Goal: Task Accomplishment & Management: Manage account settings

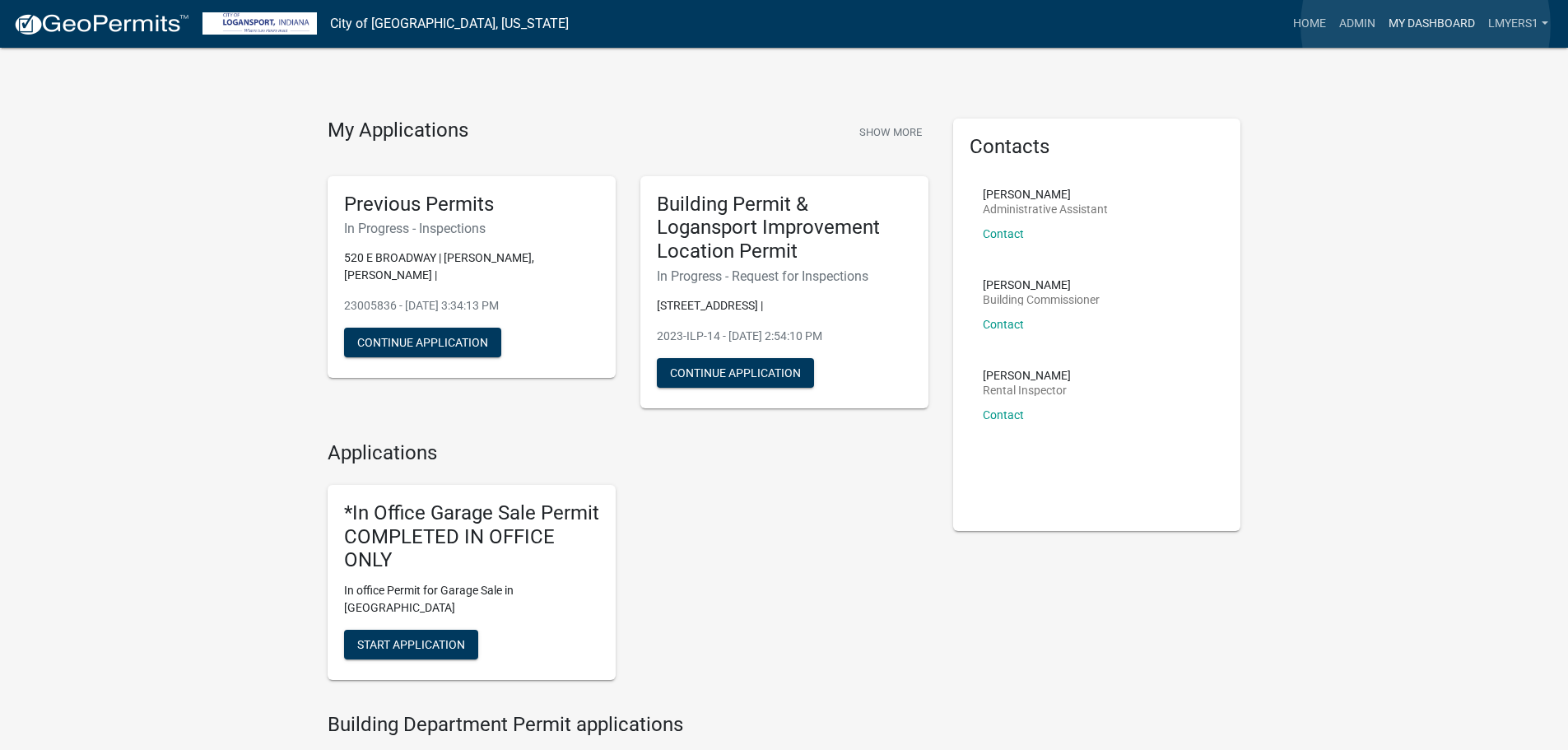
click at [1427, 26] on link "My Dashboard" at bounding box center [1431, 24] width 99 height 31
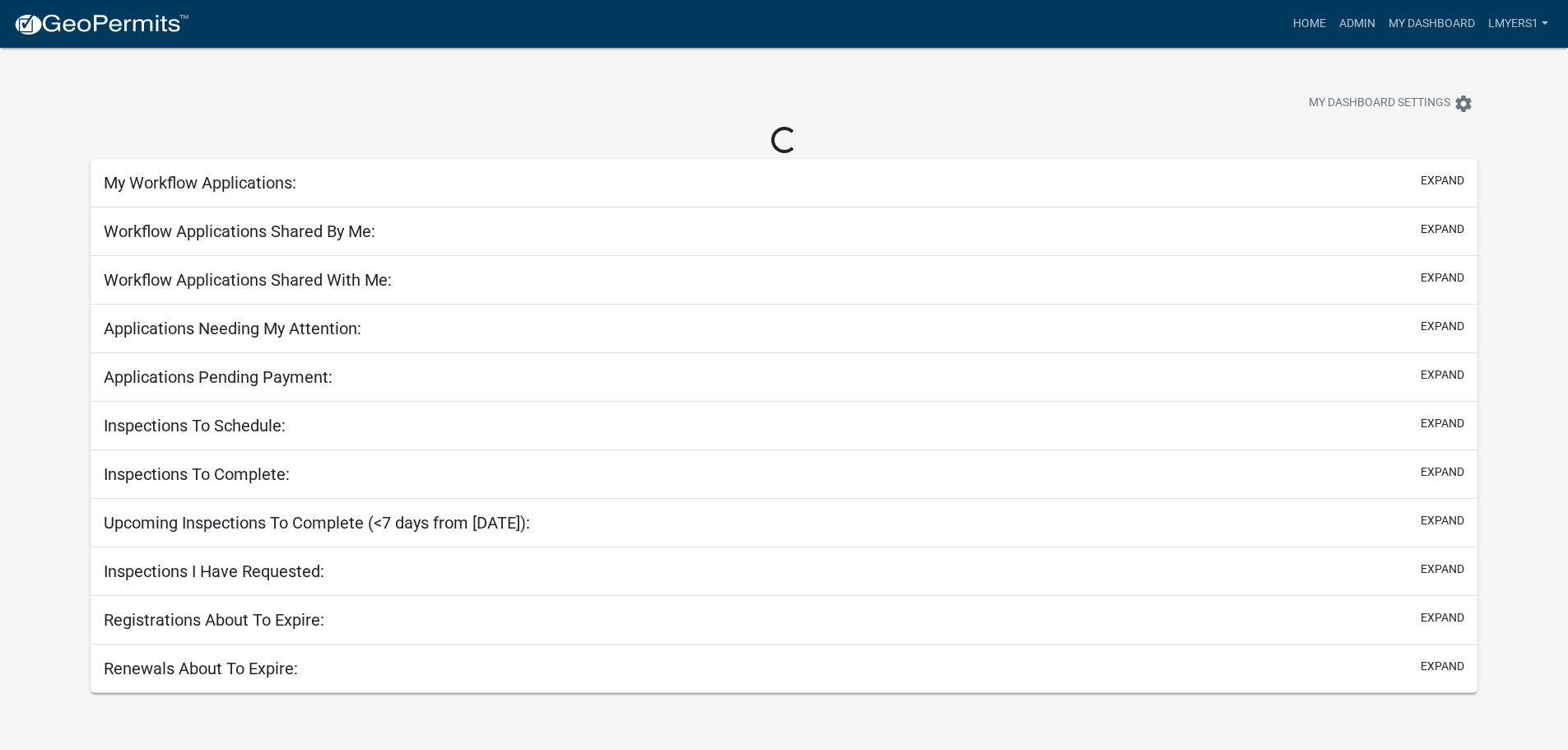
select select "2: 50"
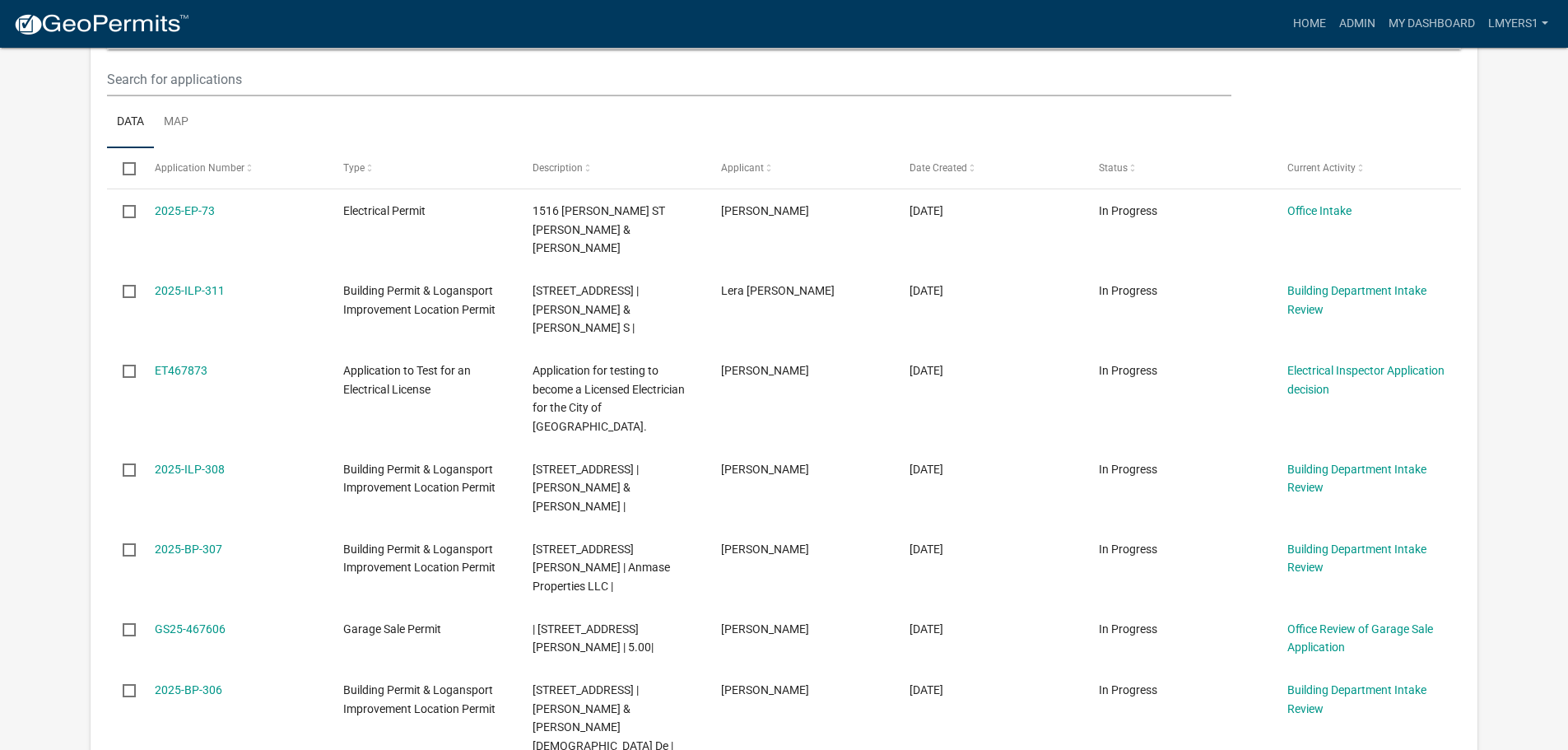
scroll to position [411, 0]
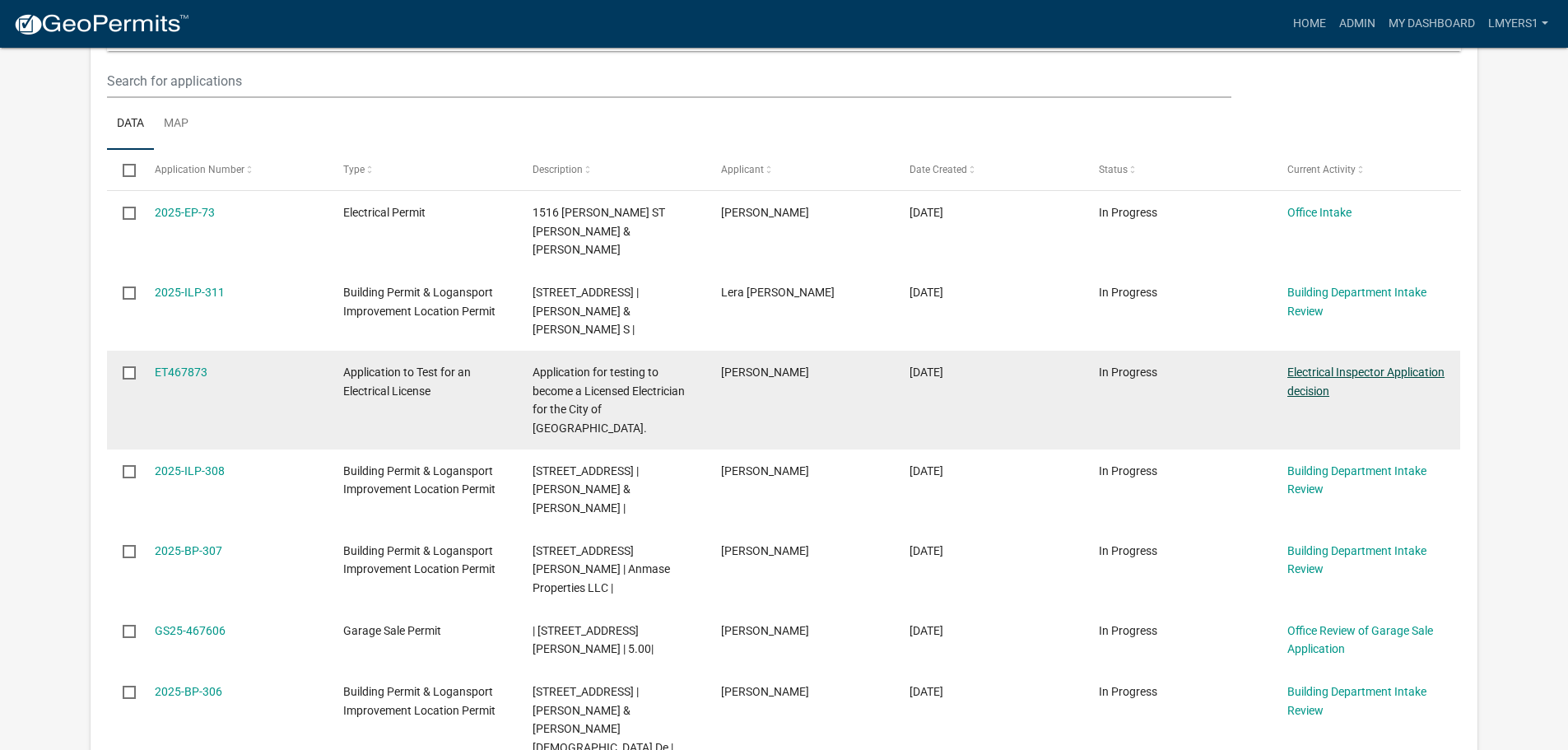
click at [1353, 366] on link "Electrical Inspector Application decision" at bounding box center [1366, 382] width 157 height 32
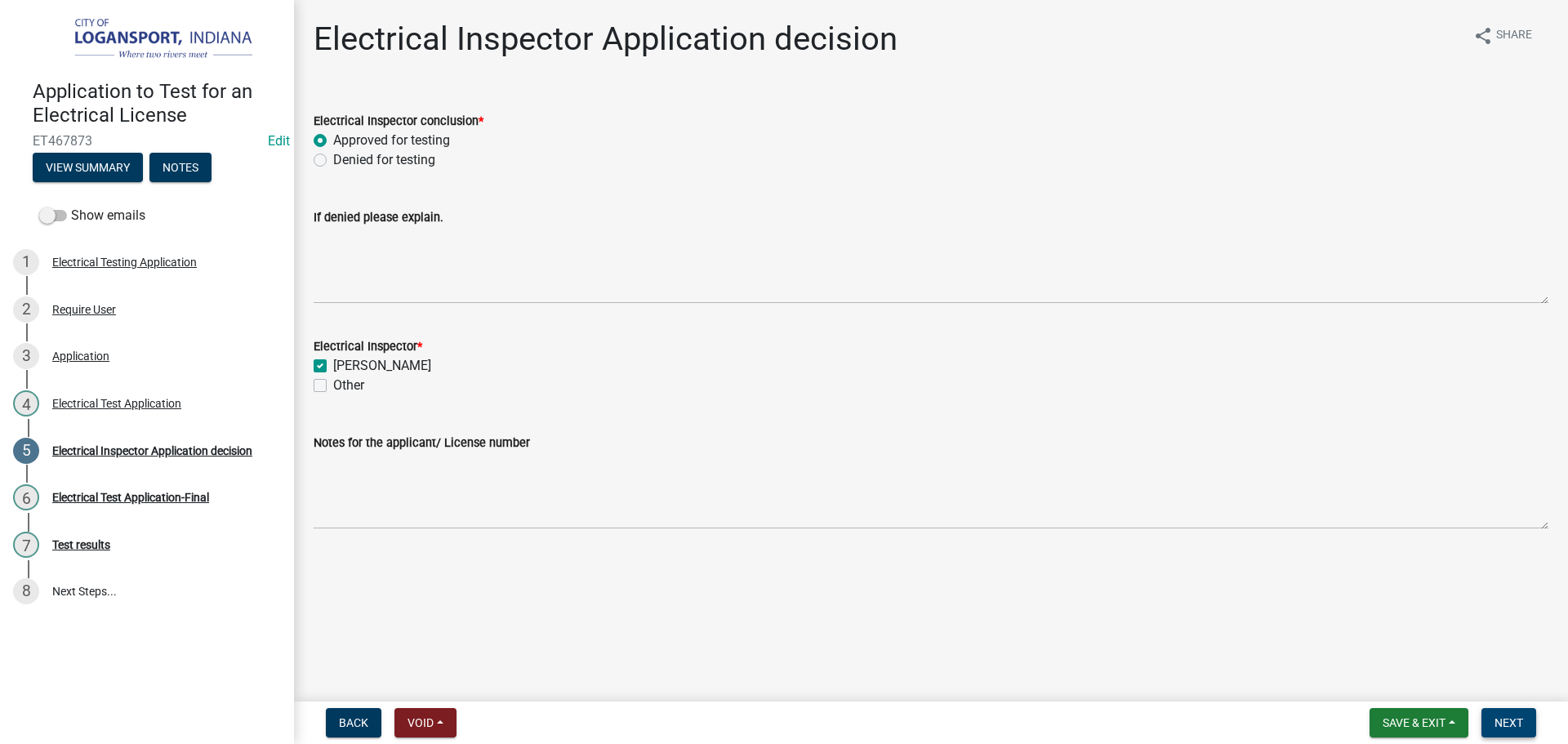
click at [1496, 723] on span "Next" at bounding box center [1508, 723] width 29 height 13
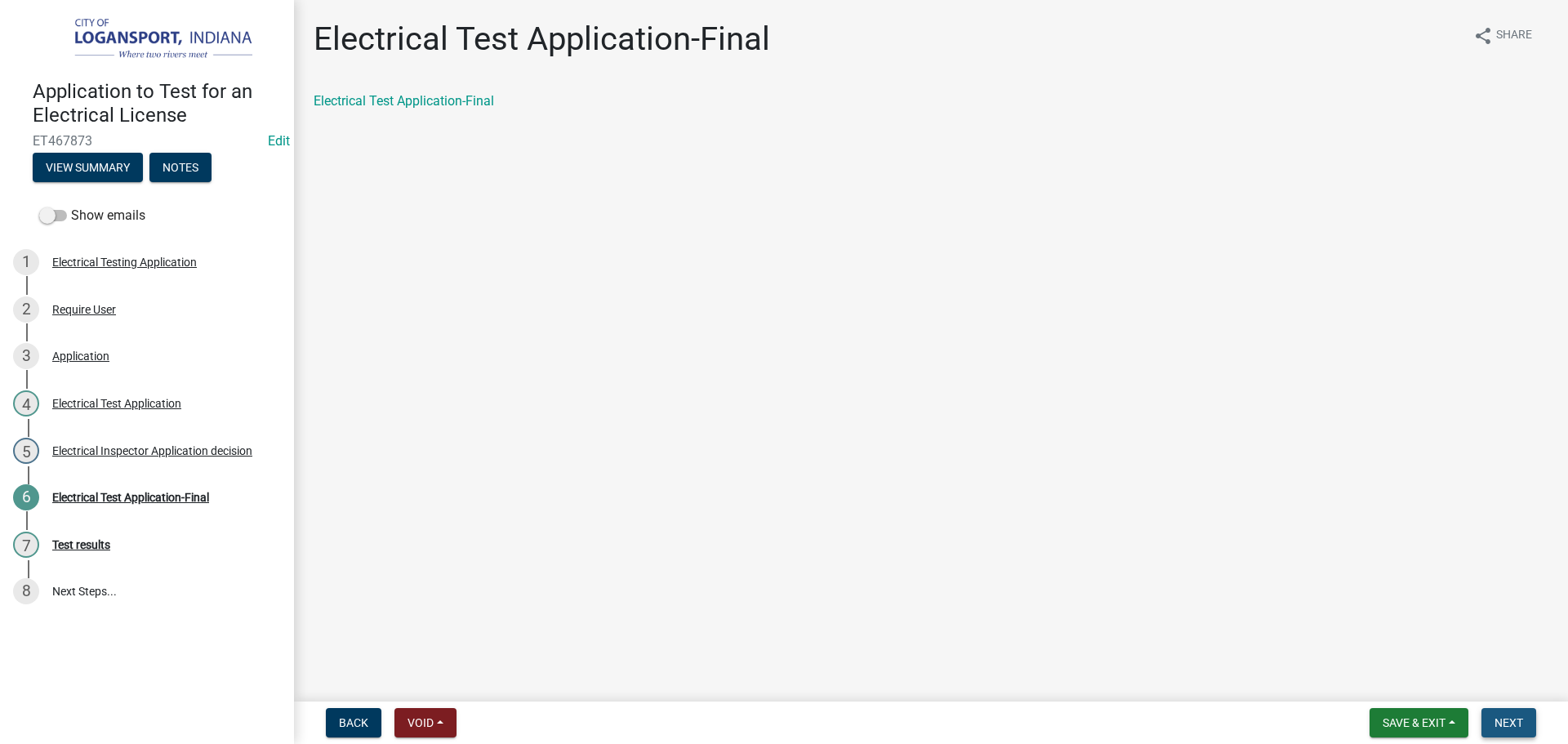
click at [1514, 718] on span "Next" at bounding box center [1508, 723] width 29 height 13
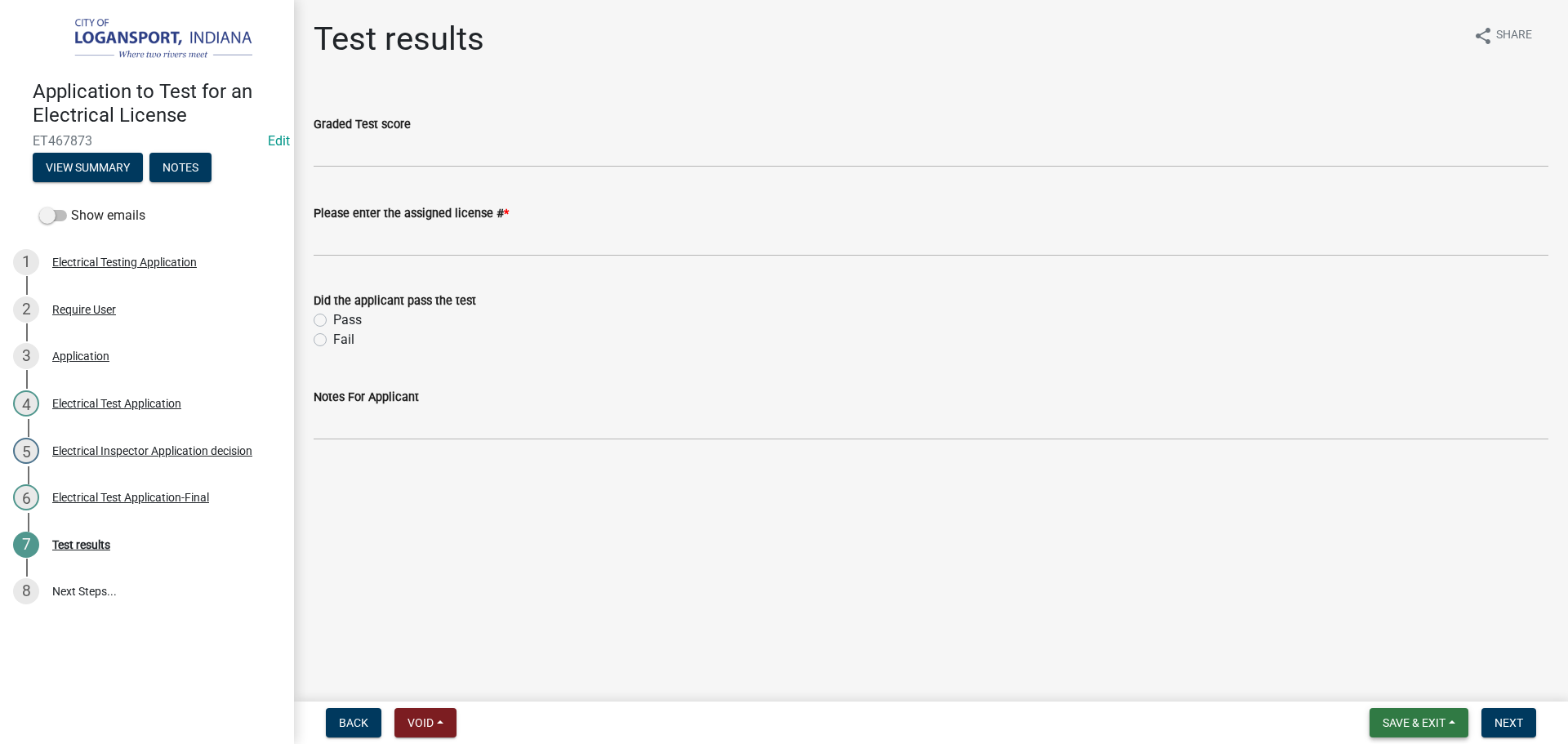
click at [1427, 729] on span "Save & Exit" at bounding box center [1414, 723] width 63 height 13
click at [1402, 685] on button "Save & Exit" at bounding box center [1402, 681] width 131 height 39
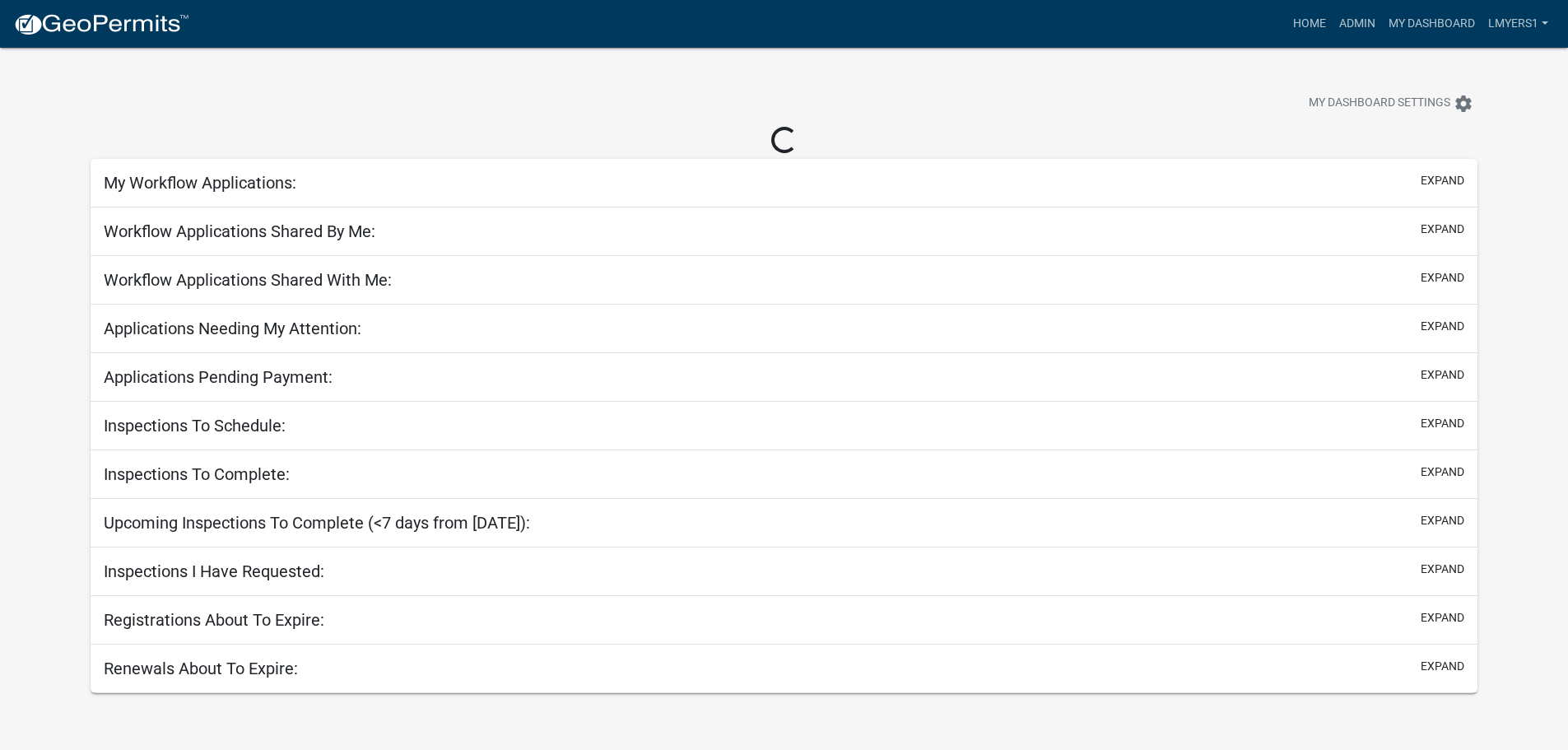
select select "2: 50"
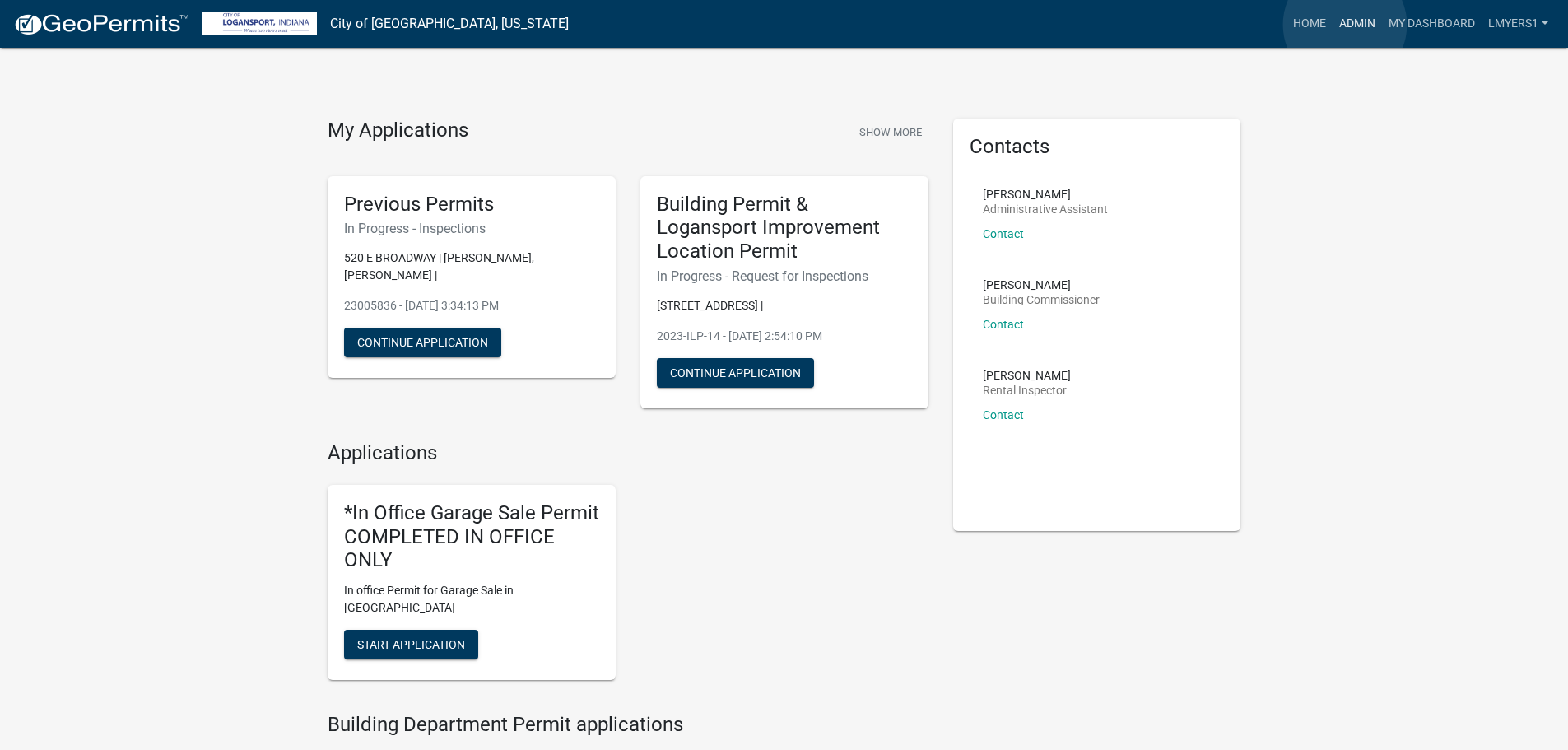
click at [1345, 25] on link "Admin" at bounding box center [1357, 24] width 50 height 31
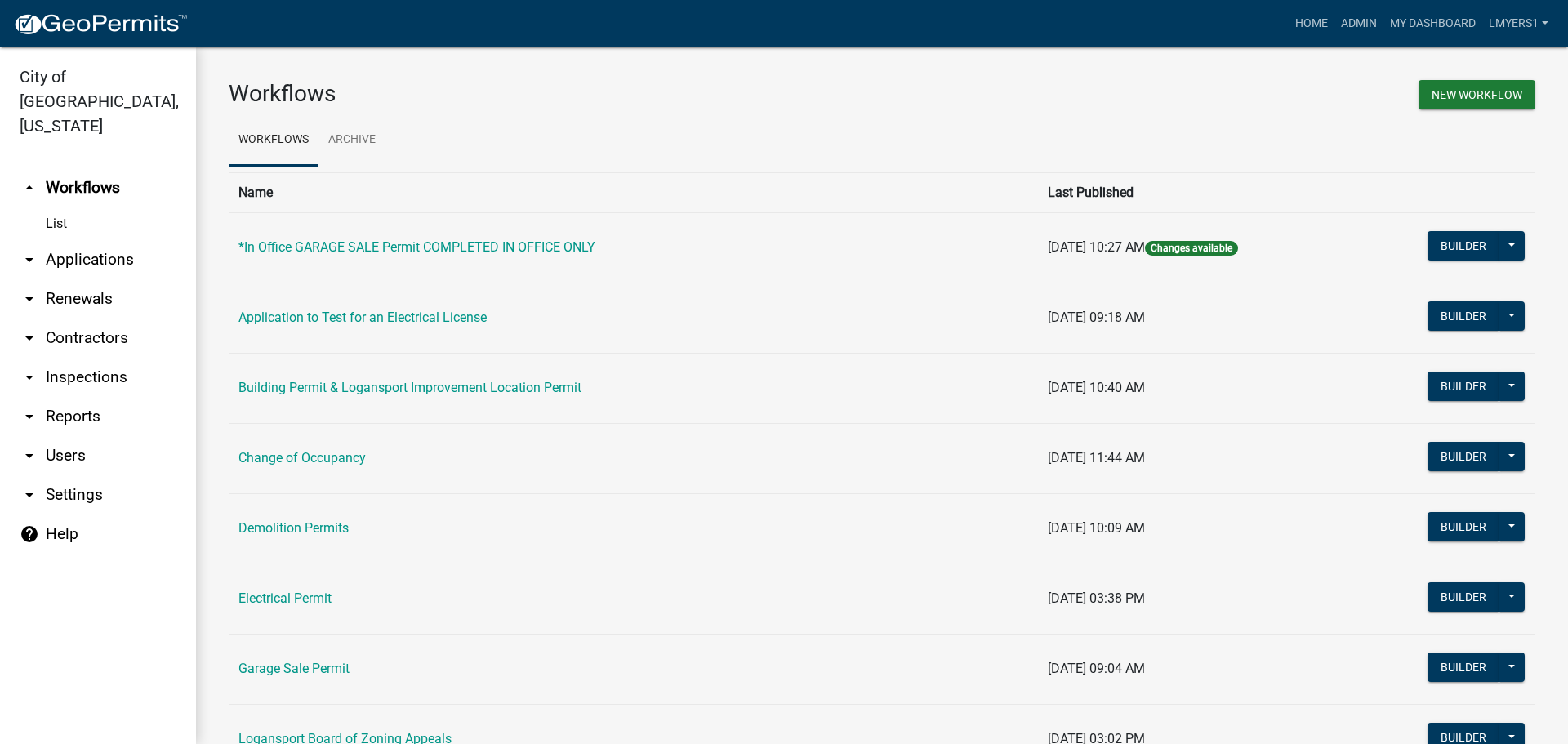
click at [86, 240] on link "arrow_drop_down Applications" at bounding box center [98, 259] width 196 height 39
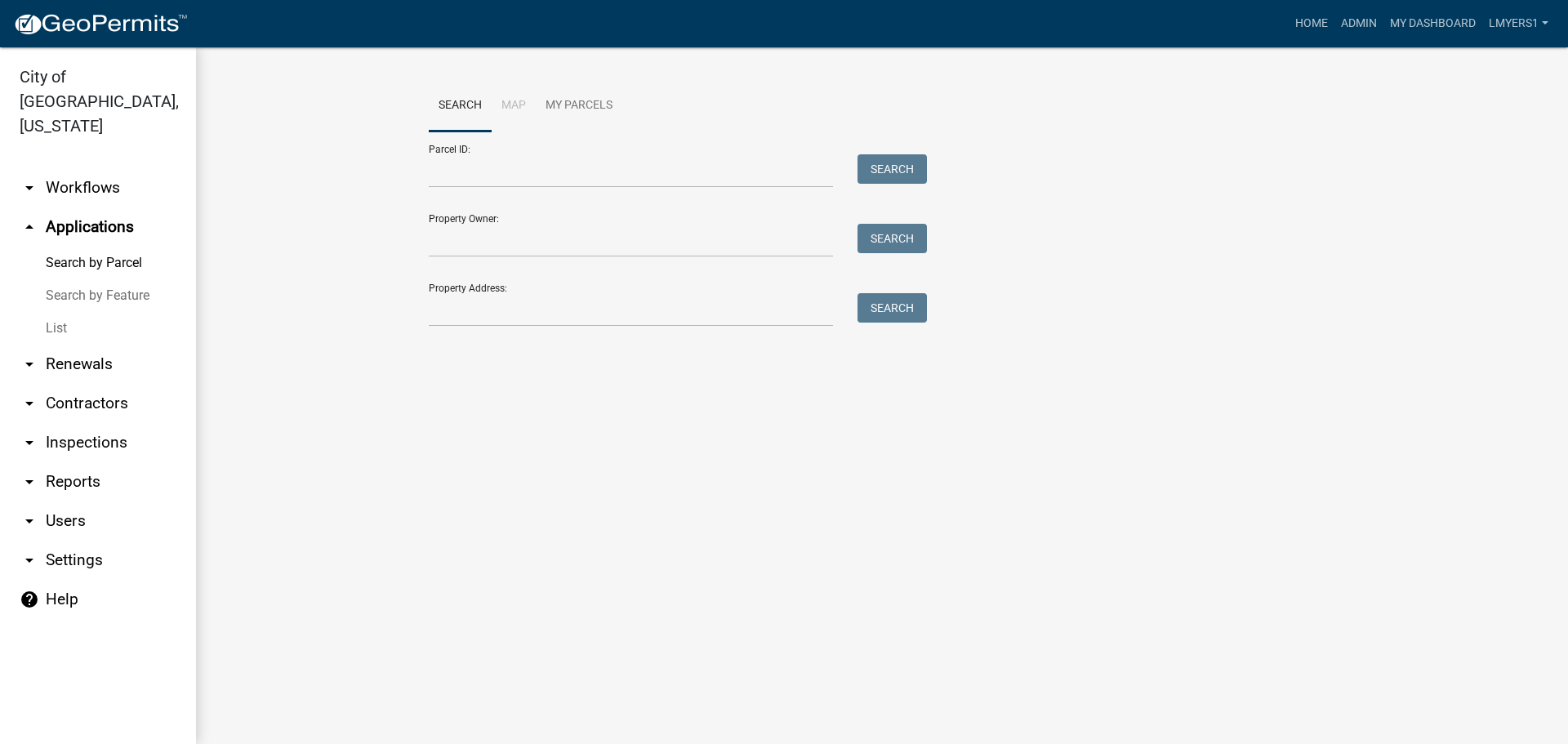
click at [58, 312] on link "List" at bounding box center [98, 328] width 196 height 33
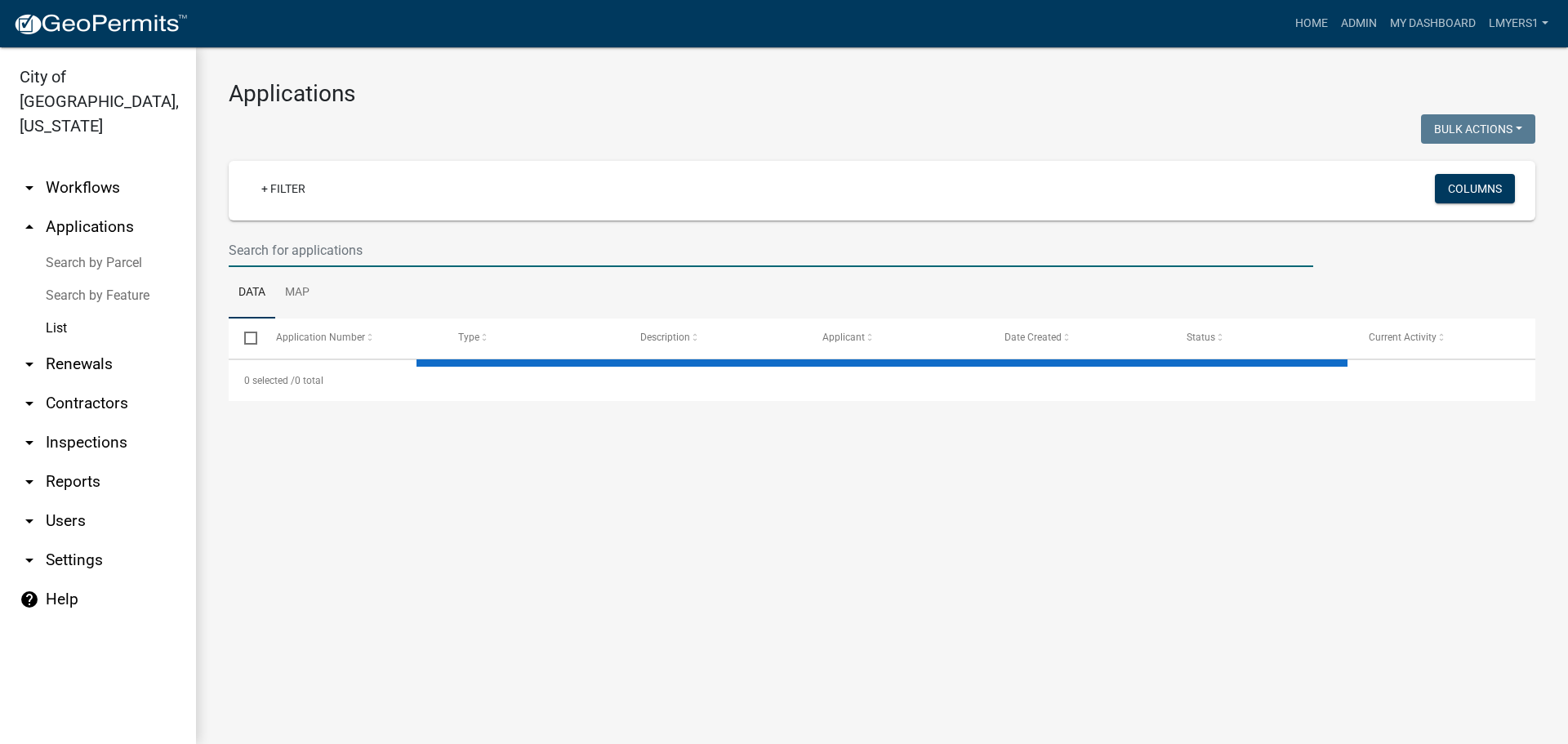
click at [283, 247] on input "text" at bounding box center [770, 250] width 1084 height 34
select select "3: 100"
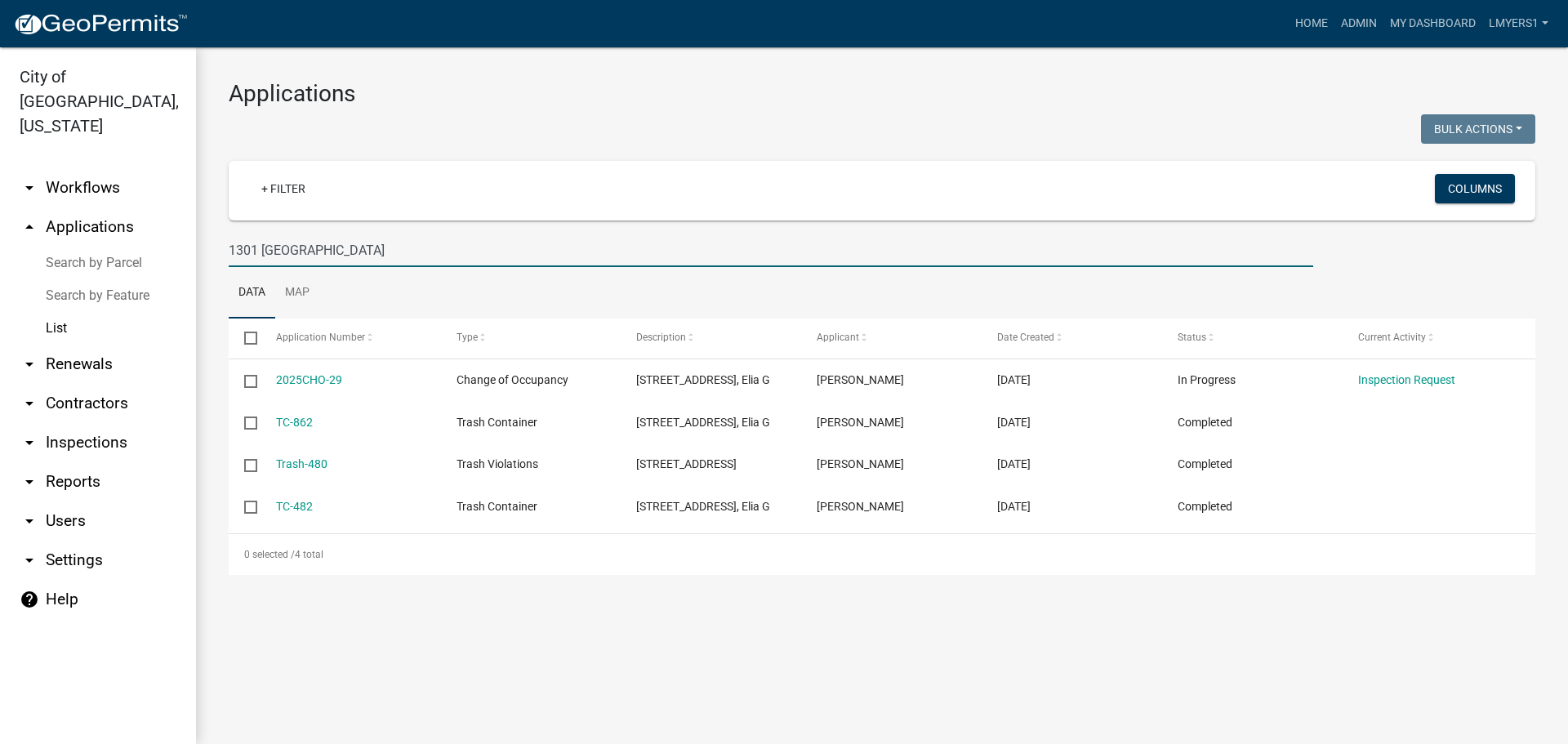
click at [343, 246] on input "1301 Erie" at bounding box center [770, 250] width 1084 height 34
type input "Sherman"
select select "3: 100"
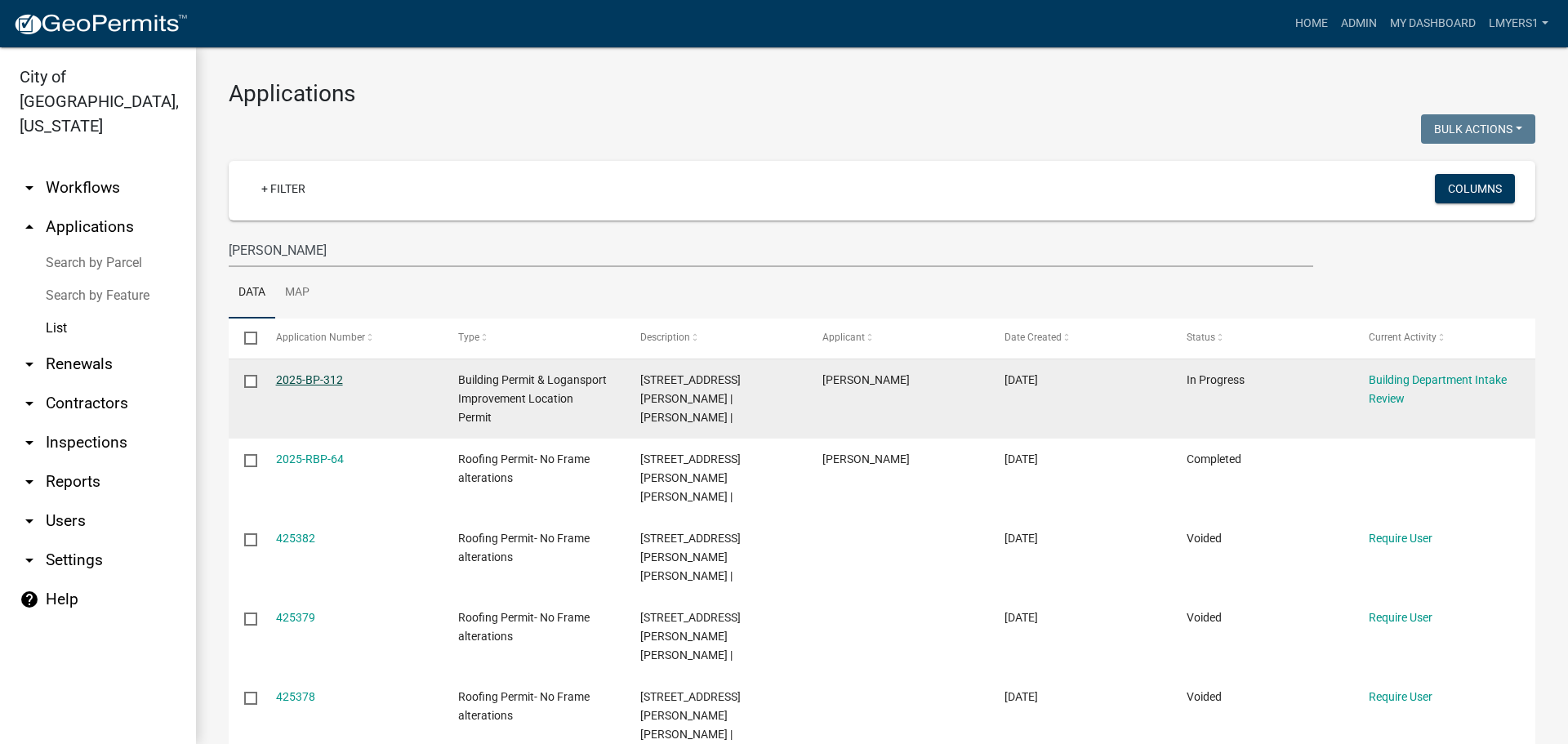
click at [315, 379] on link "2025-BP-312" at bounding box center [309, 380] width 67 height 13
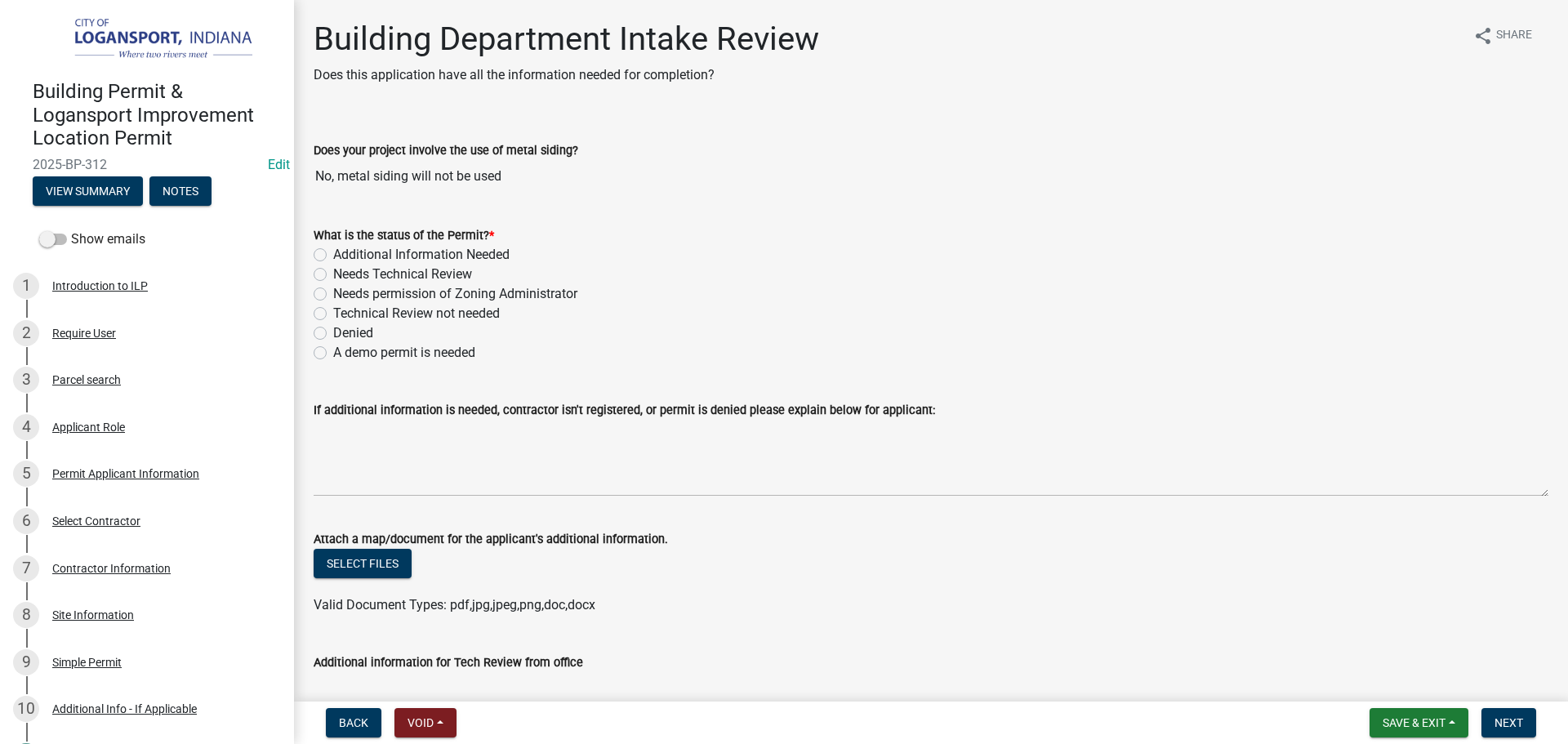
click at [311, 305] on div "What is the status of the Permit? * Additional Information Needed Needs Technic…" at bounding box center [931, 284] width 1259 height 157
click at [333, 313] on label "Technical Review not needed" at bounding box center [416, 314] width 167 height 20
click at [333, 313] on input "Technical Review not needed" at bounding box center [338, 309] width 11 height 11
radio input "true"
click at [81, 476] on div "Permit Applicant Information" at bounding box center [126, 474] width 147 height 11
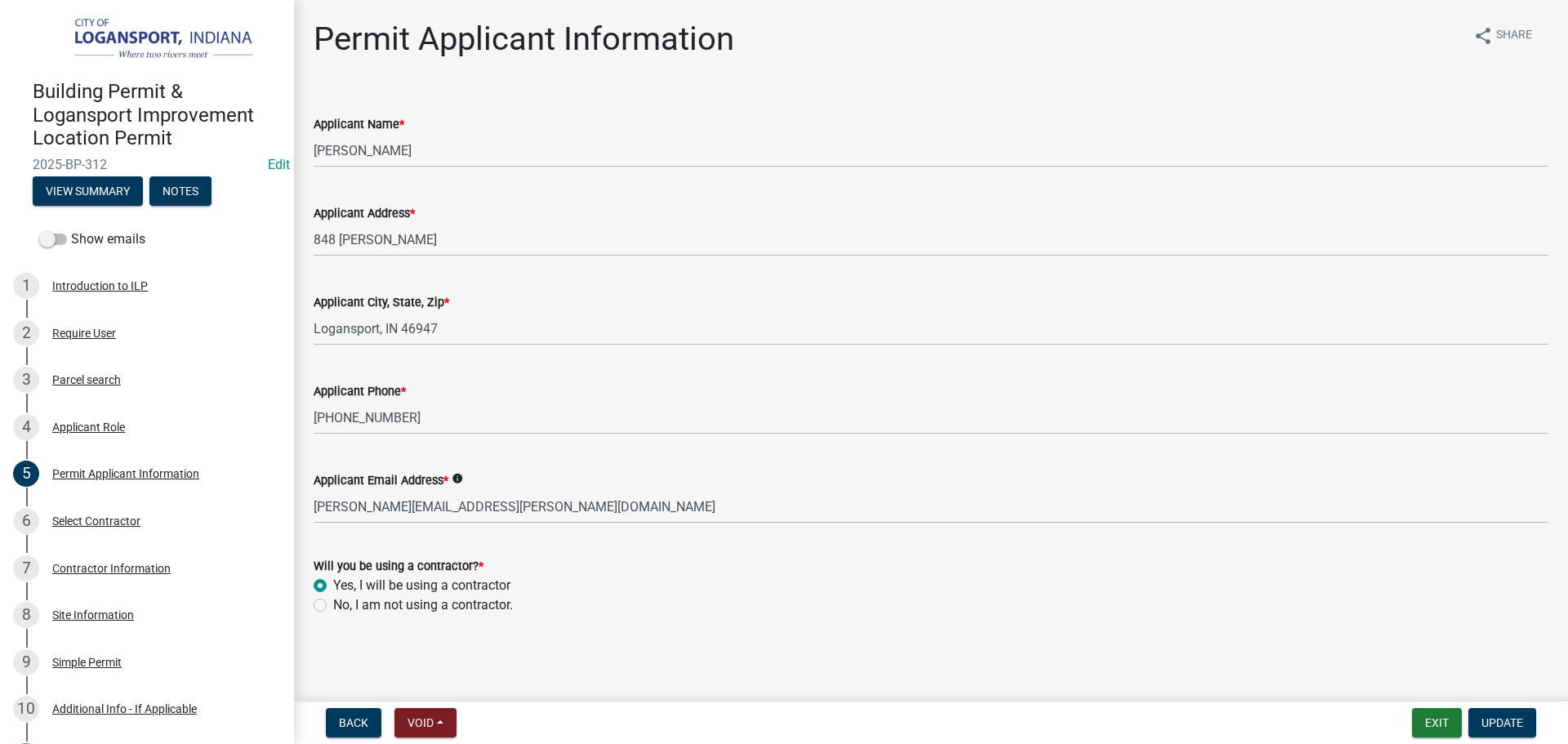
click at [333, 604] on label "No, I am not using a contractor." at bounding box center [423, 605] width 180 height 20
click at [333, 604] on input "No, I am not using a contractor." at bounding box center [338, 600] width 11 height 11
radio input "true"
click at [1508, 728] on span "Update" at bounding box center [1502, 723] width 42 height 13
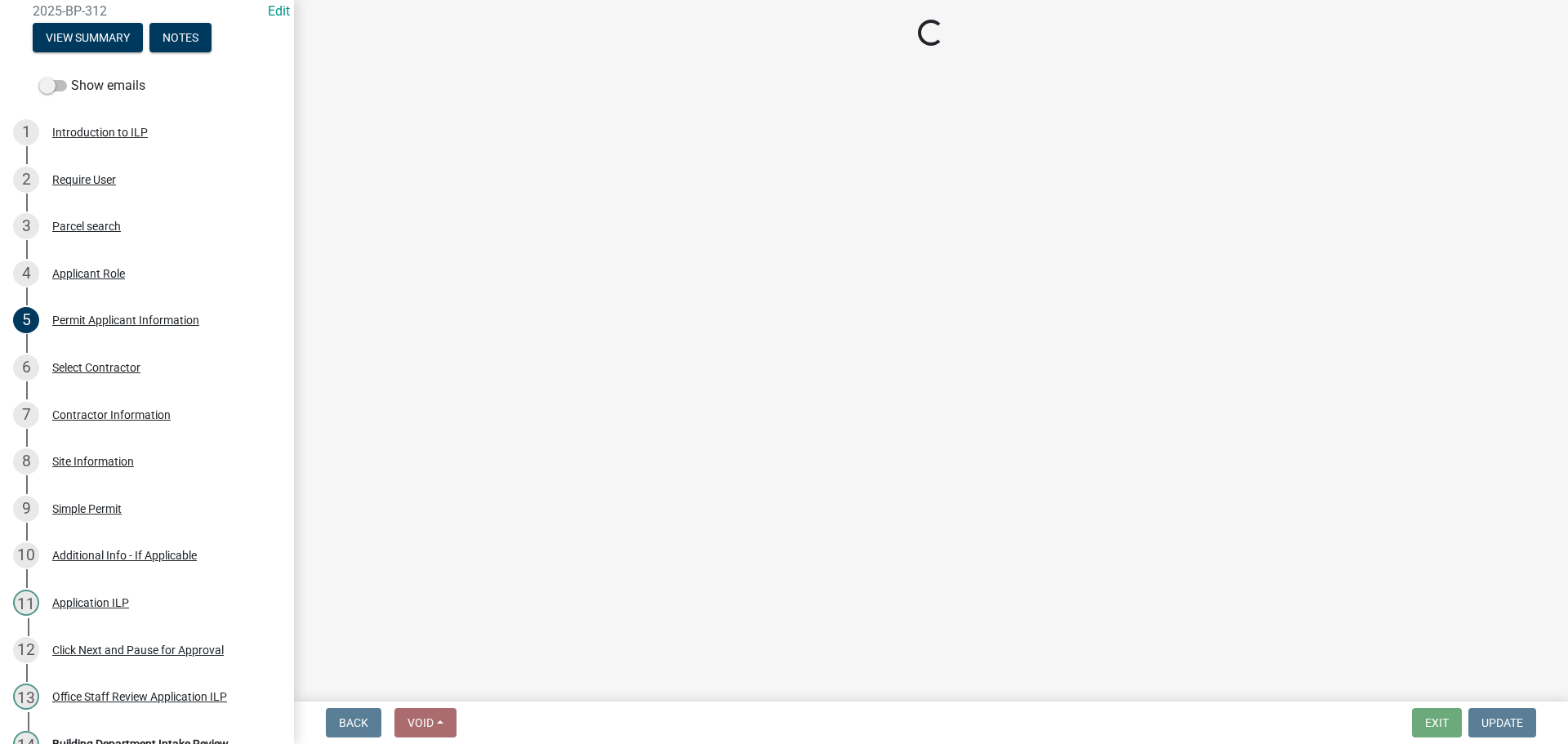
scroll to position [156, 0]
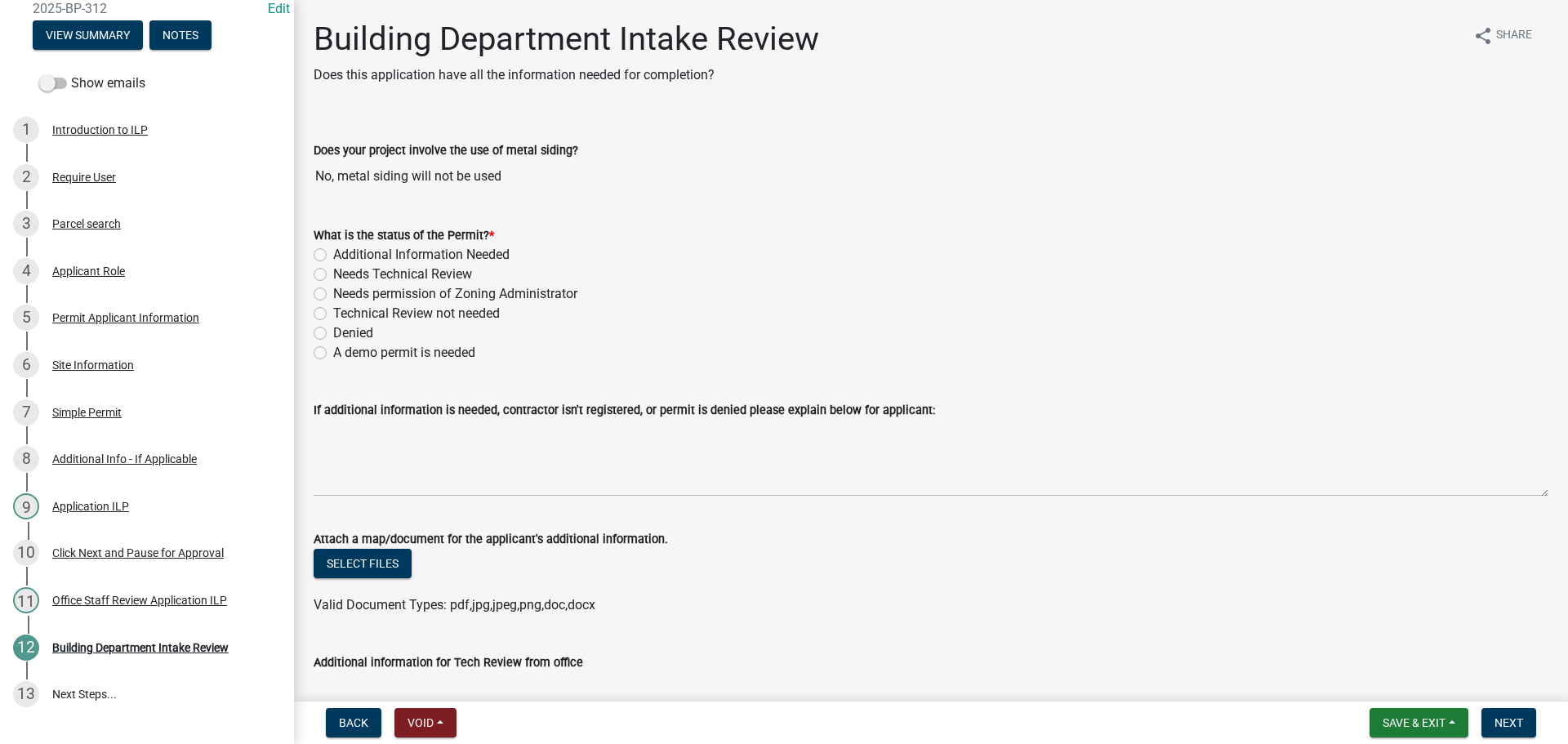
click at [333, 312] on label "Technical Review not needed" at bounding box center [416, 314] width 167 height 20
click at [333, 312] on input "Technical Review not needed" at bounding box center [338, 309] width 11 height 11
radio input "true"
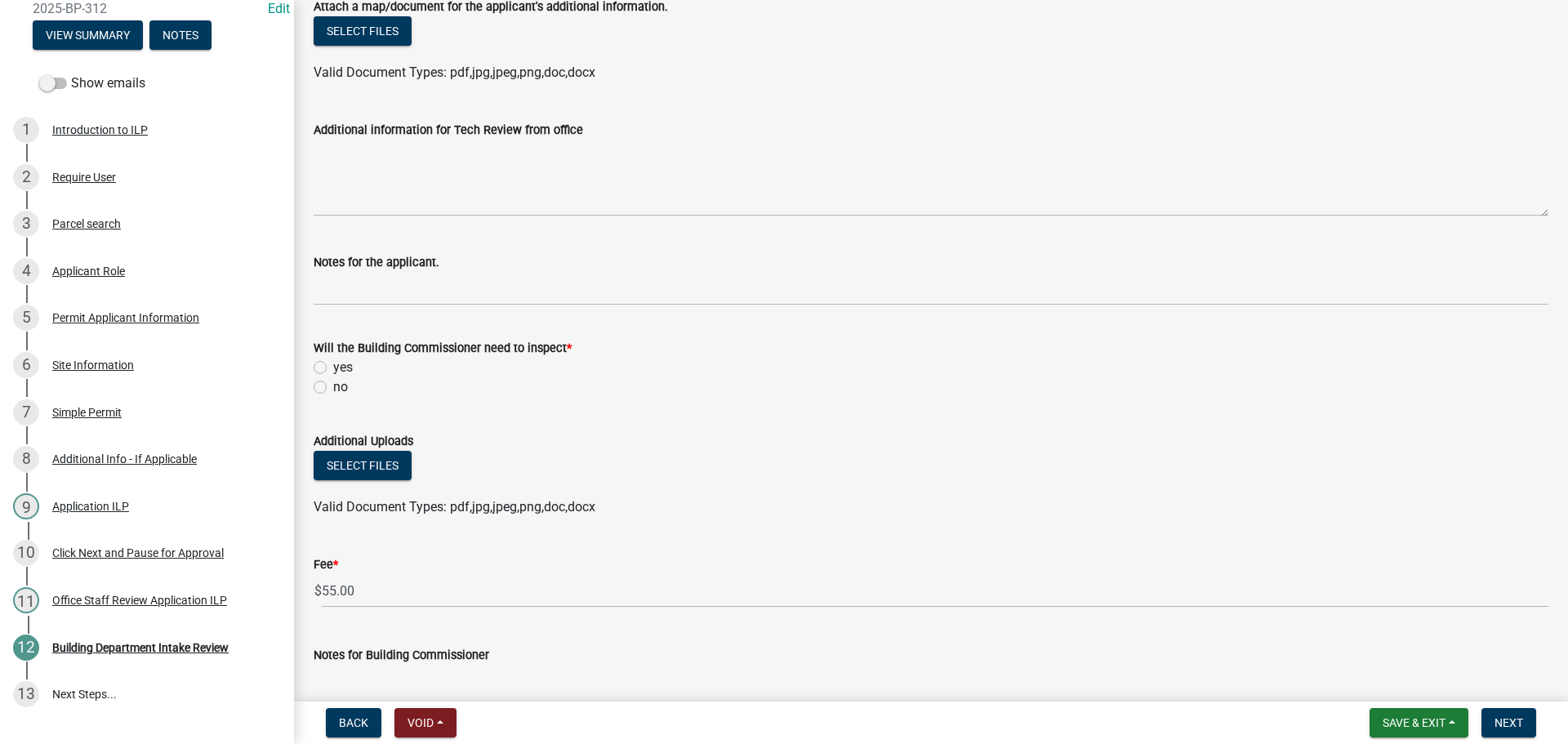
scroll to position [572, 0]
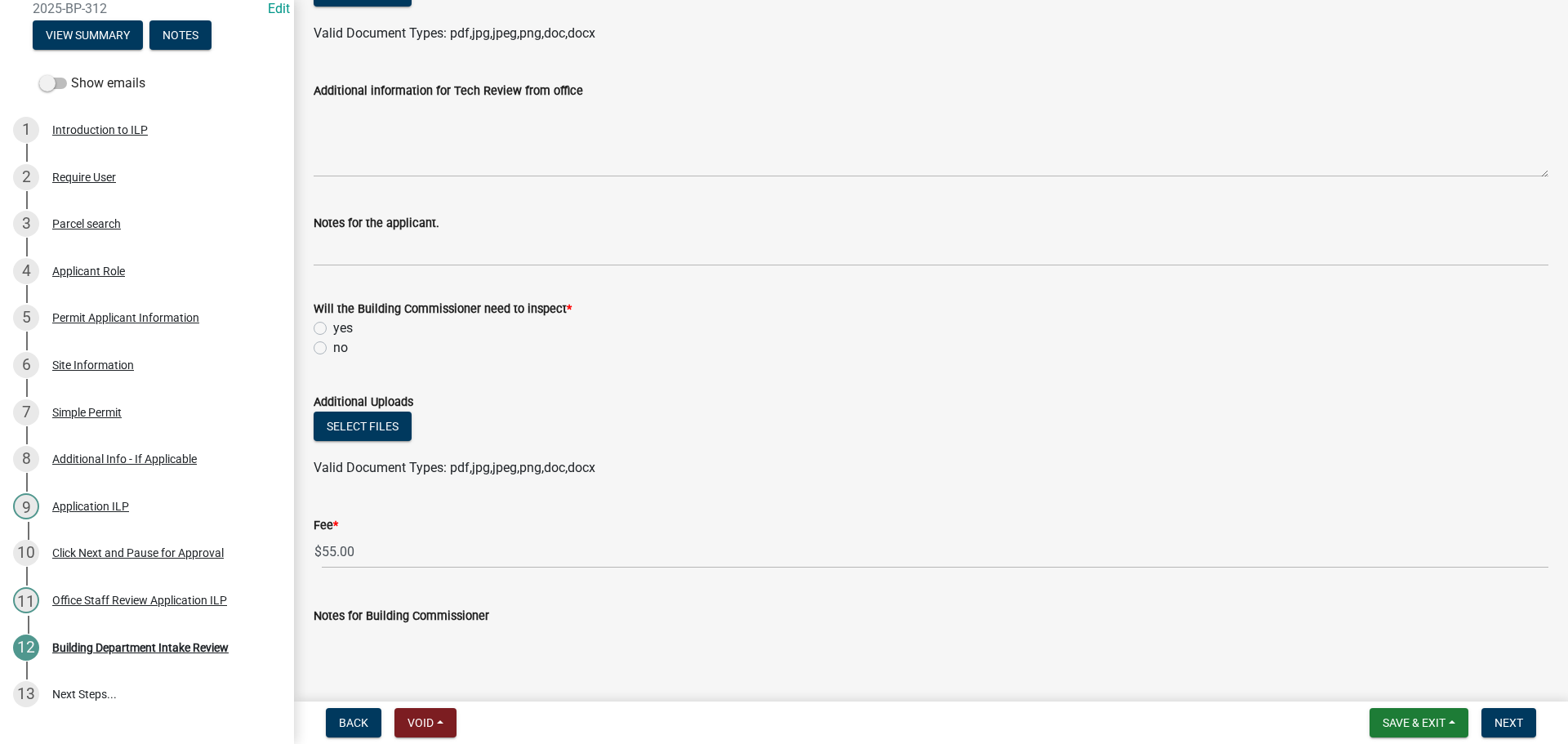
drag, startPoint x: 315, startPoint y: 349, endPoint x: 314, endPoint y: 365, distance: 16.0
click at [333, 350] on label "no" at bounding box center [341, 348] width 15 height 20
click at [333, 349] on input "no" at bounding box center [338, 343] width 11 height 11
radio input "true"
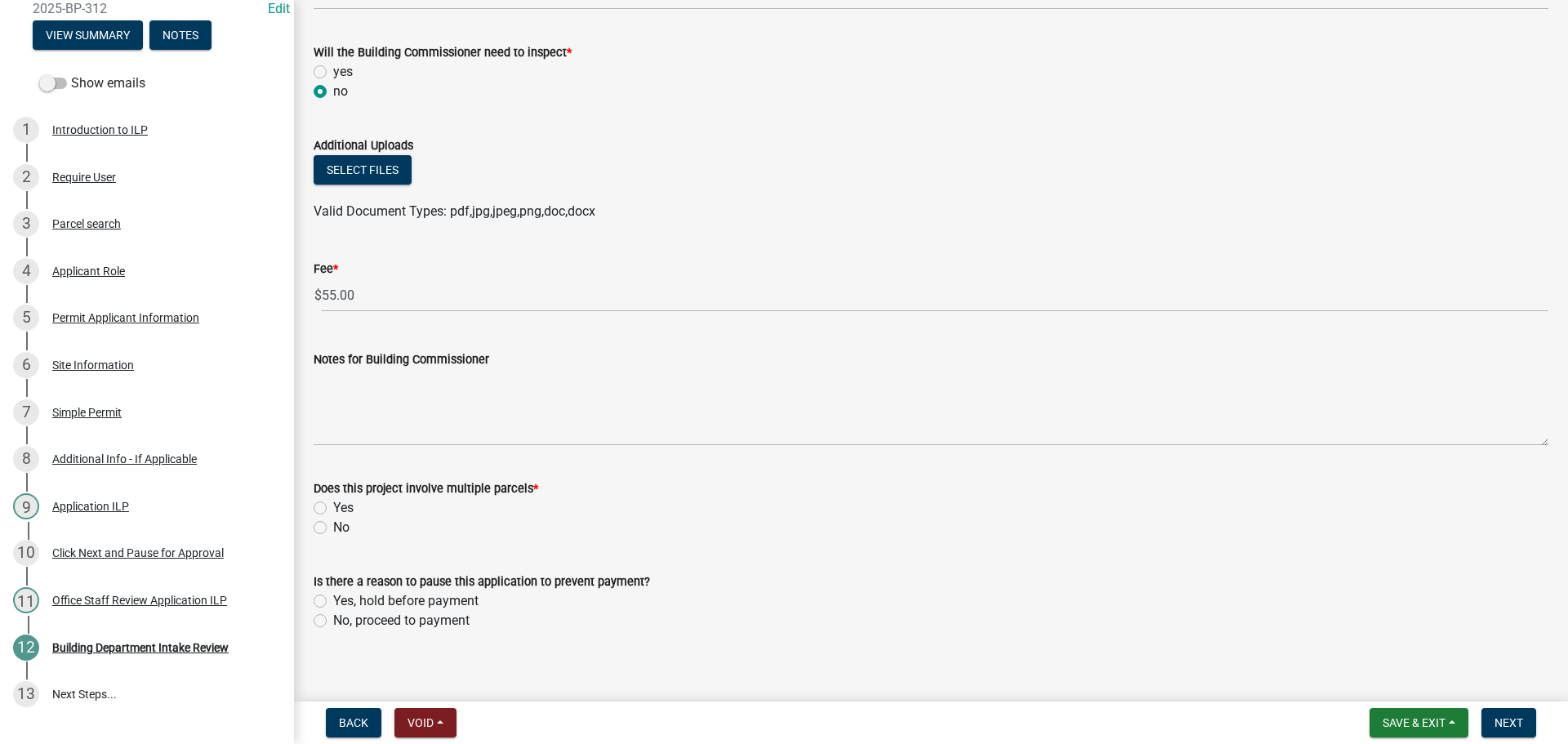
scroll to position [842, 0]
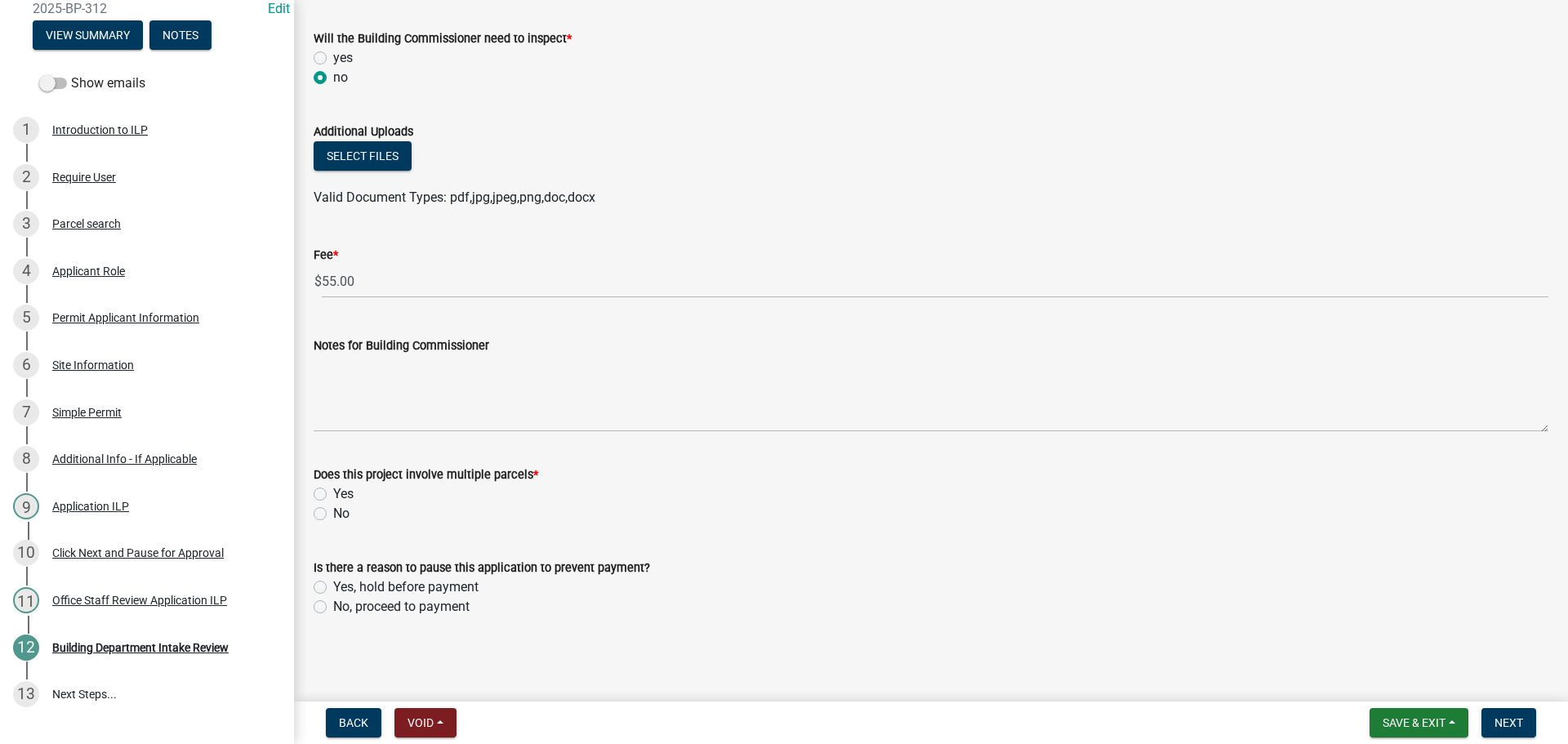
click at [311, 515] on div "Does this project involve multiple parcels * Yes No" at bounding box center [931, 484] width 1259 height 78
click at [333, 511] on label "No" at bounding box center [342, 514] width 16 height 20
click at [333, 511] on input "No" at bounding box center [338, 509] width 11 height 11
radio input "true"
drag, startPoint x: 318, startPoint y: 605, endPoint x: 869, endPoint y: 645, distance: 552.4
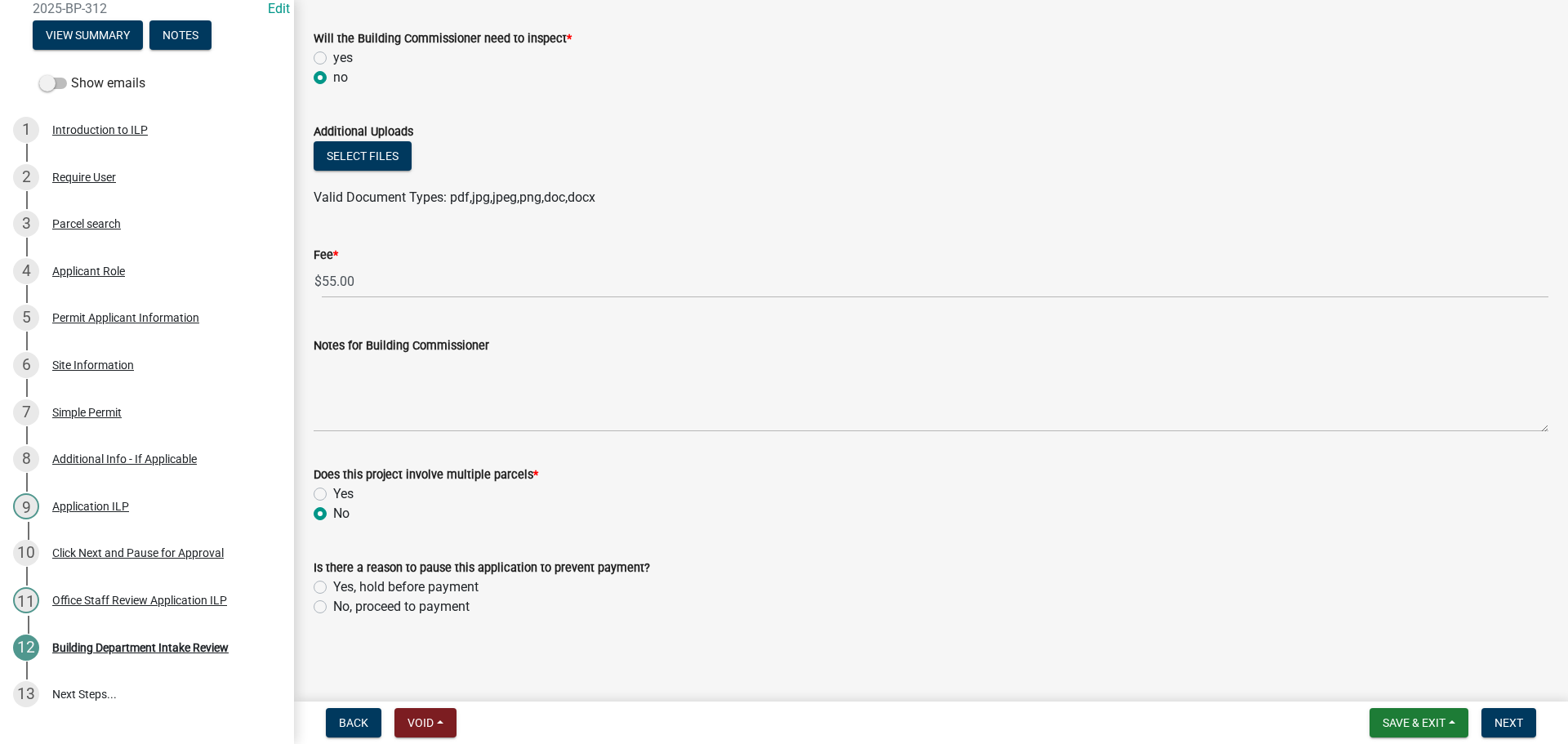
click at [331, 604] on div "No, proceed to payment" at bounding box center [931, 607] width 1235 height 20
click at [333, 609] on label "No, proceed to payment" at bounding box center [401, 607] width 136 height 20
click at [333, 608] on input "No, proceed to payment" at bounding box center [338, 602] width 11 height 11
radio input "true"
click at [1502, 730] on button "Next" at bounding box center [1508, 723] width 55 height 30
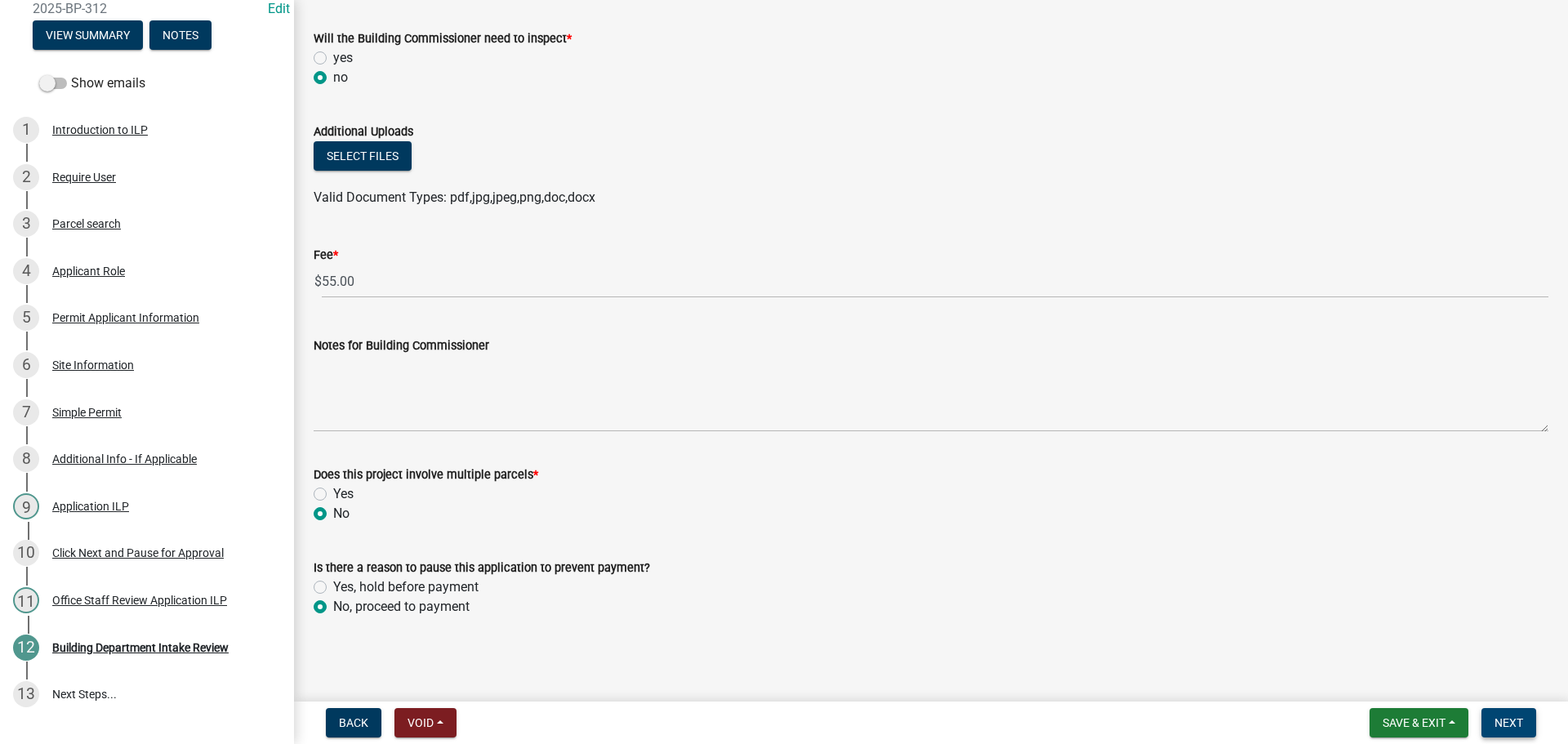
scroll to position [0, 0]
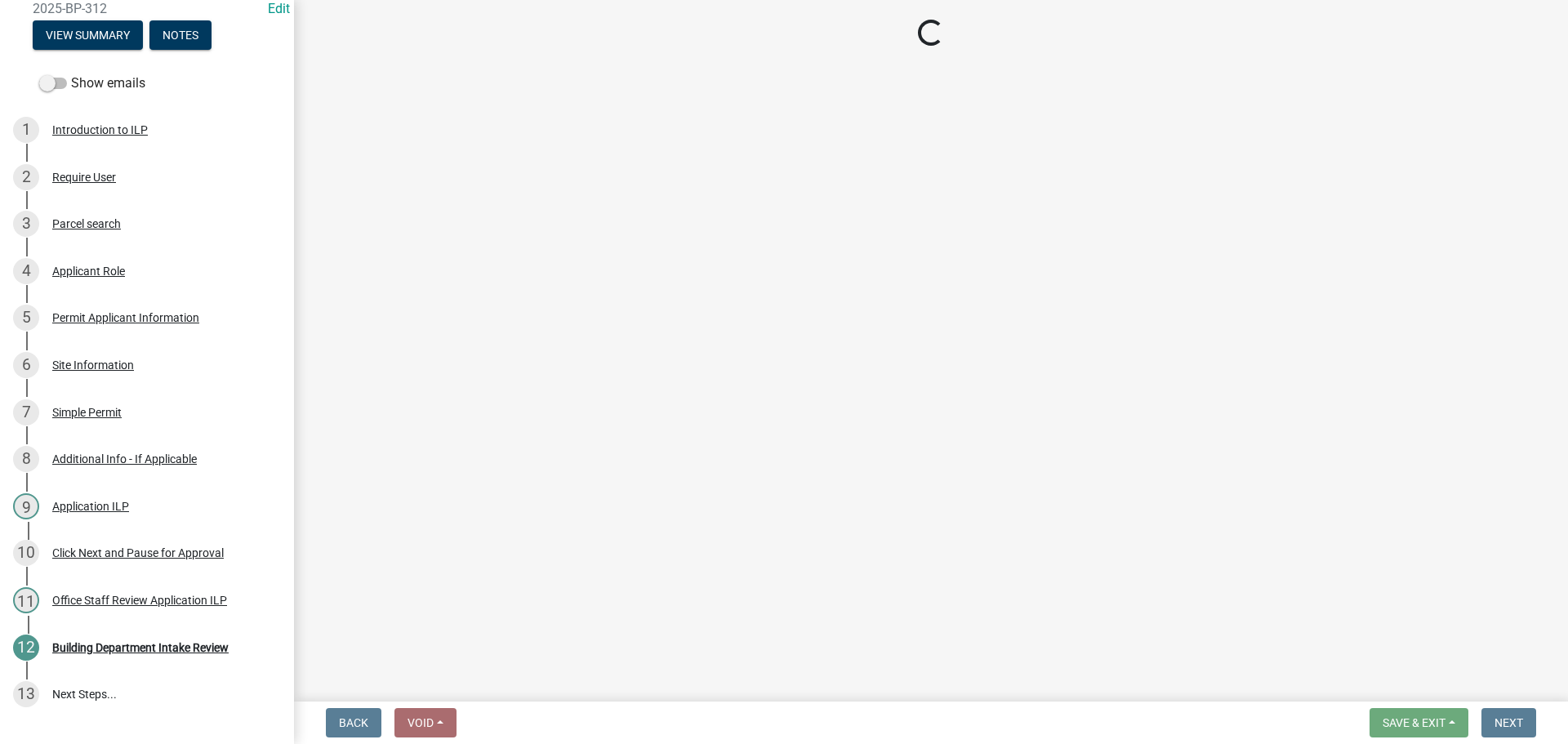
select select "3: 3"
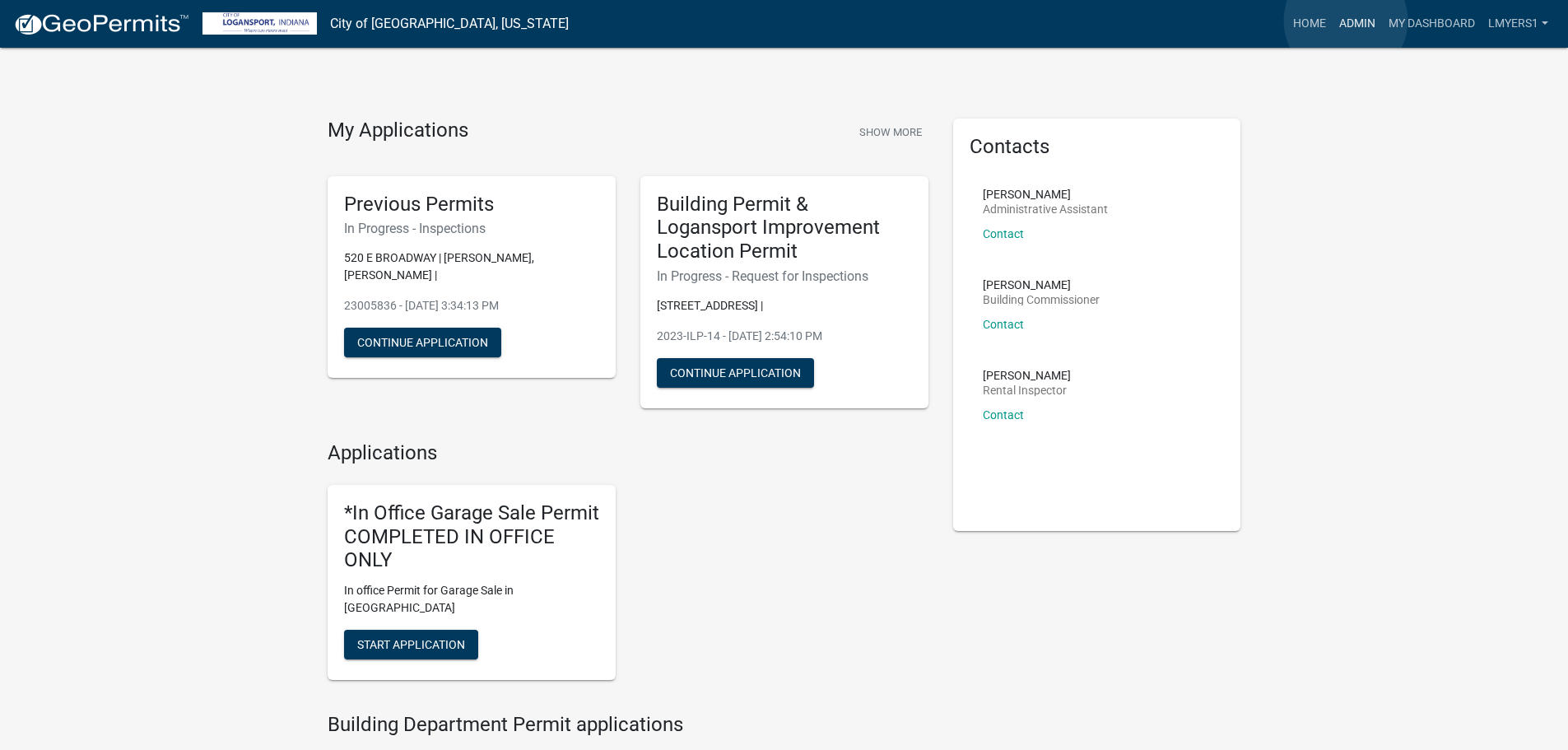
click at [1345, 21] on link "Admin" at bounding box center [1357, 24] width 50 height 31
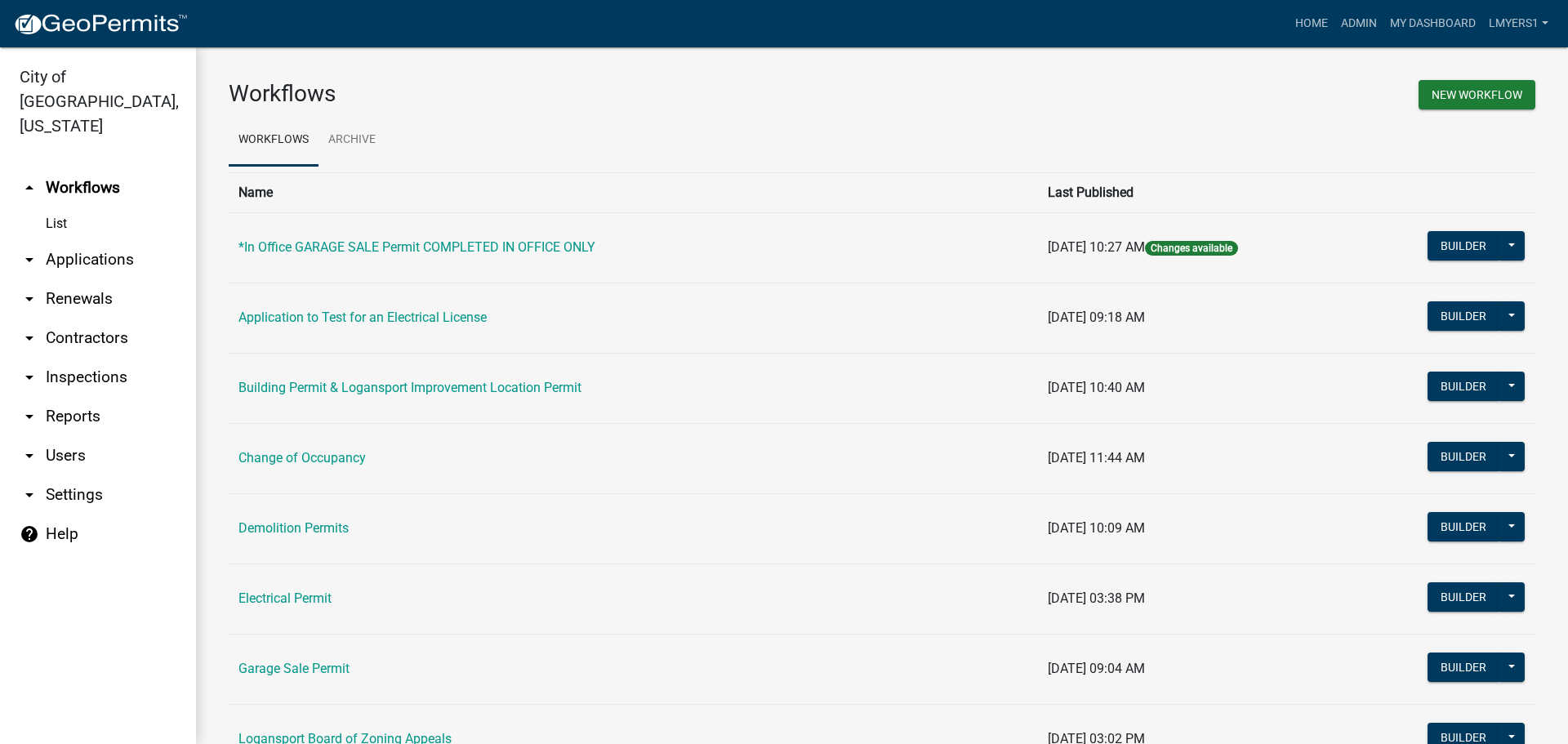
click at [81, 240] on link "arrow_drop_down Applications" at bounding box center [98, 259] width 196 height 39
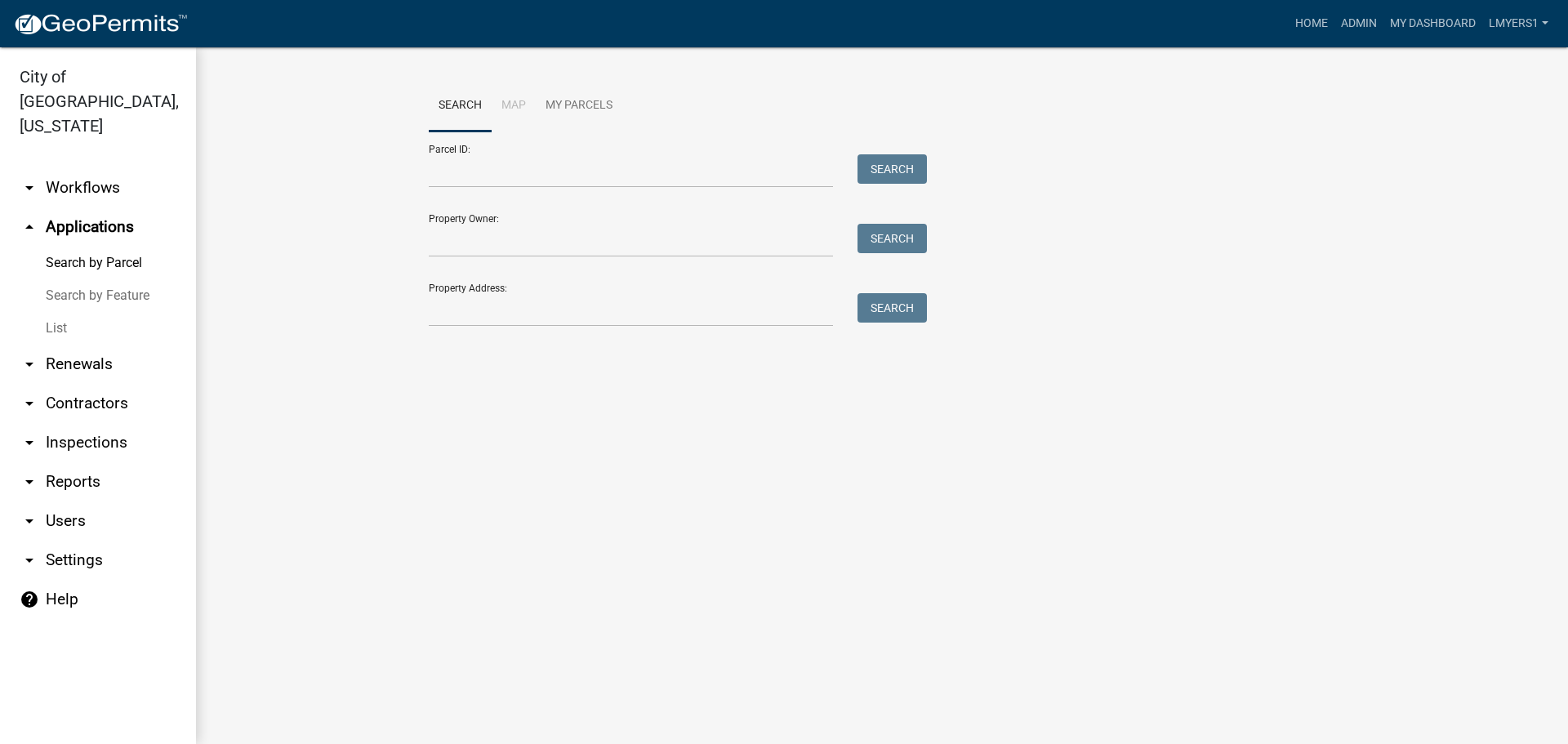
click at [57, 312] on link "List" at bounding box center [98, 328] width 196 height 33
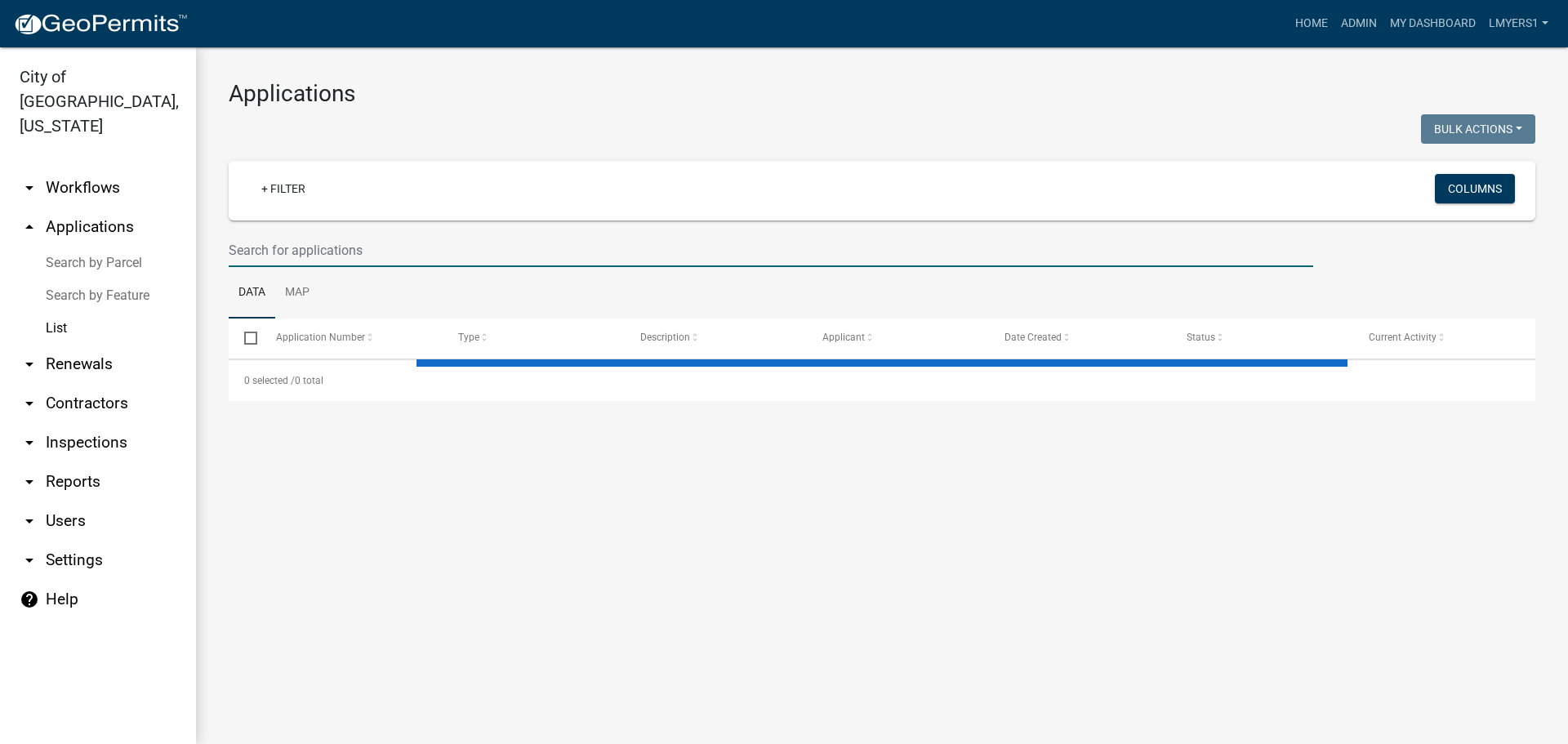
click at [289, 256] on input "text" at bounding box center [770, 250] width 1084 height 34
select select "3: 100"
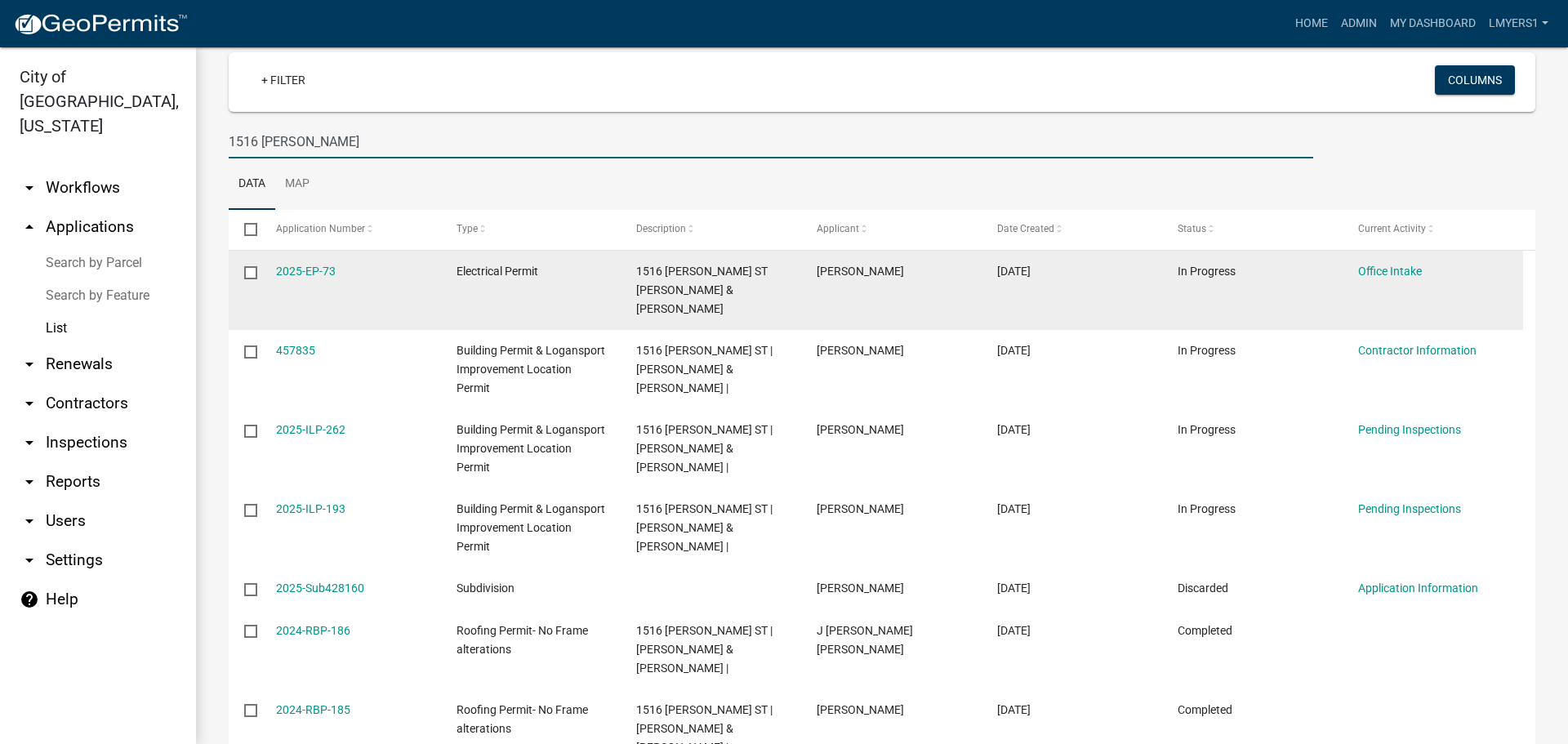
scroll to position [157, 0]
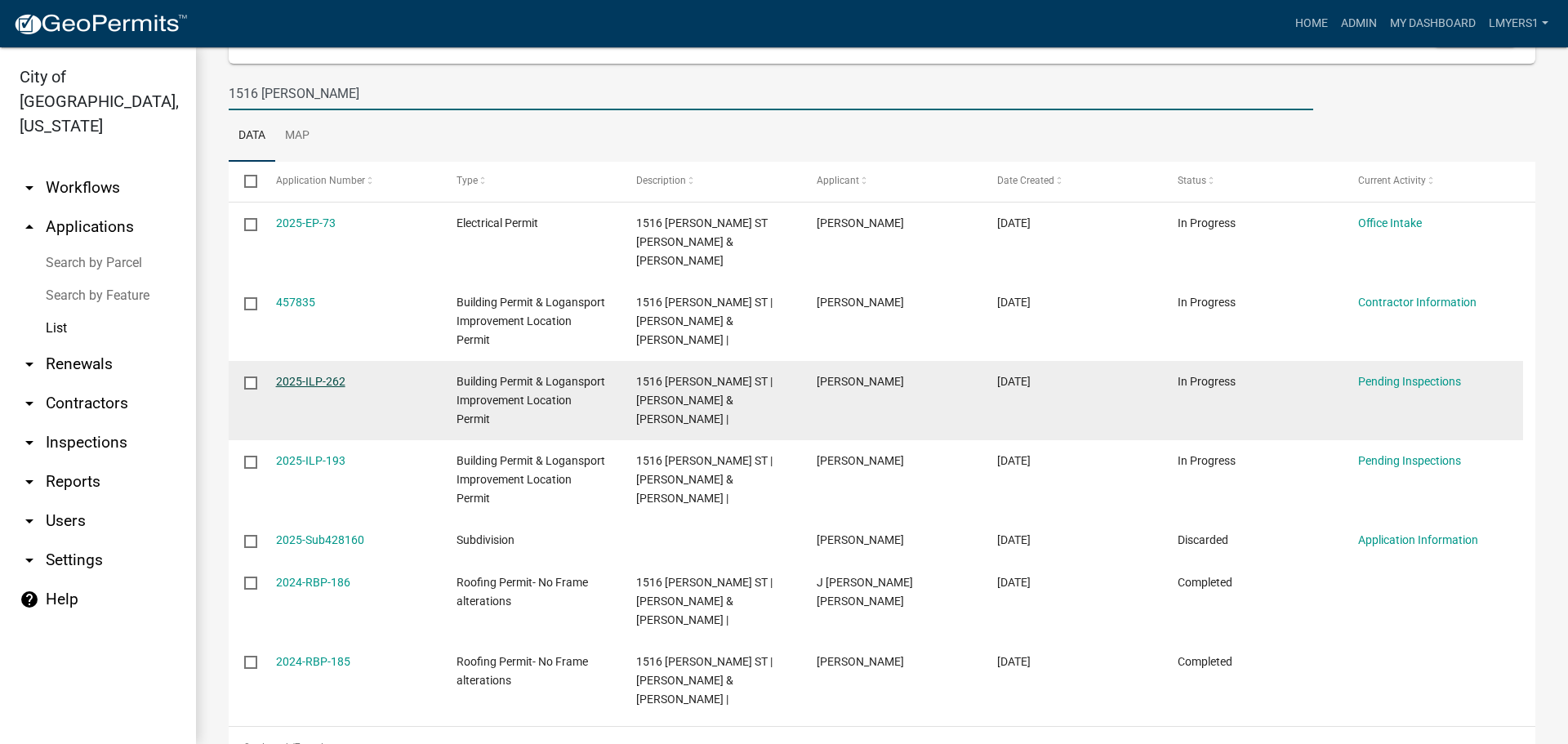
type input "1516 Wright"
click at [305, 375] on link "2025-ILP-262" at bounding box center [310, 382] width 70 height 13
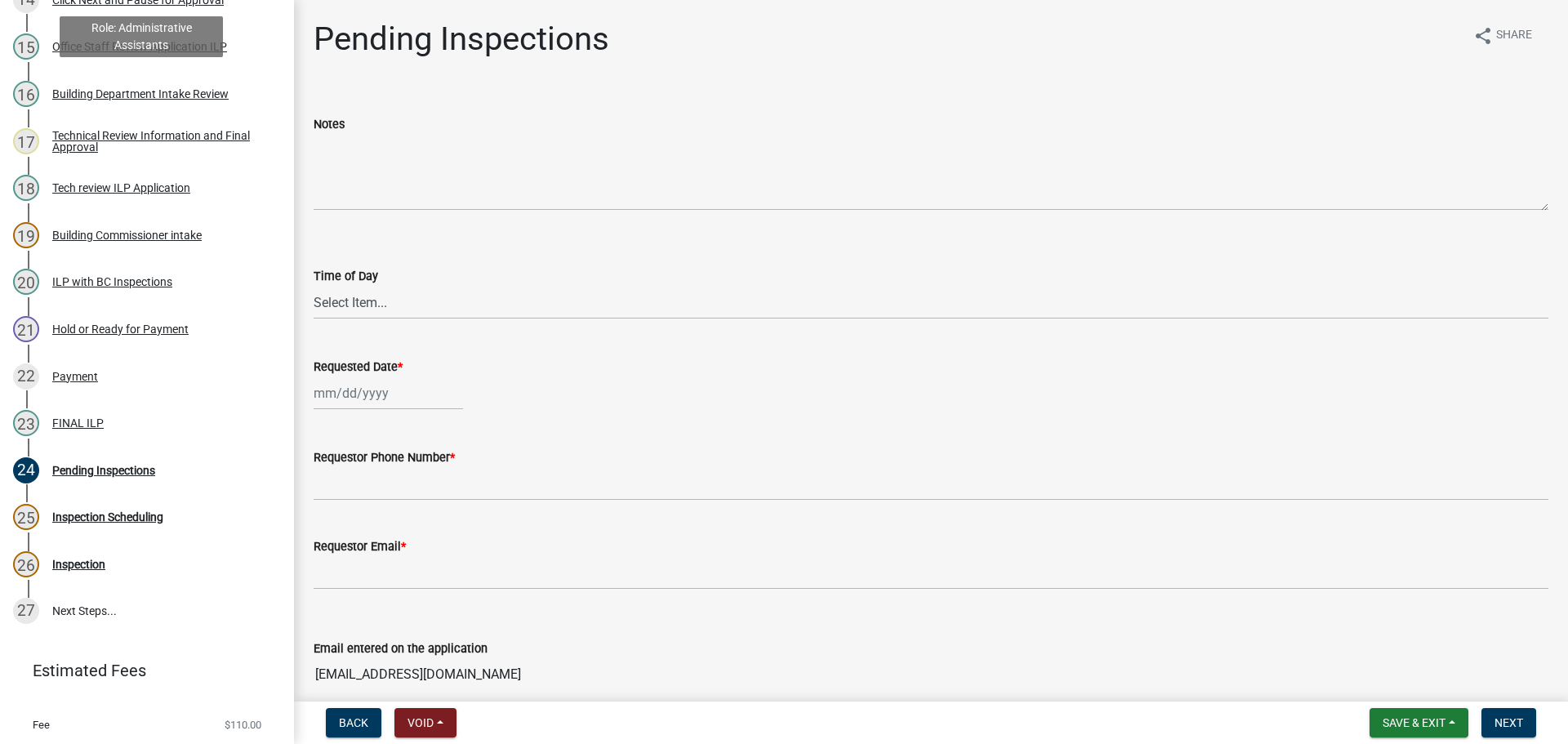
scroll to position [898, 0]
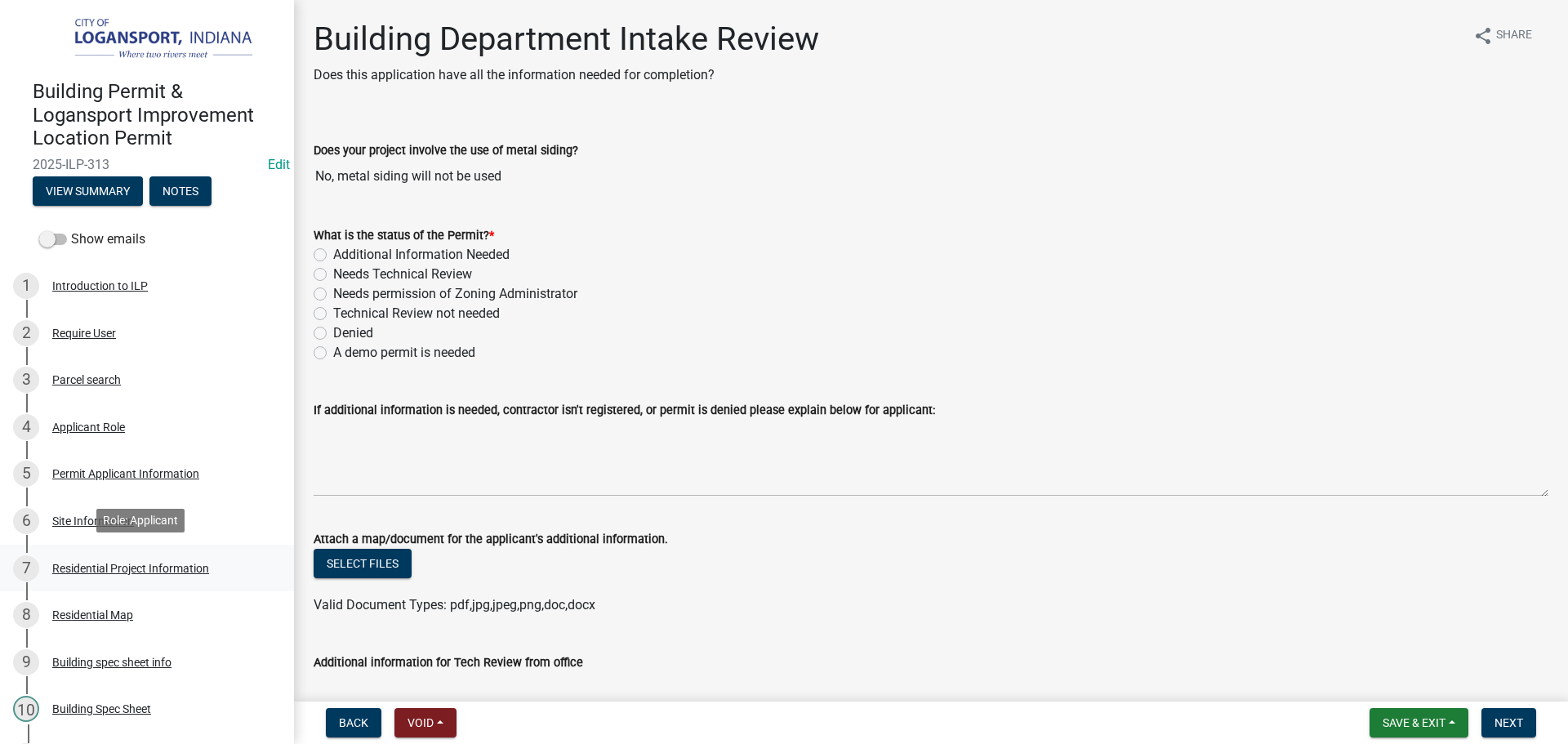
click at [86, 563] on div "Residential Project Information" at bounding box center [131, 568] width 157 height 11
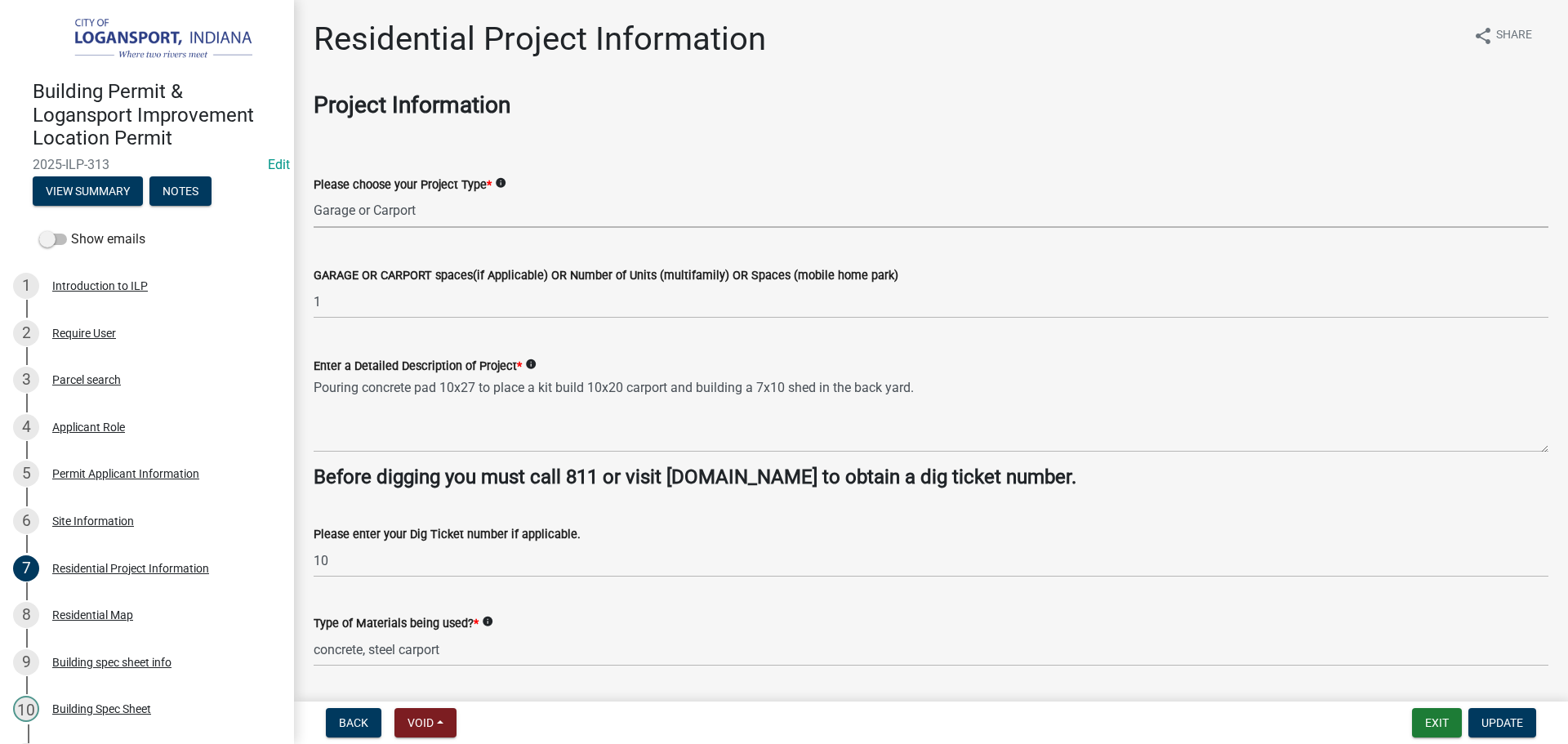
click at [452, 210] on select "Select Item... Single Family Pole Barn Home Multi Family Addition to Dwelling(a…" at bounding box center [931, 211] width 1235 height 34
click at [314, 195] on select "Select Item... Single Family Pole Barn Home Multi Family Addition to Dwelling(a…" at bounding box center [931, 211] width 1235 height 34
select select "379f7339-6ec9-4c1f-82ba-971c465cc0e0"
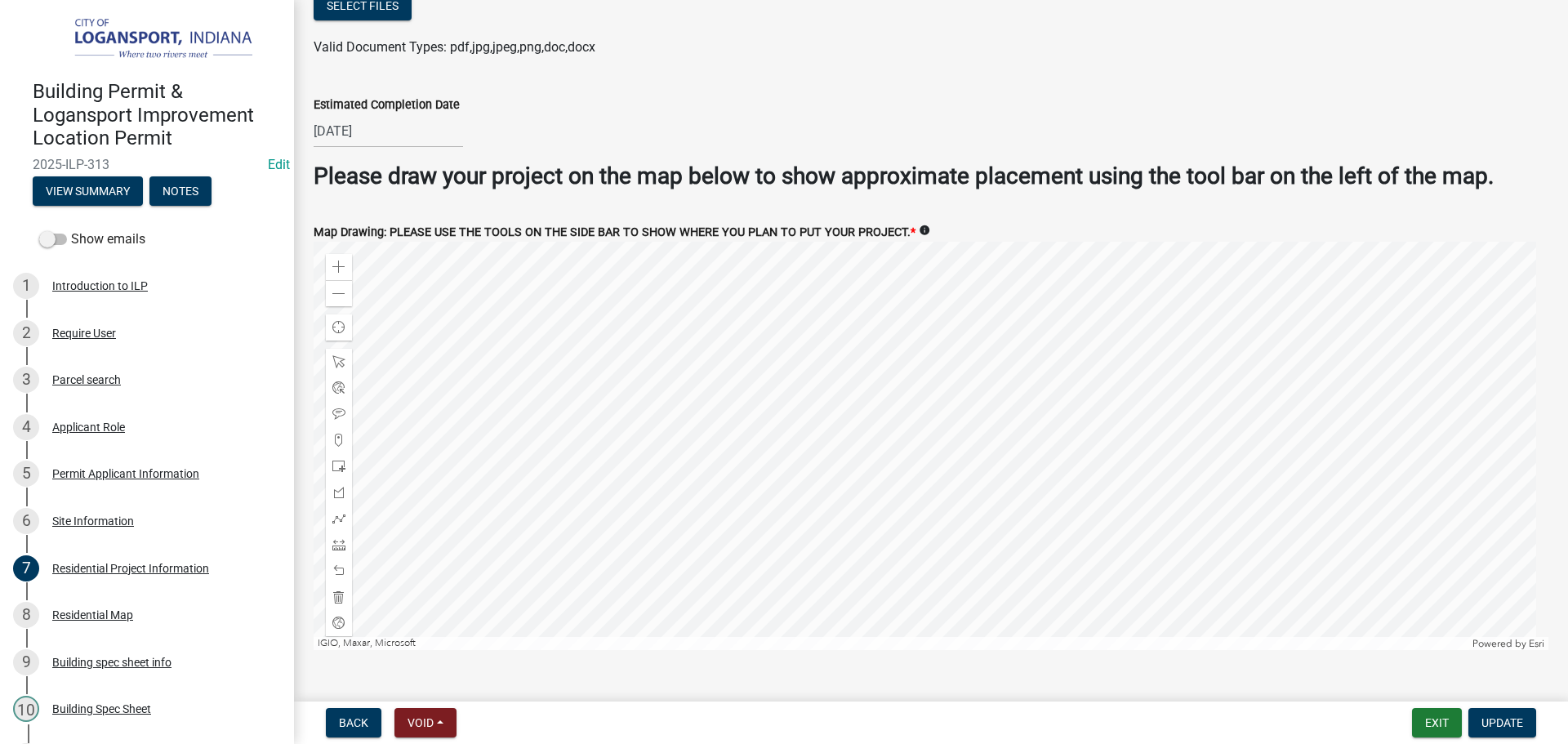
scroll to position [3047, 0]
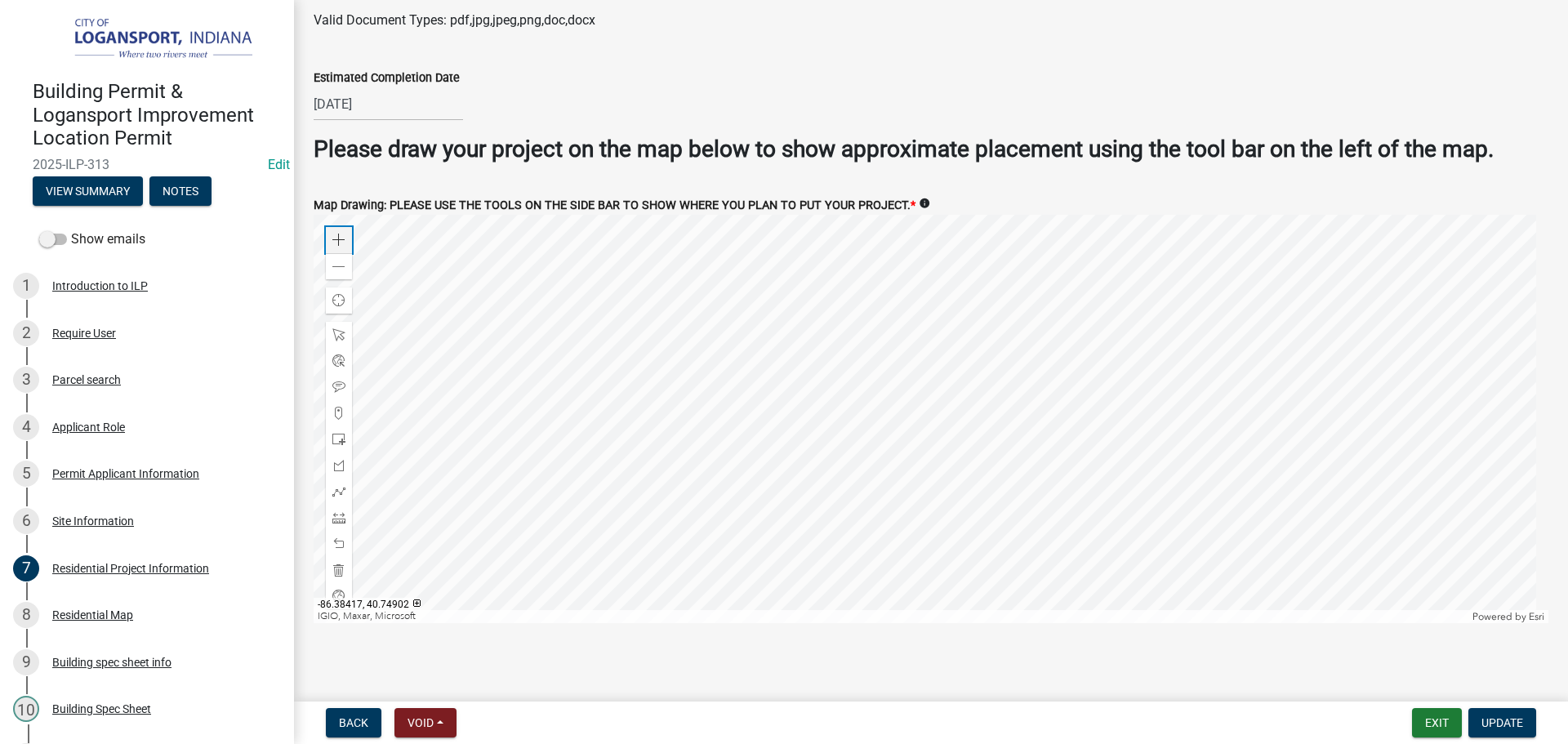
click at [337, 233] on span at bounding box center [339, 240] width 13 height 13
click at [346, 488] on div at bounding box center [339, 492] width 26 height 26
click at [924, 364] on div at bounding box center [931, 419] width 1235 height 408
click at [924, 408] on div at bounding box center [931, 419] width 1235 height 408
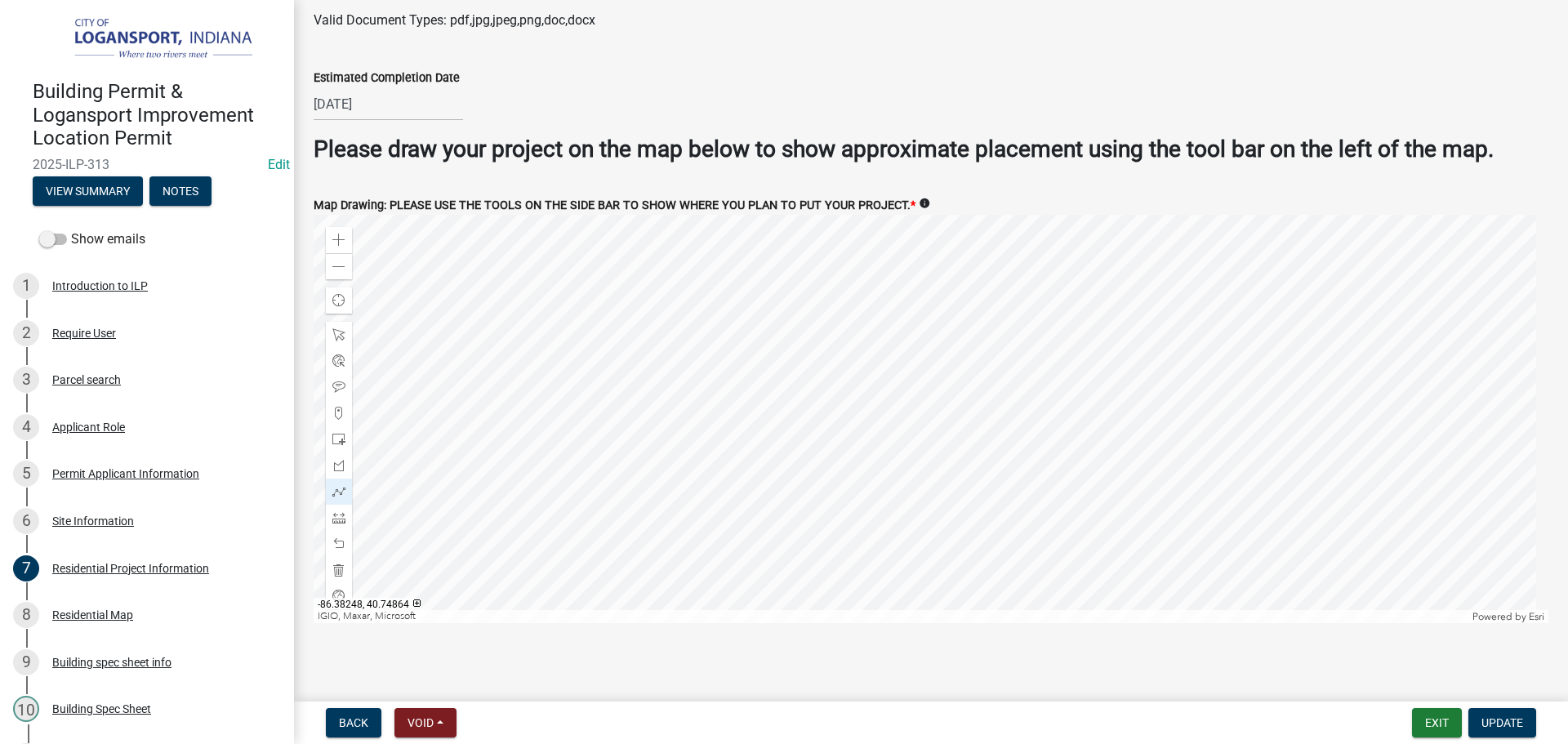
click at [924, 408] on div at bounding box center [931, 419] width 1235 height 408
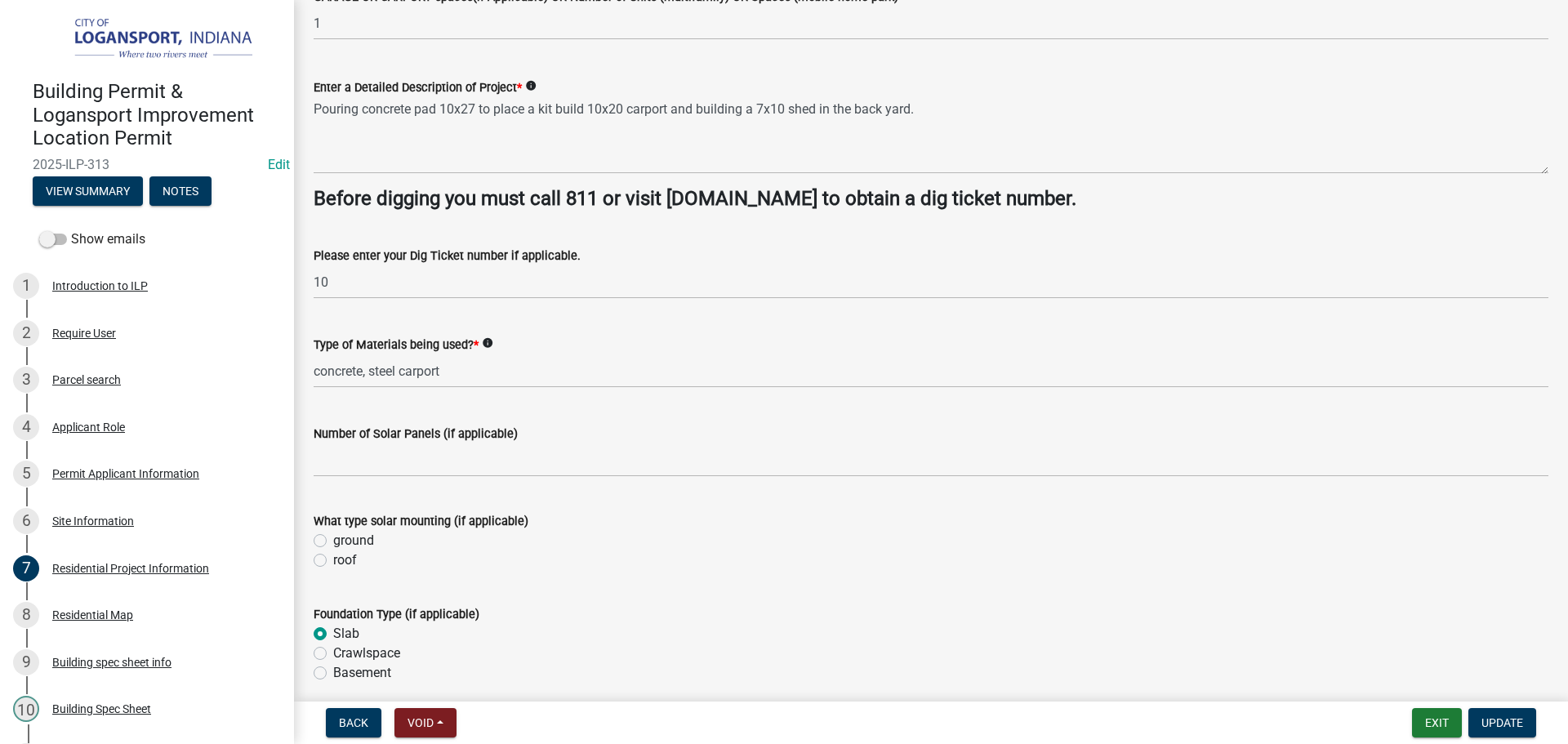
scroll to position [0, 0]
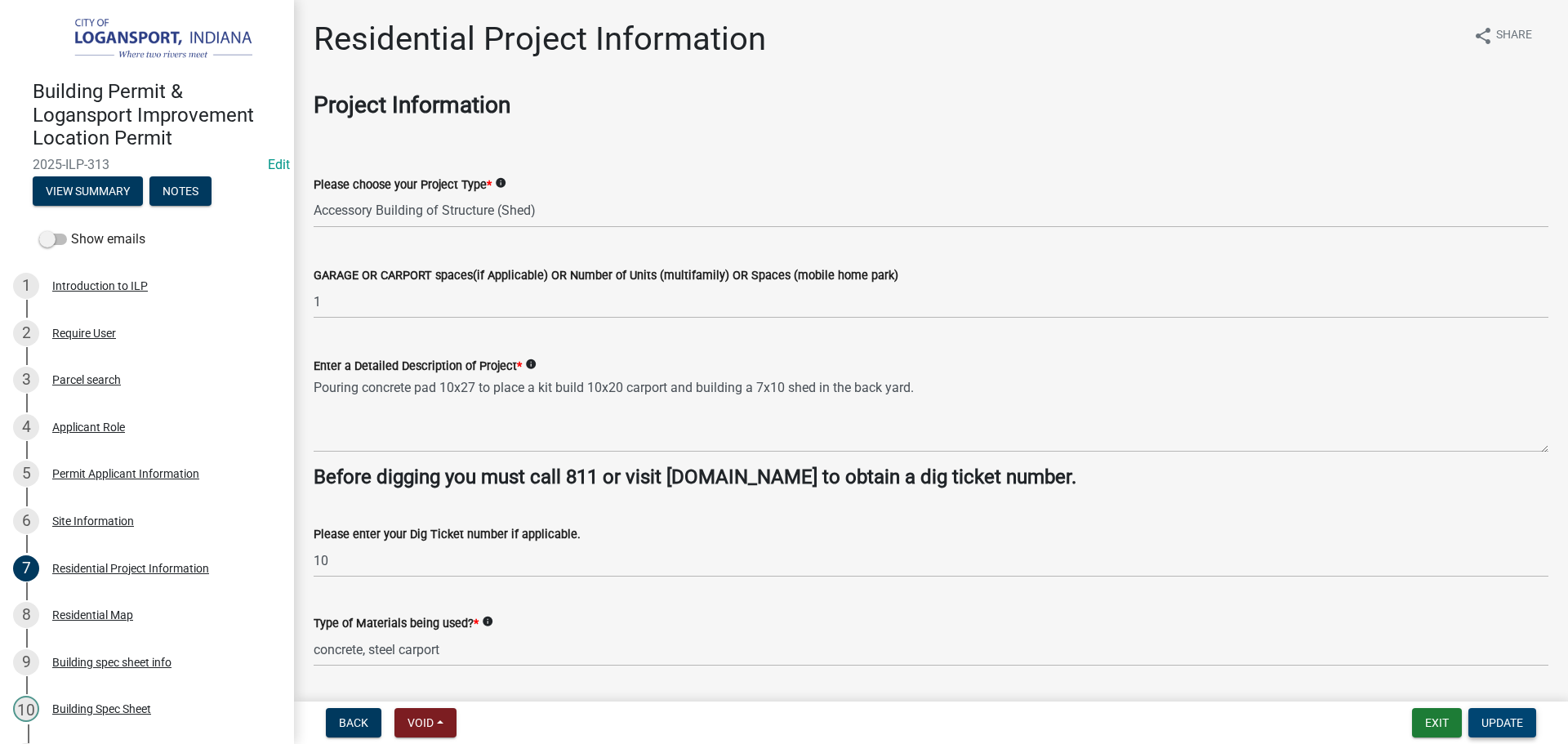
click at [1492, 719] on span "Update" at bounding box center [1502, 723] width 42 height 13
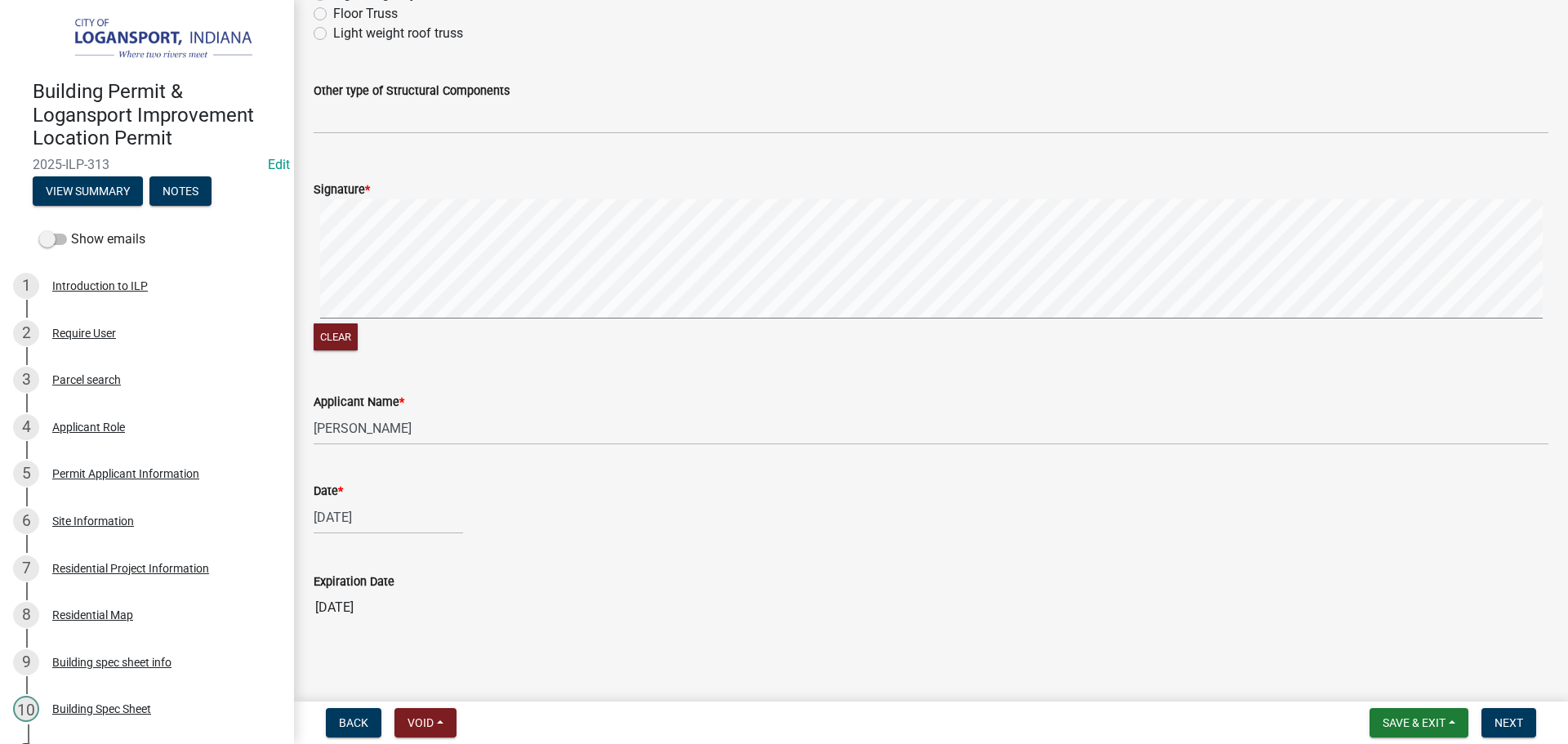
scroll to position [896, 0]
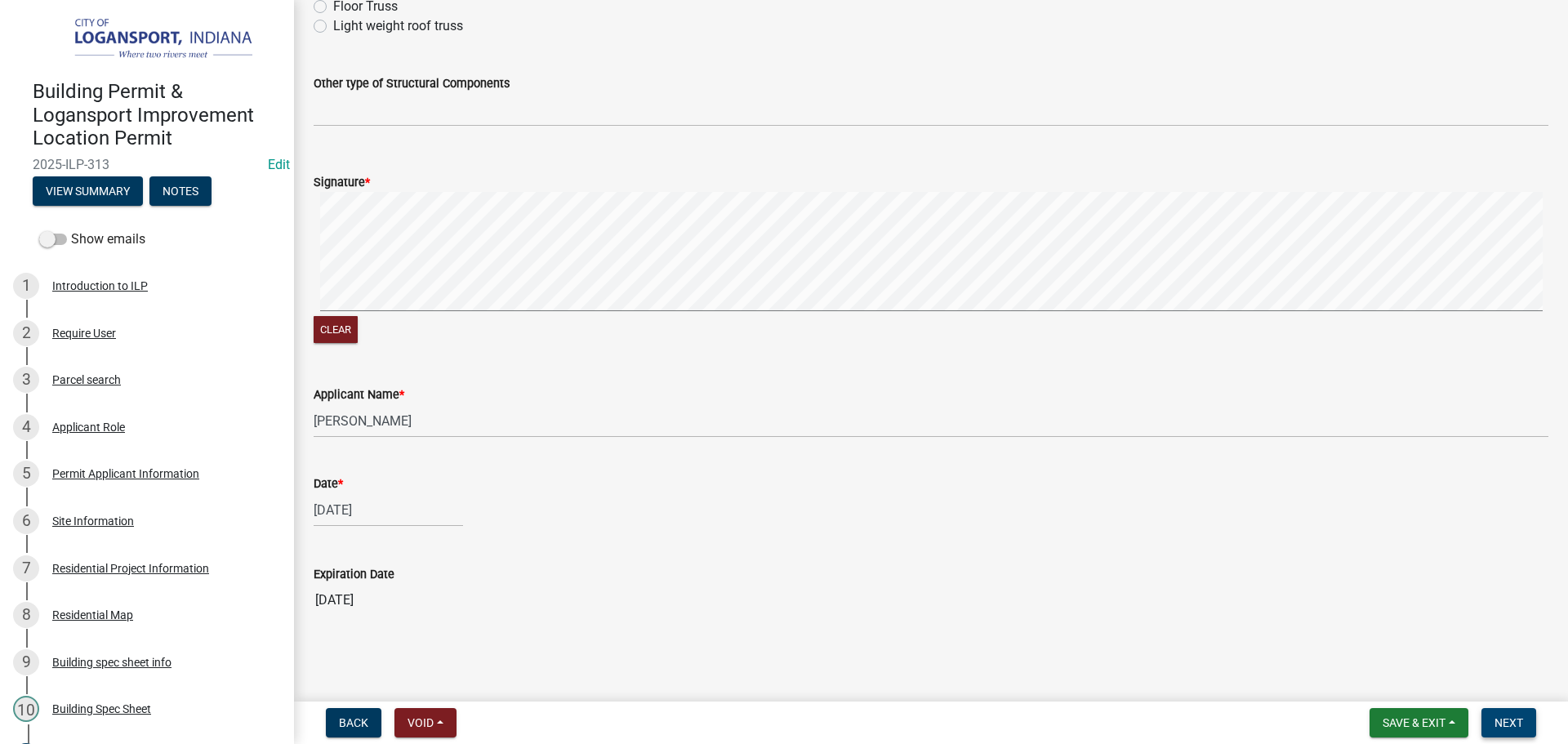
click at [1526, 723] on button "Next" at bounding box center [1508, 723] width 55 height 30
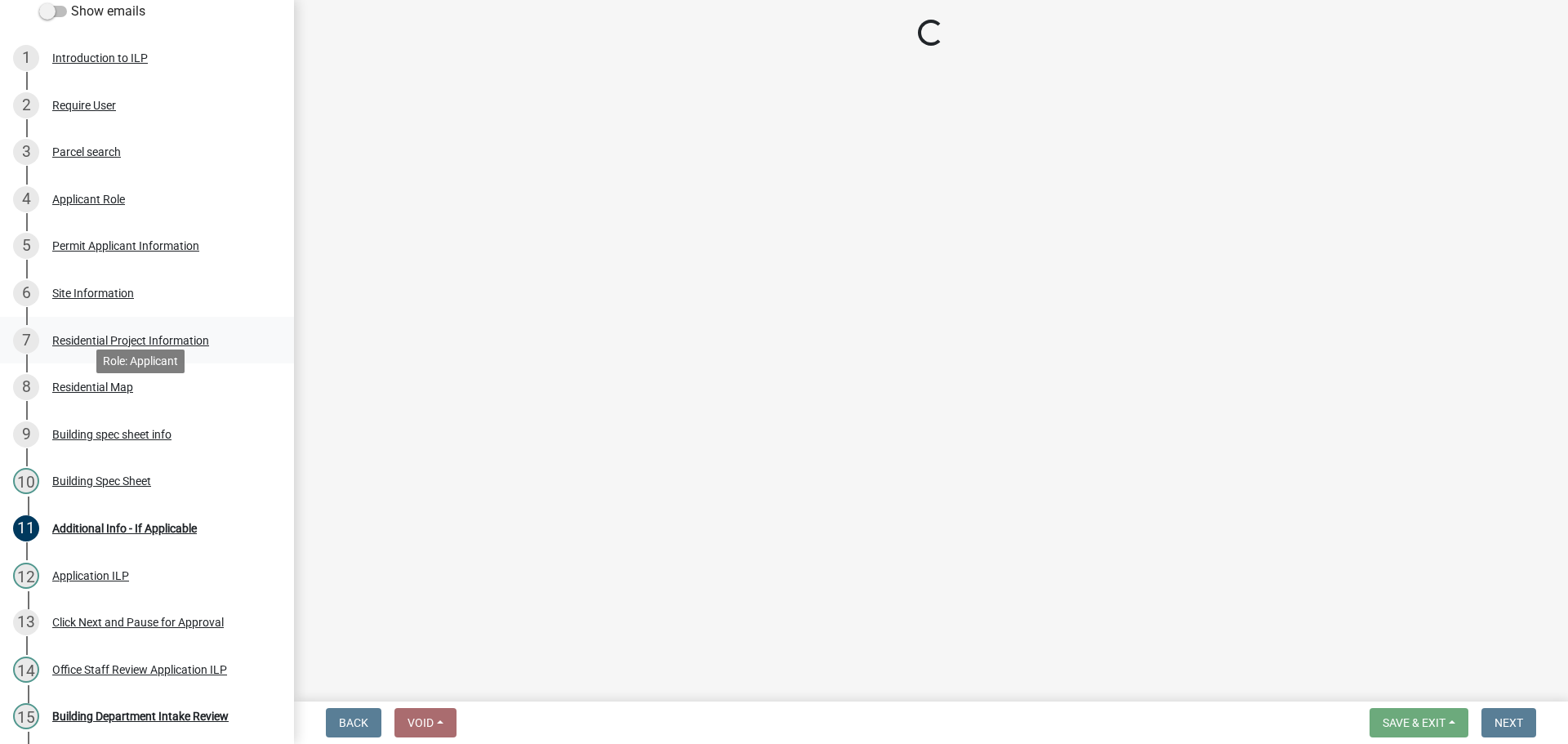
scroll to position [383, 0]
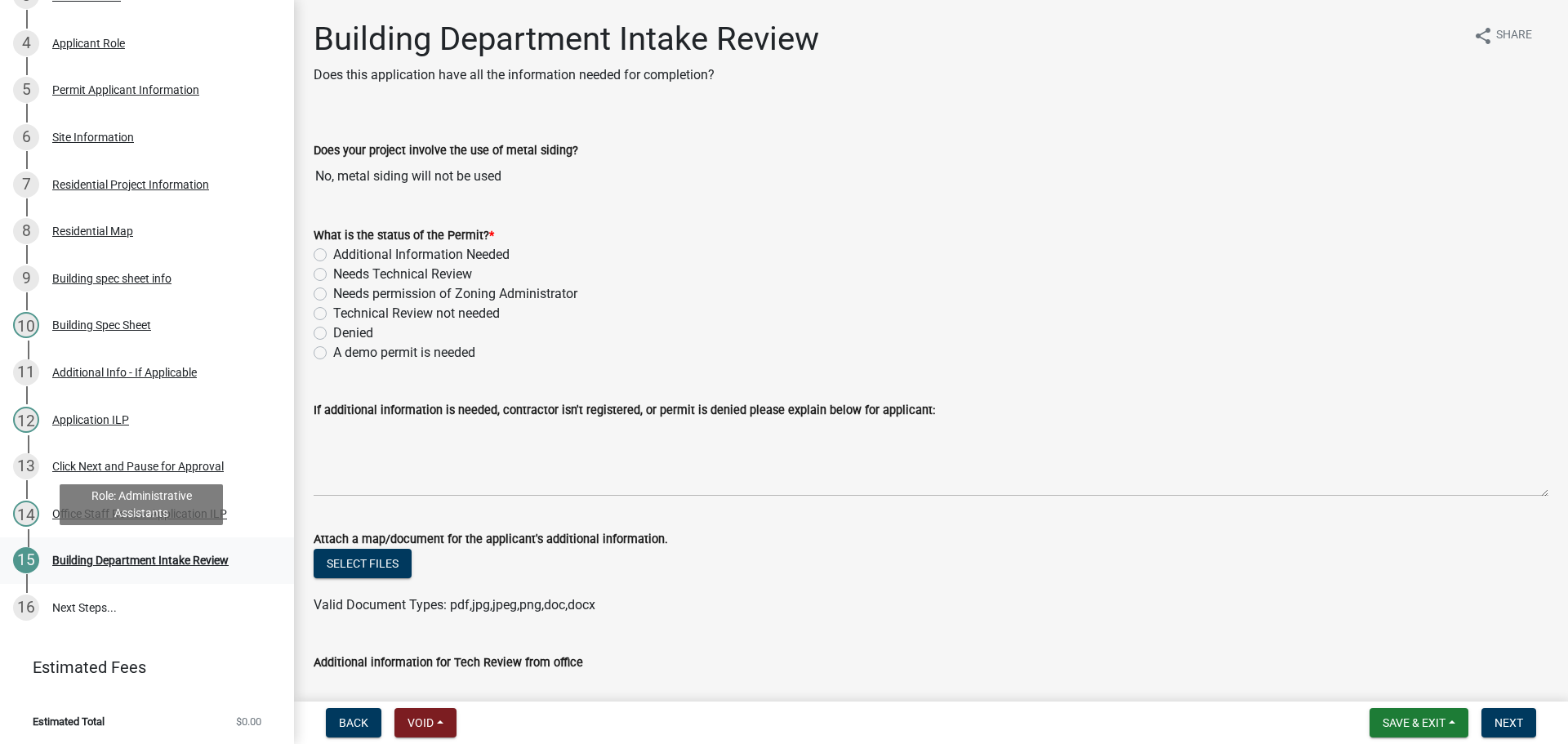
click at [146, 554] on div "Building Department Intake Review" at bounding box center [140, 560] width 177 height 11
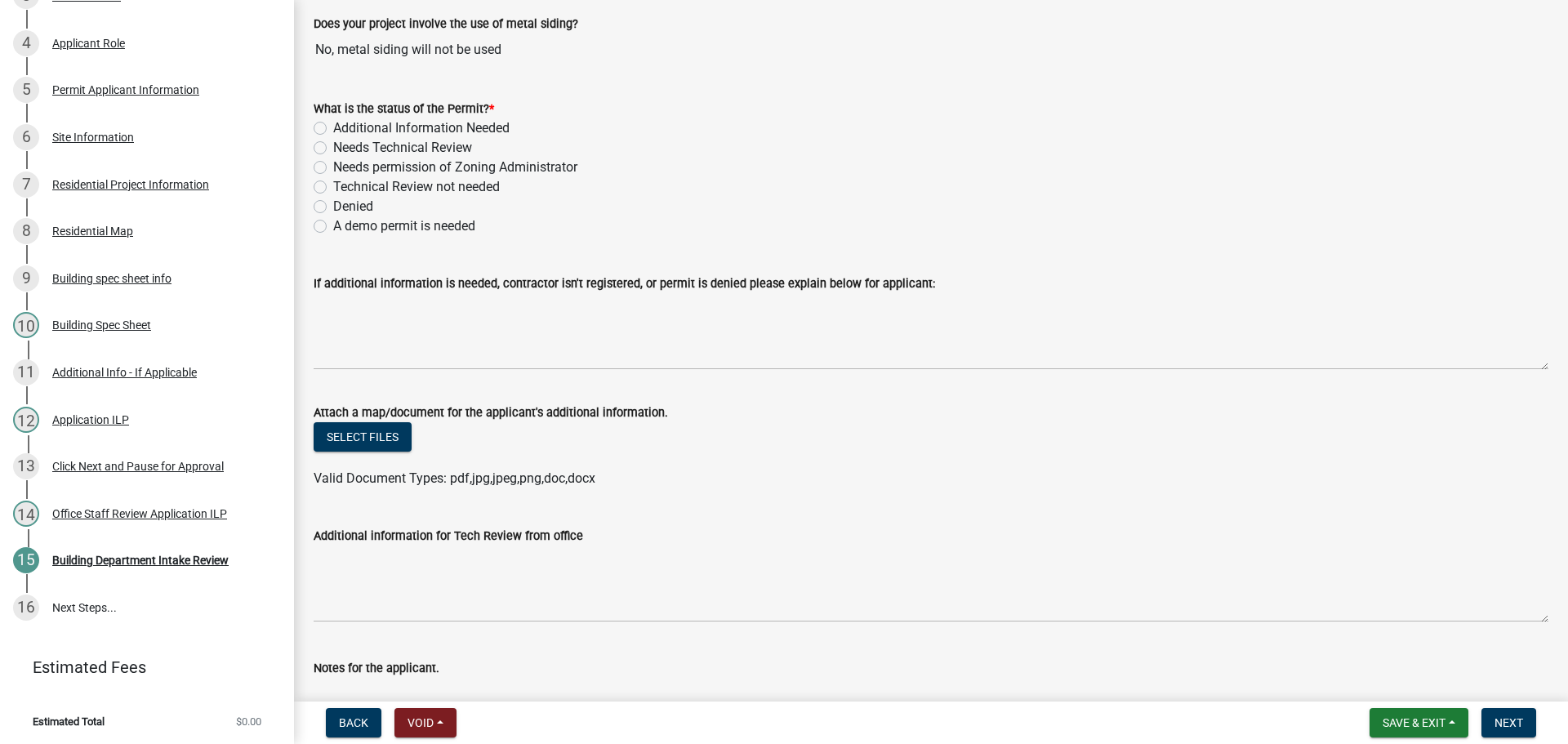
scroll to position [163, 0]
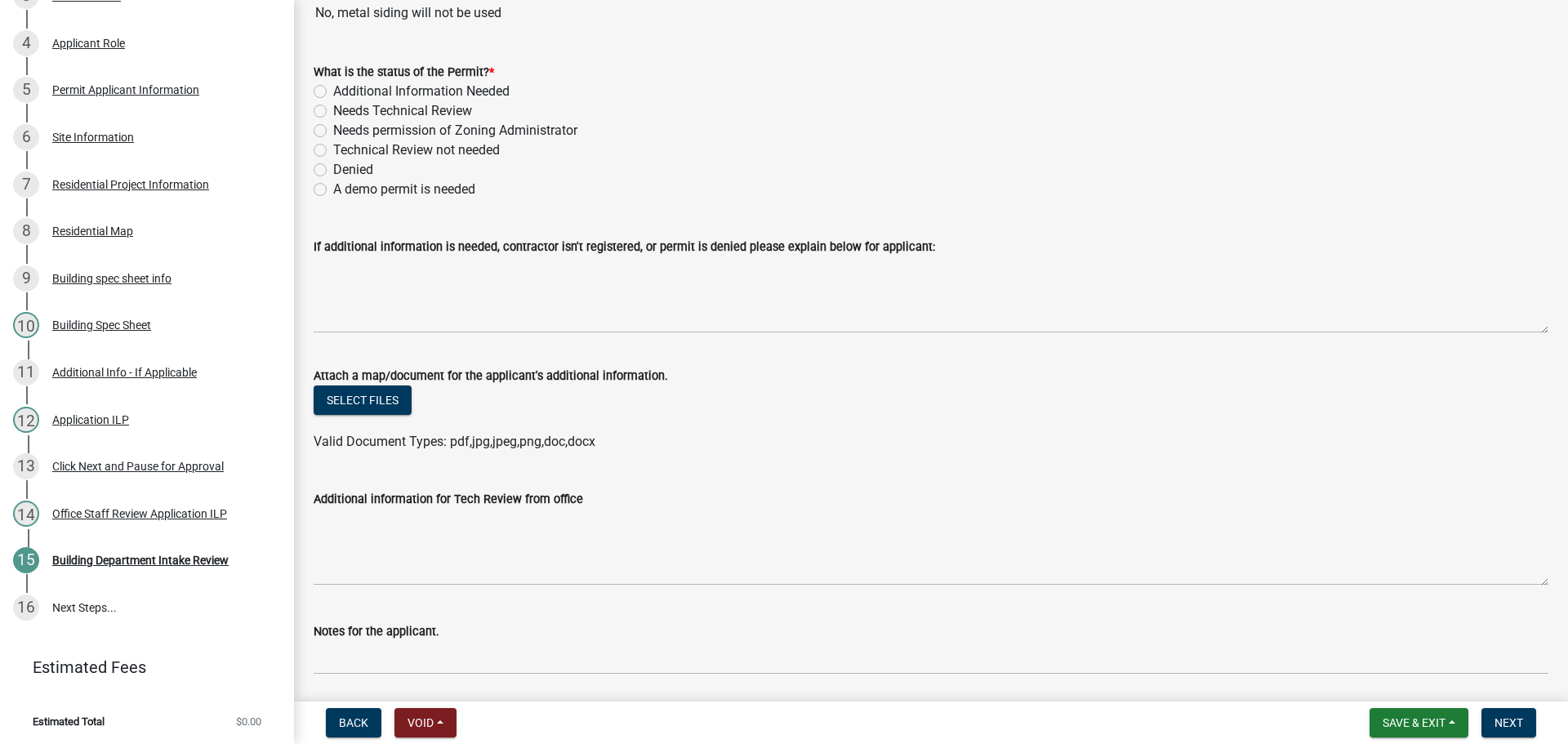
click at [333, 151] on label "Technical Review not needed" at bounding box center [416, 150] width 167 height 20
click at [333, 151] on input "Technical Review not needed" at bounding box center [338, 145] width 11 height 11
radio input "true"
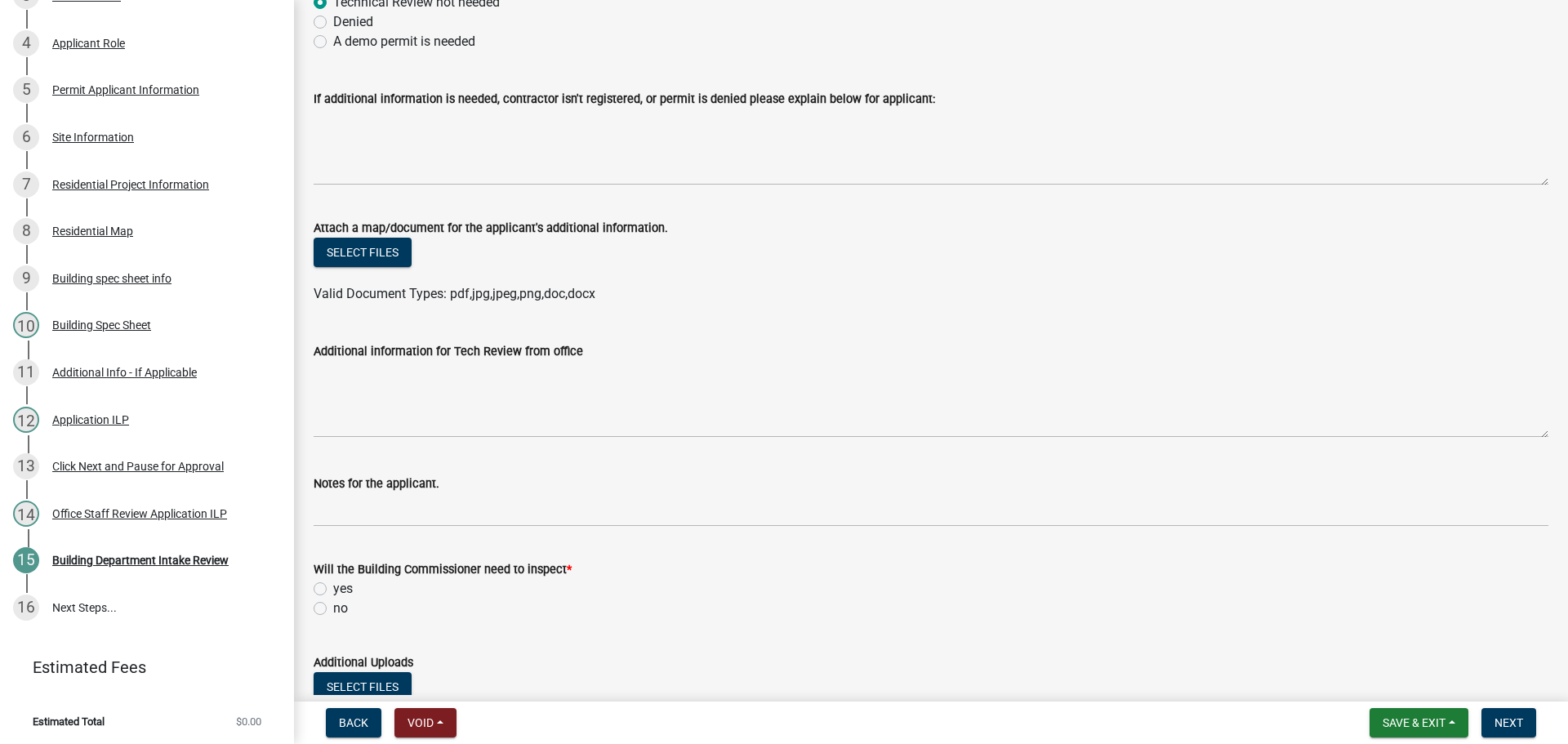
scroll to position [490, 0]
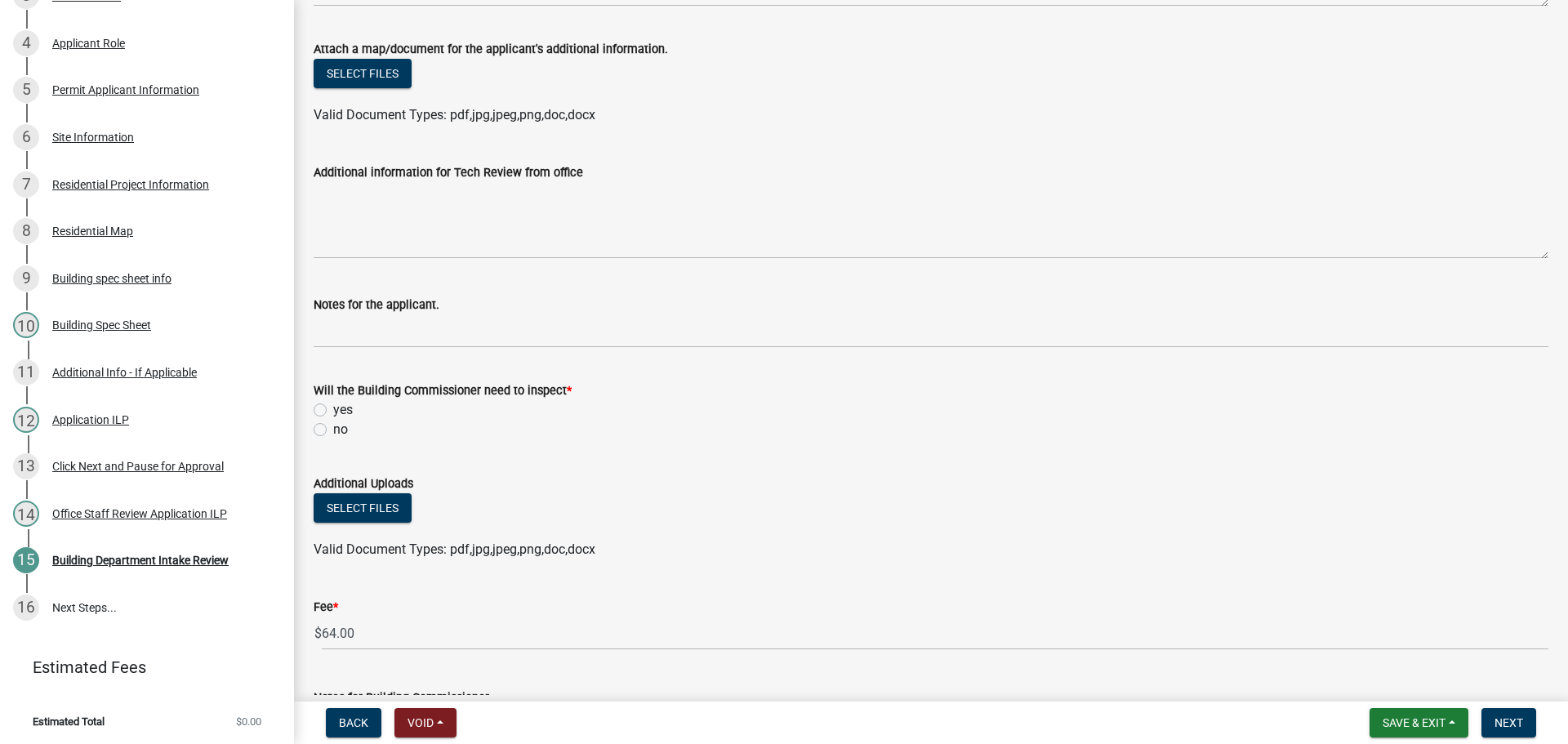
click at [333, 433] on label "no" at bounding box center [341, 429] width 15 height 20
click at [333, 430] on input "no" at bounding box center [338, 425] width 11 height 11
radio input "true"
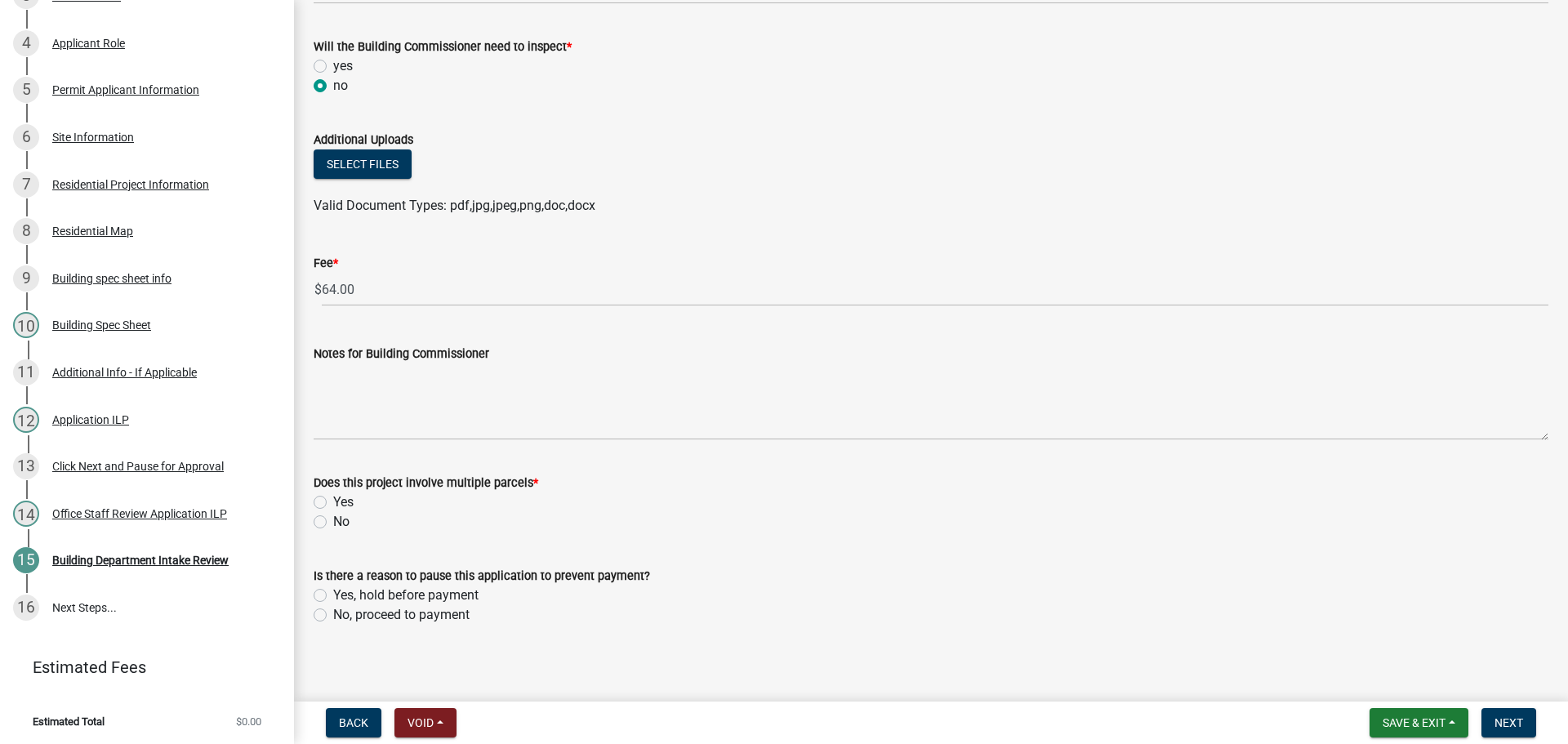
scroll to position [842, 0]
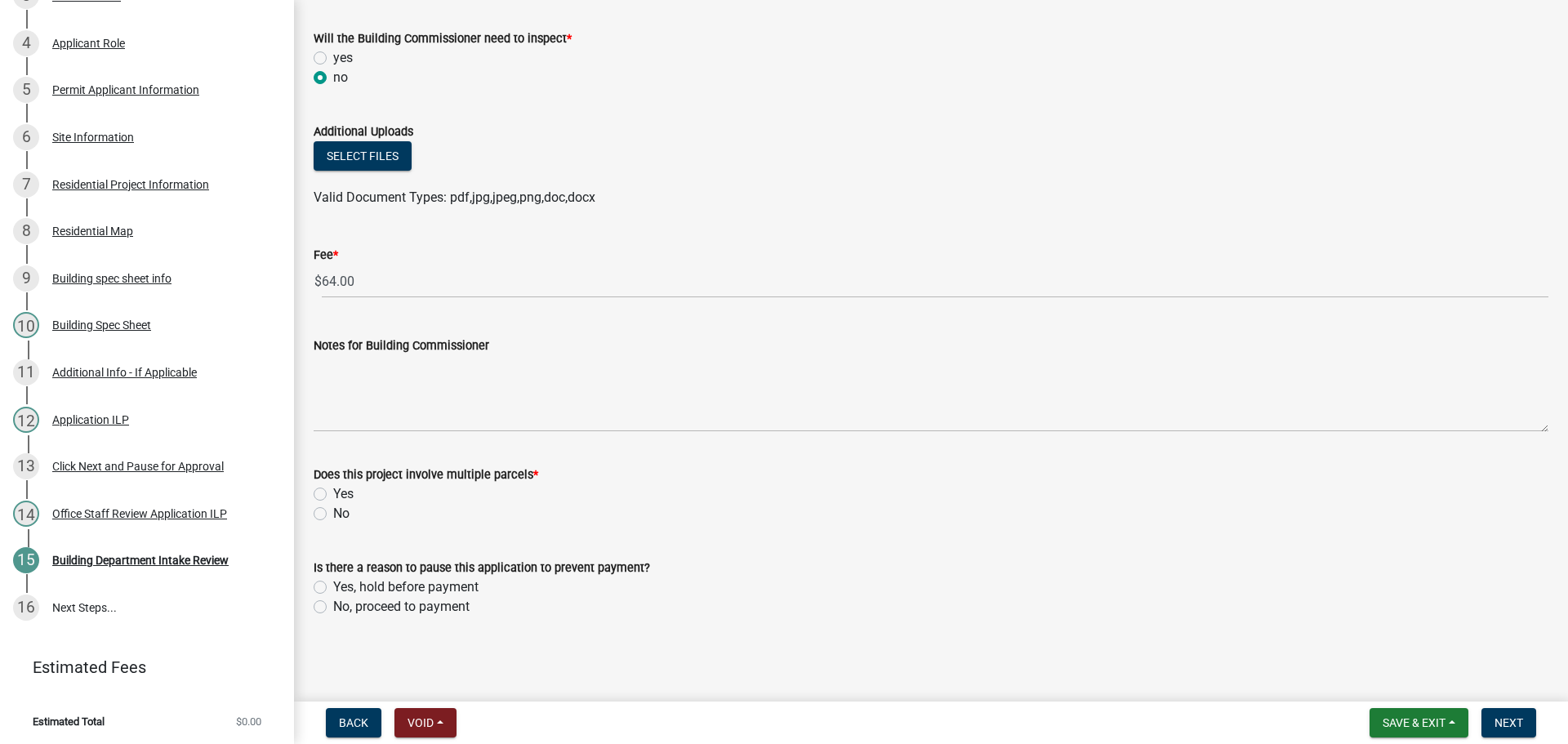
click at [333, 516] on label "No" at bounding box center [342, 514] width 16 height 20
click at [333, 515] on input "No" at bounding box center [338, 509] width 11 height 11
radio input "true"
click at [323, 599] on div "No, proceed to payment" at bounding box center [931, 607] width 1235 height 20
click at [333, 604] on label "No, proceed to payment" at bounding box center [401, 607] width 136 height 20
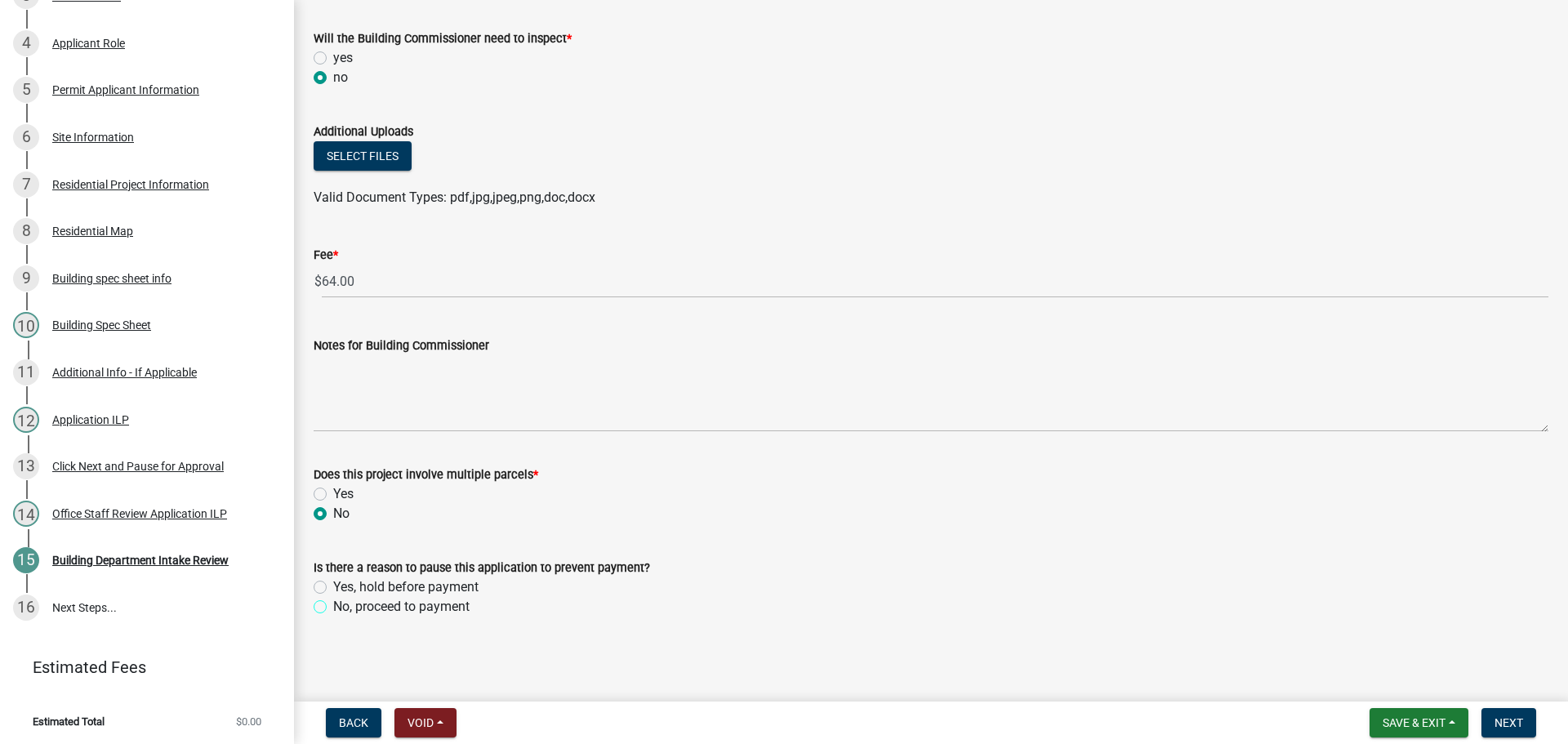
click at [333, 604] on input "No, proceed to payment" at bounding box center [338, 602] width 11 height 11
radio input "true"
click at [1506, 723] on span "Next" at bounding box center [1508, 723] width 29 height 13
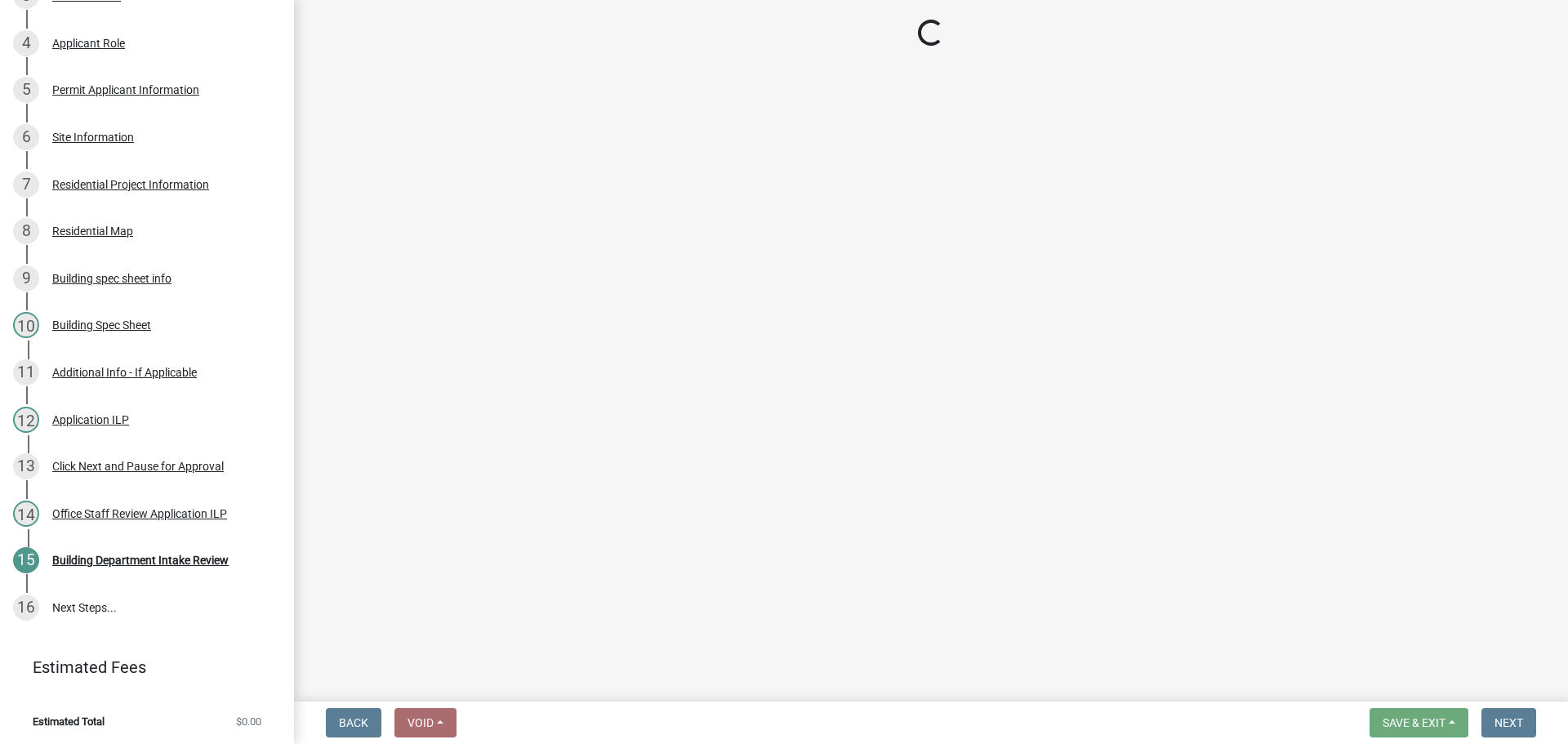
scroll to position [526, 0]
select select "3: 3"
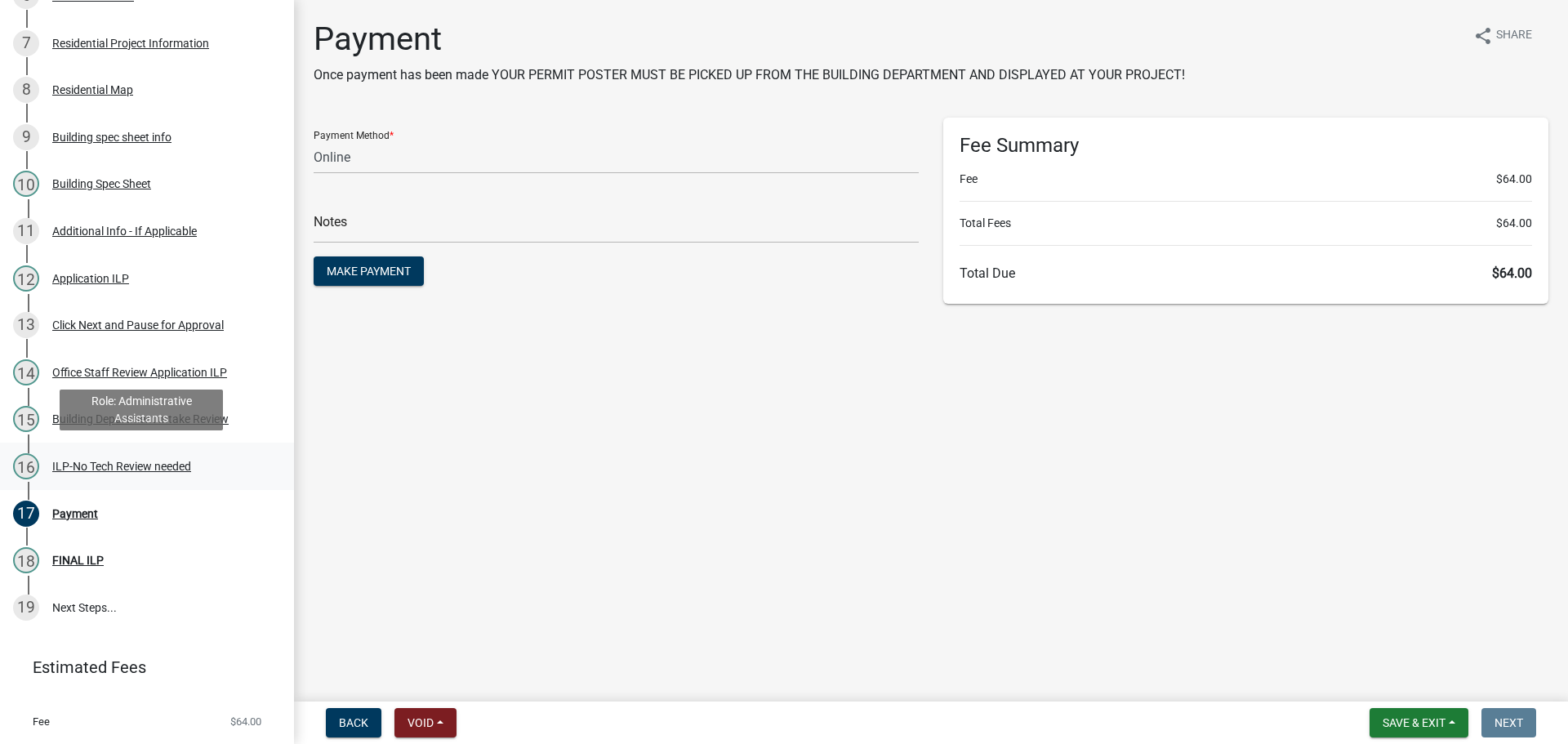
click at [110, 461] on div "ILP-No Tech Review needed" at bounding box center [121, 466] width 139 height 11
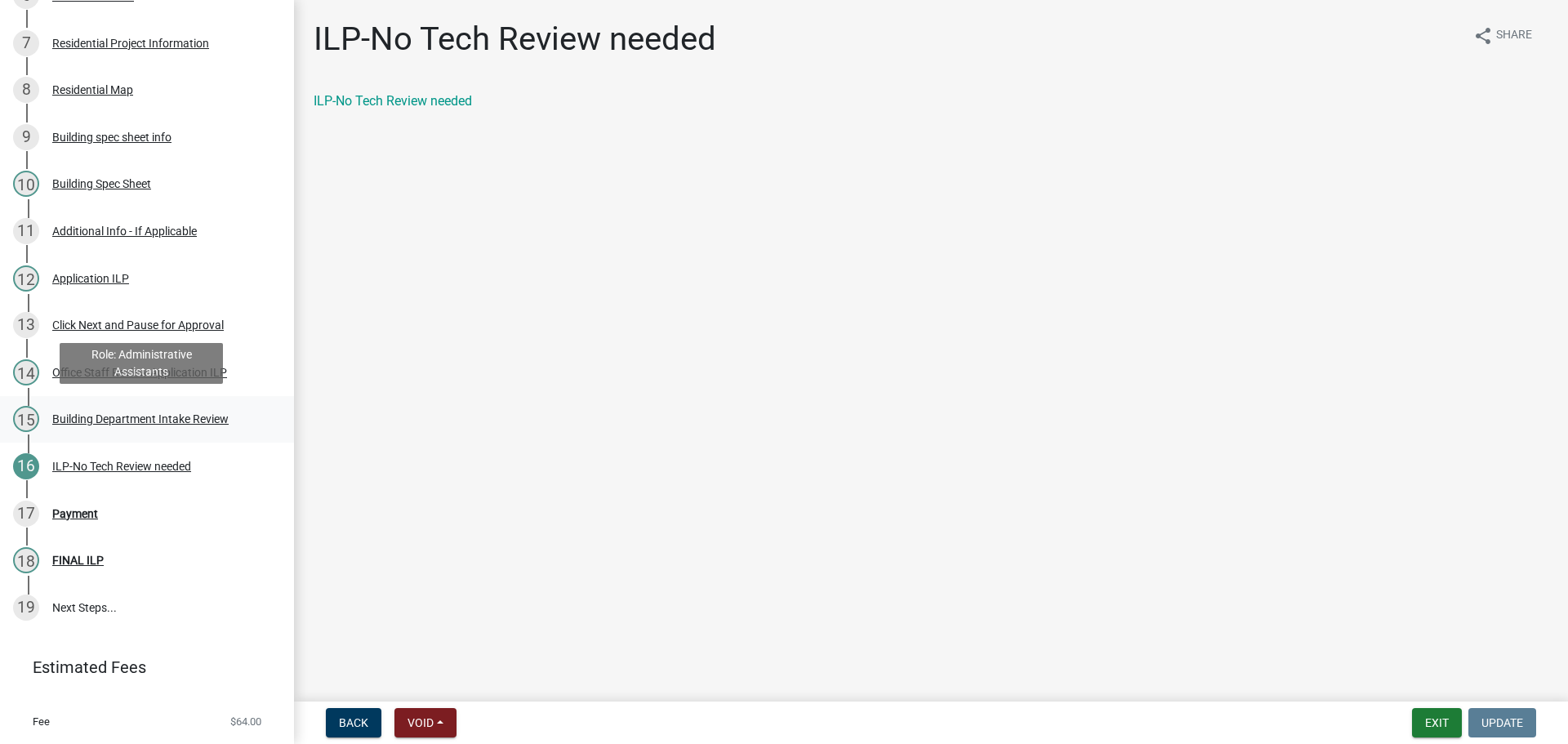
click at [141, 417] on div "Building Department Intake Review" at bounding box center [140, 419] width 177 height 11
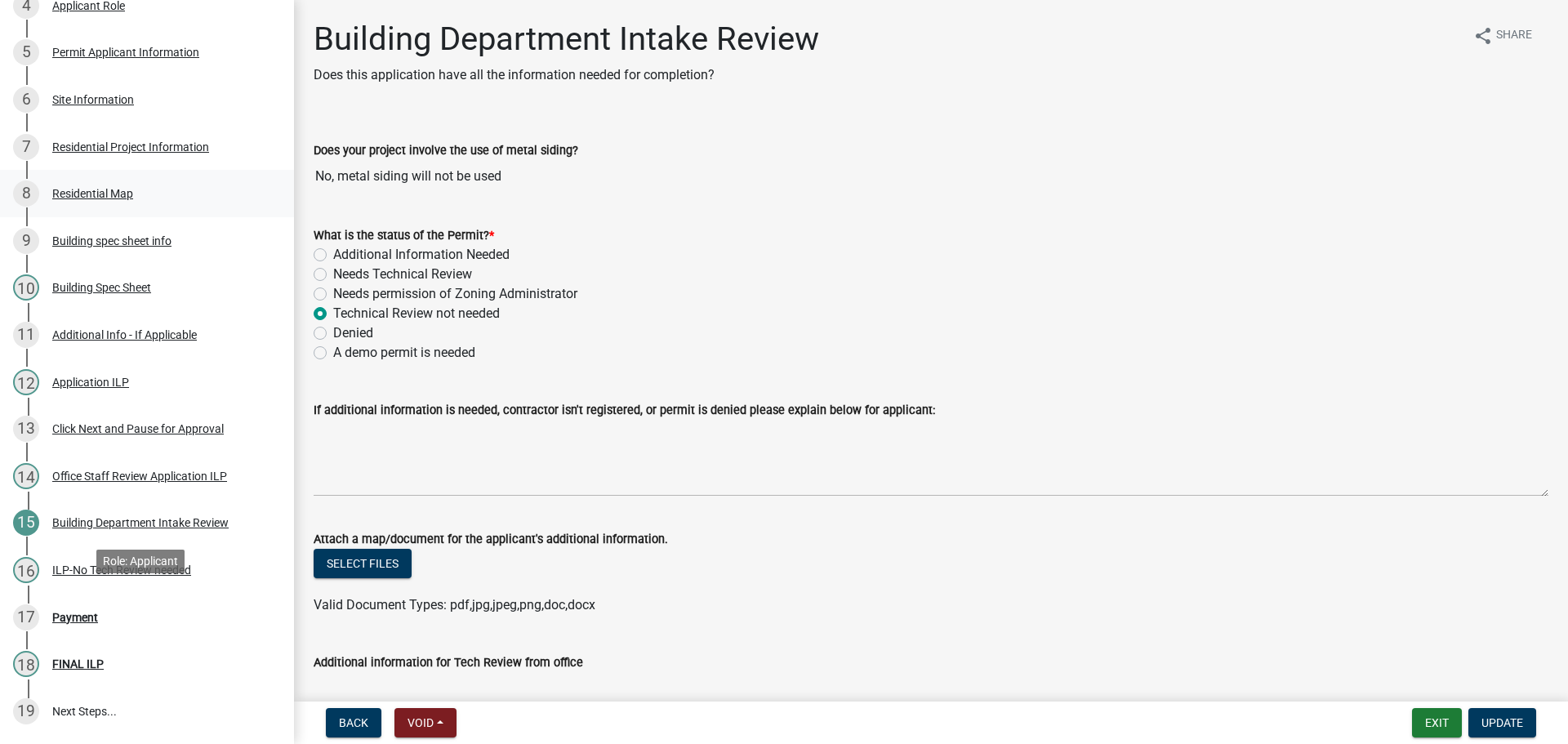
scroll to position [0, 0]
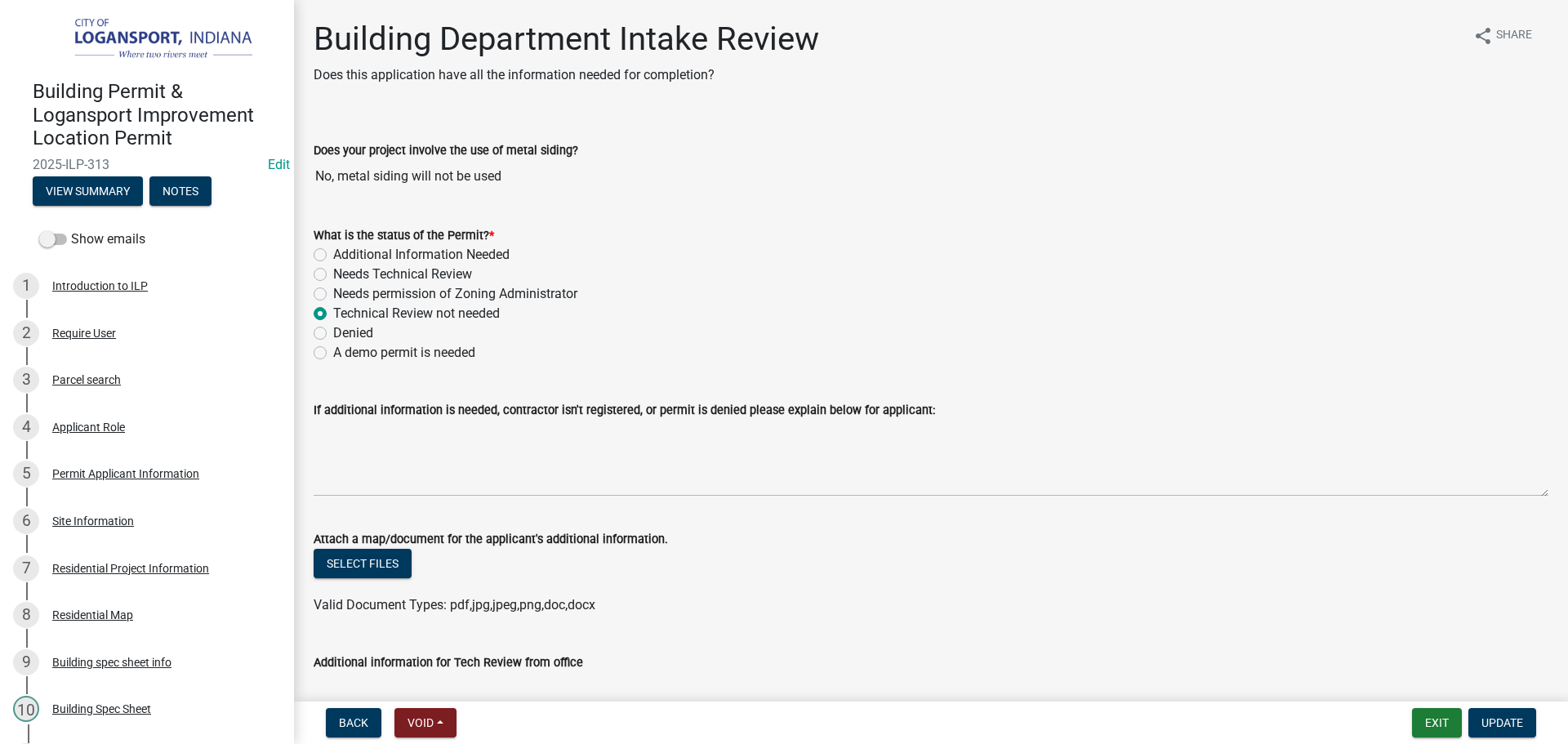
click at [333, 275] on label "Needs Technical Review" at bounding box center [402, 274] width 139 height 20
click at [333, 275] on input "Needs Technical Review" at bounding box center [338, 269] width 11 height 11
radio input "true"
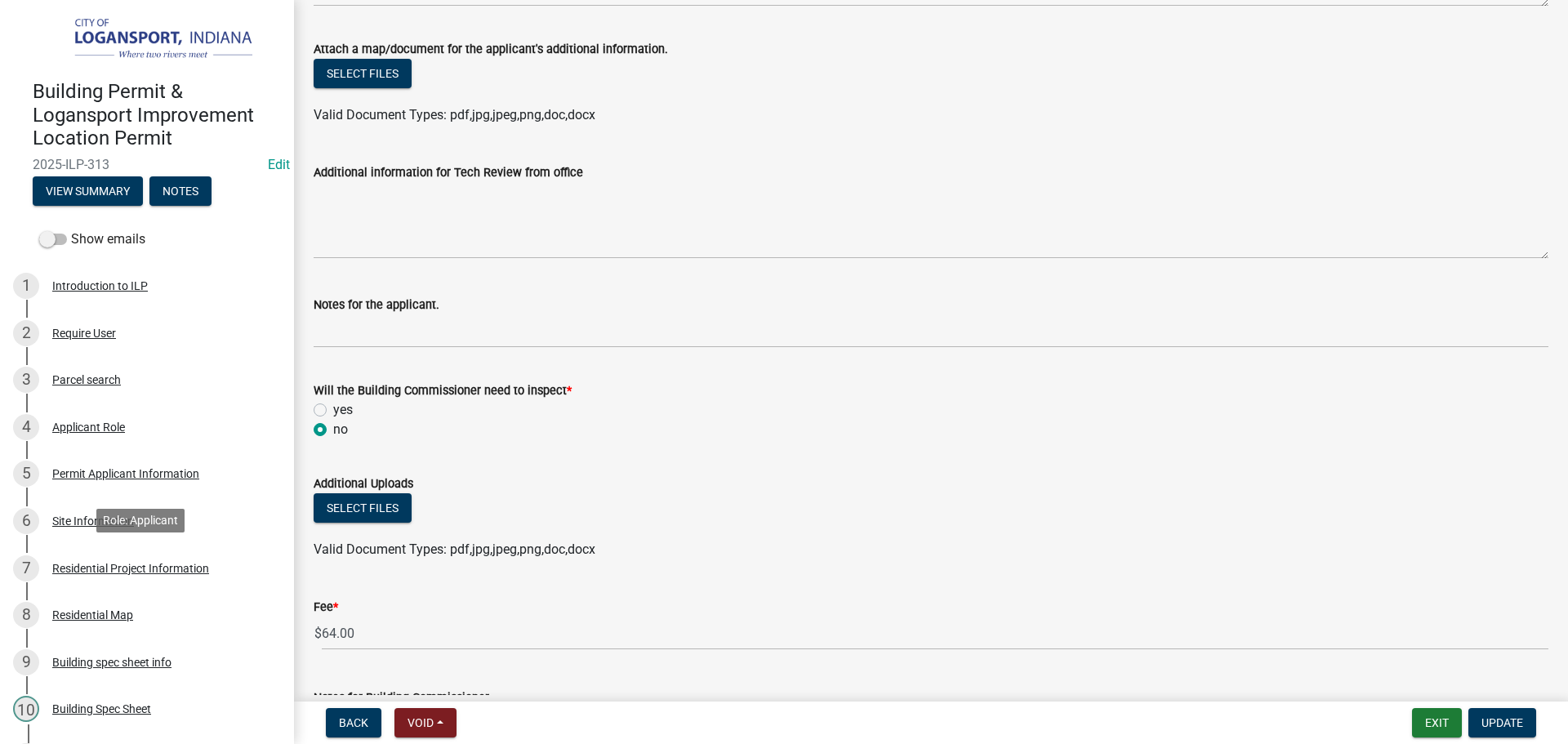
scroll to position [562, 0]
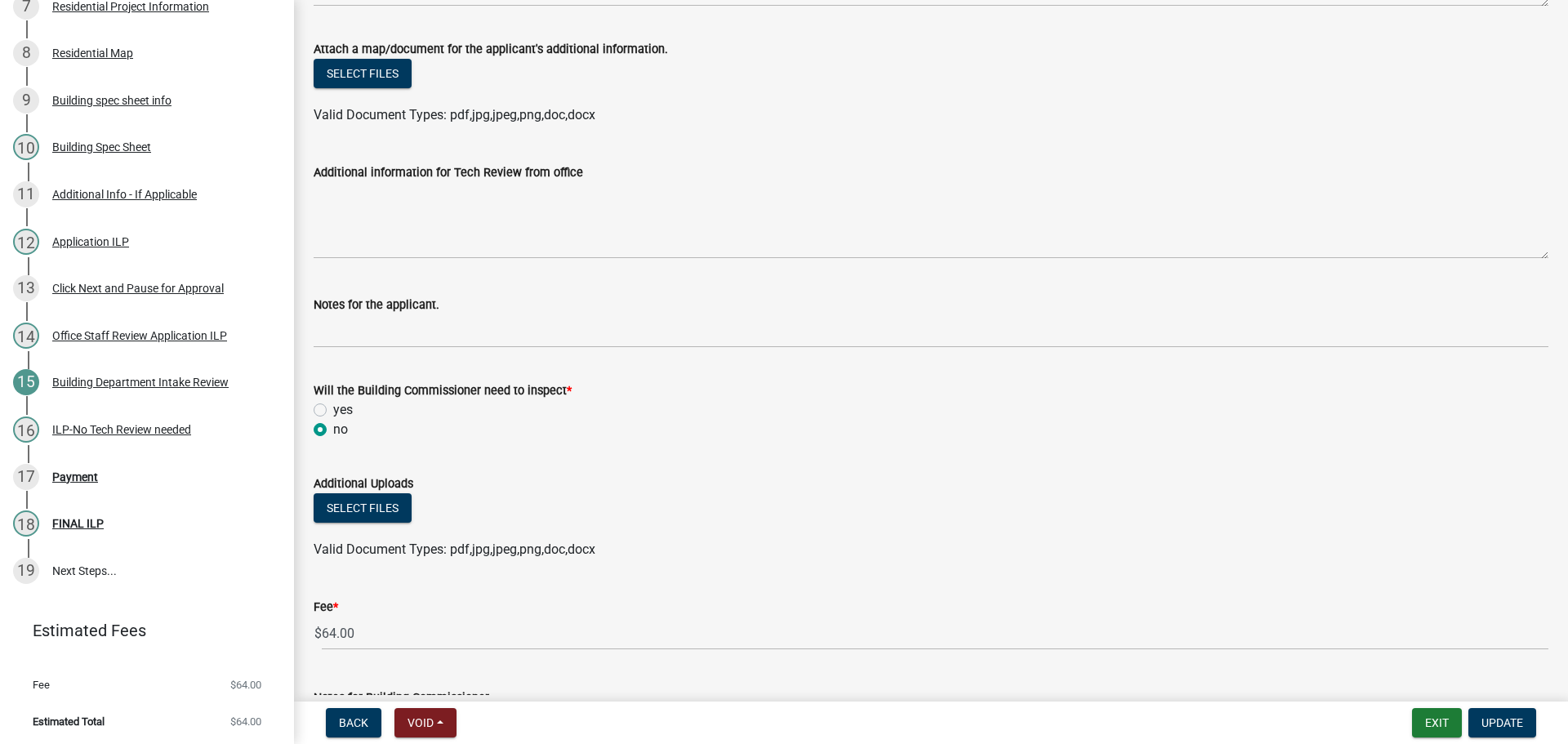
click at [333, 407] on label "yes" at bounding box center [343, 410] width 20 height 20
click at [333, 407] on input "yes" at bounding box center [338, 405] width 11 height 11
radio input "true"
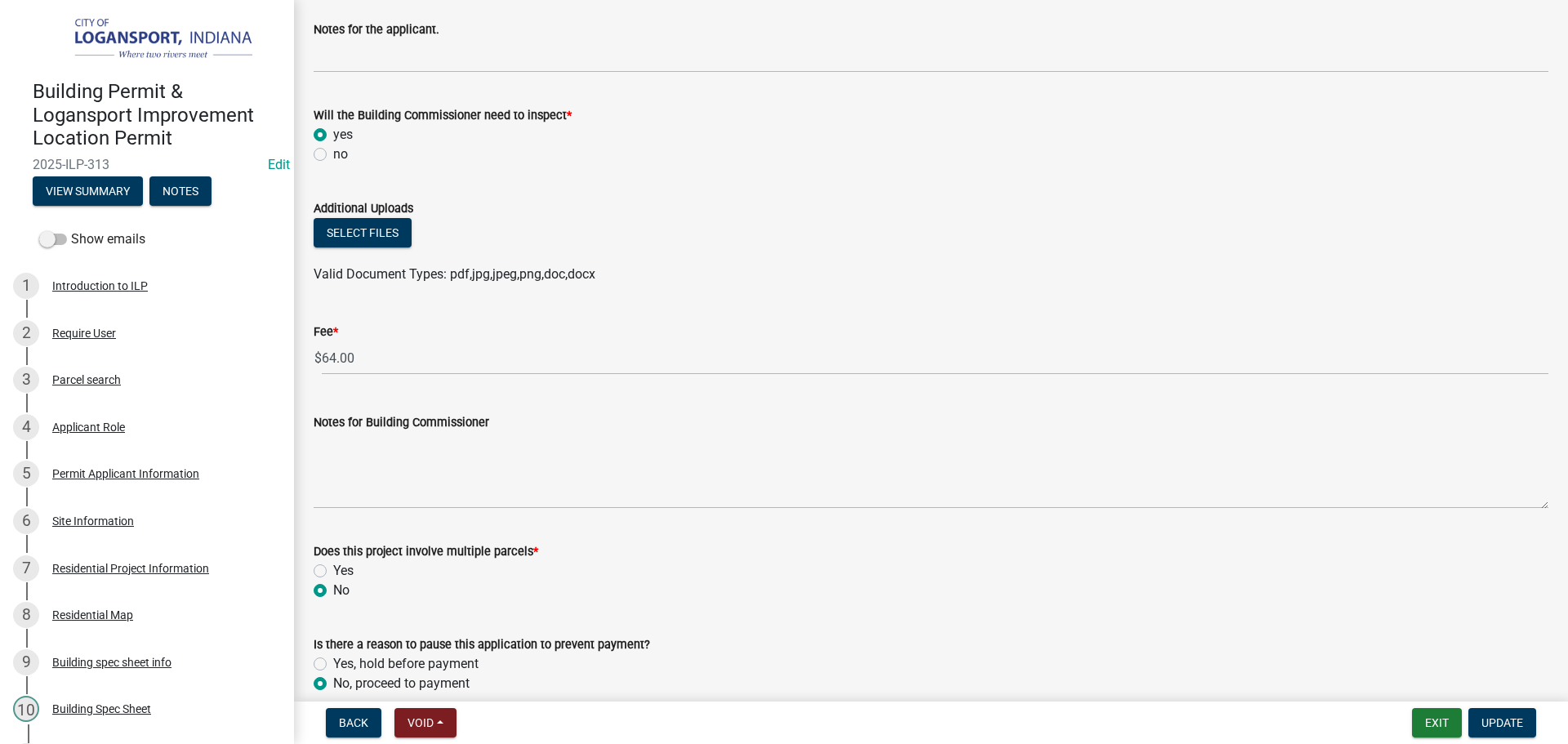
scroll to position [817, 0]
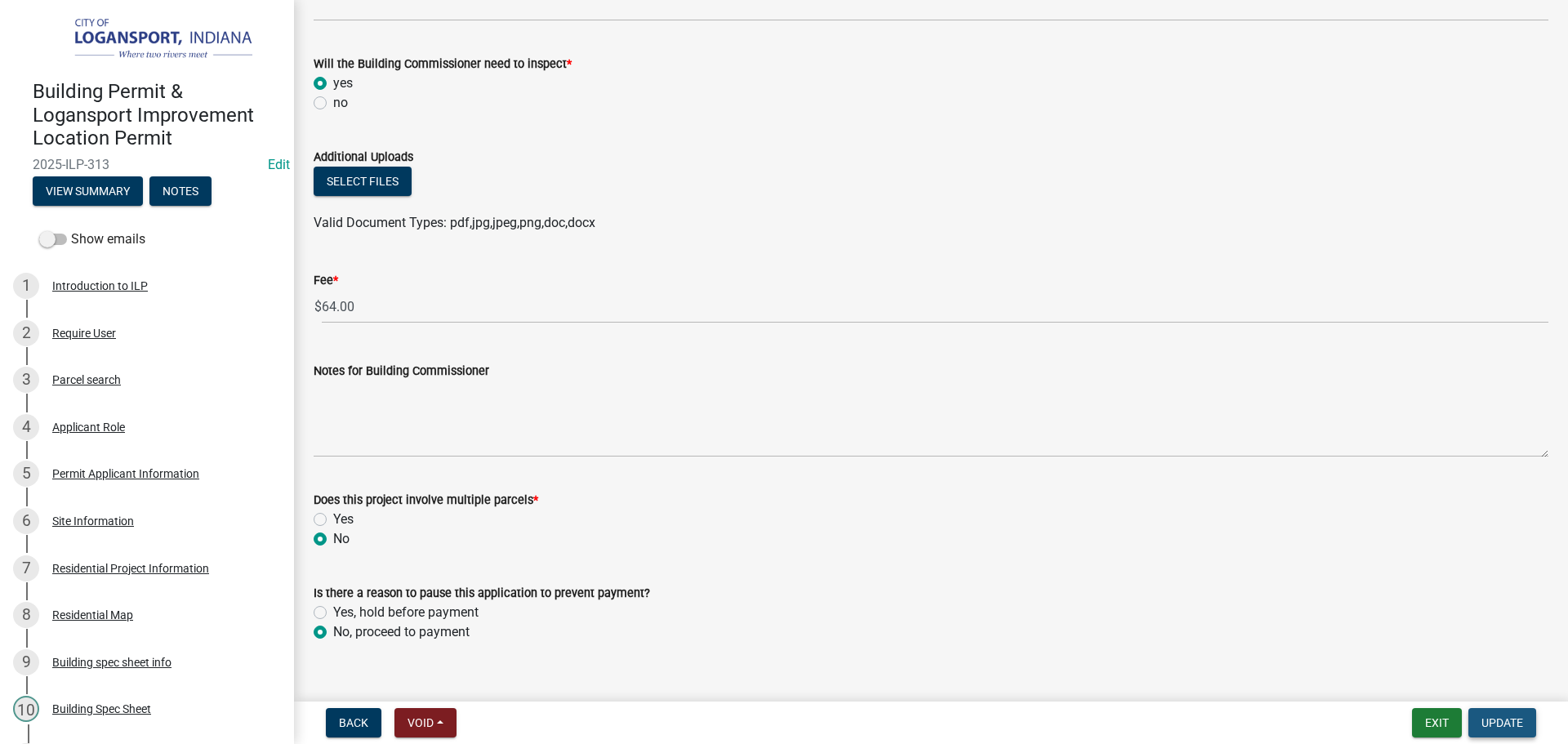
click at [1517, 722] on span "Update" at bounding box center [1502, 723] width 42 height 13
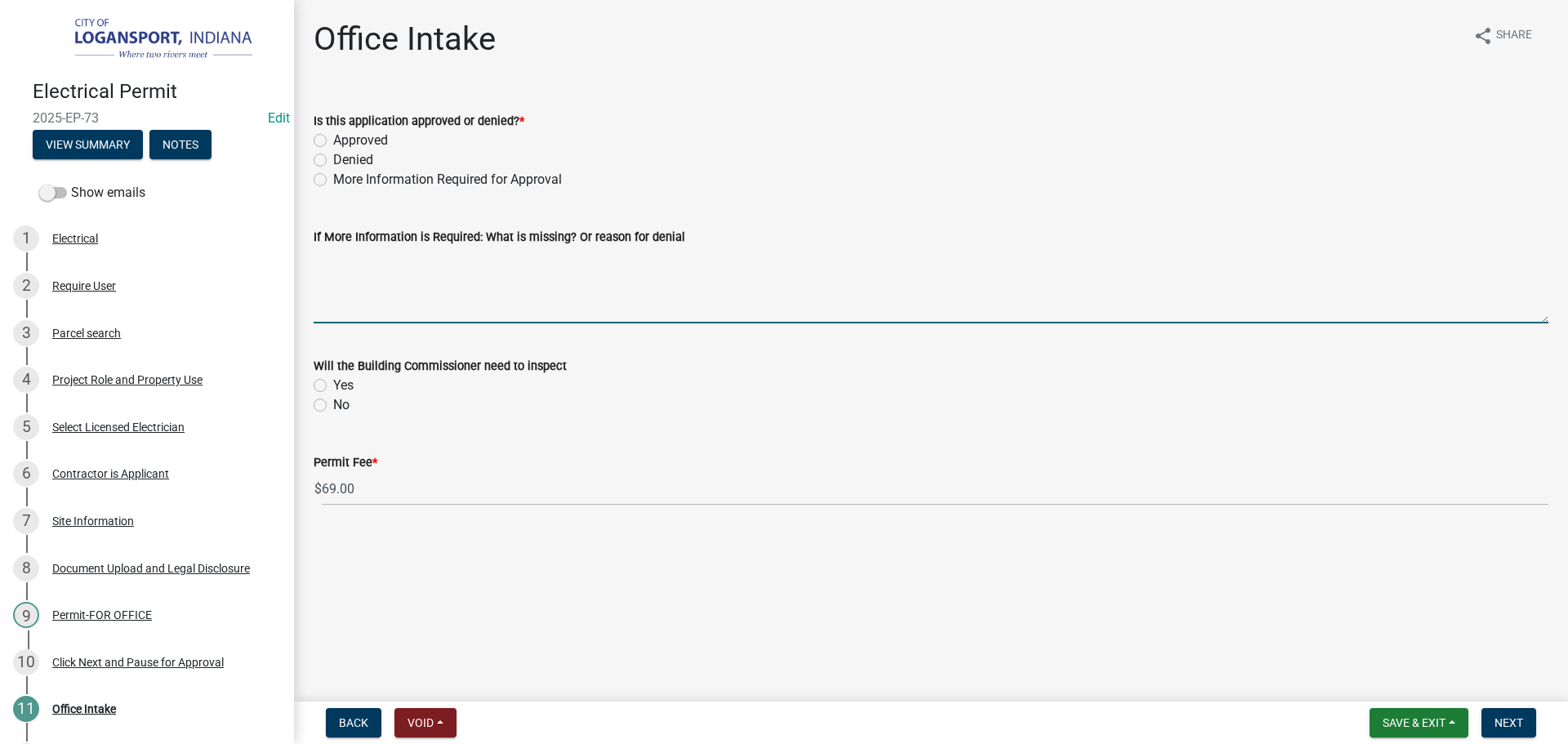
click at [511, 287] on textarea "If More Information is Required: What is missing? Or reason for denial" at bounding box center [931, 284] width 1235 height 76
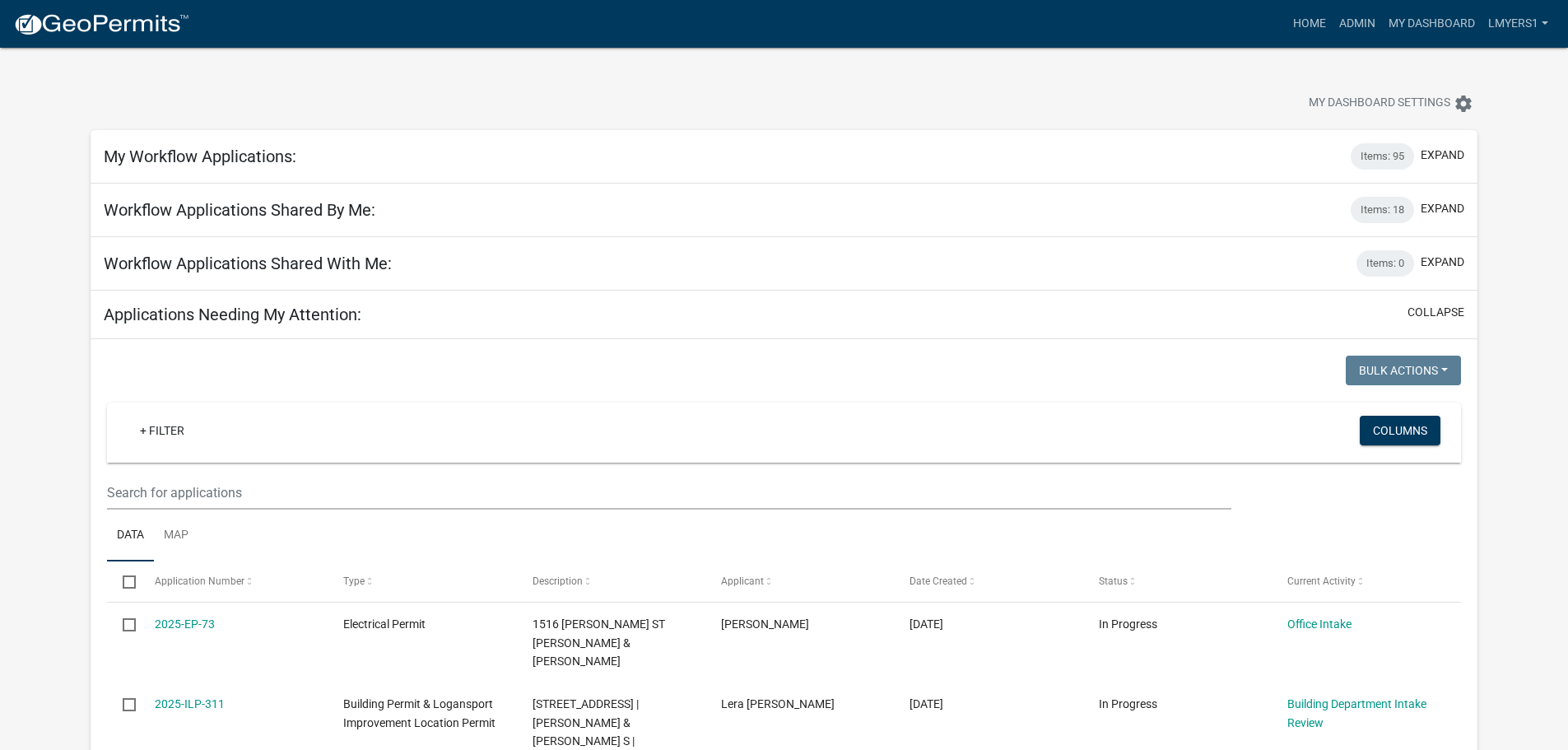
select select "2: 50"
click at [1349, 15] on link "Admin" at bounding box center [1357, 24] width 50 height 31
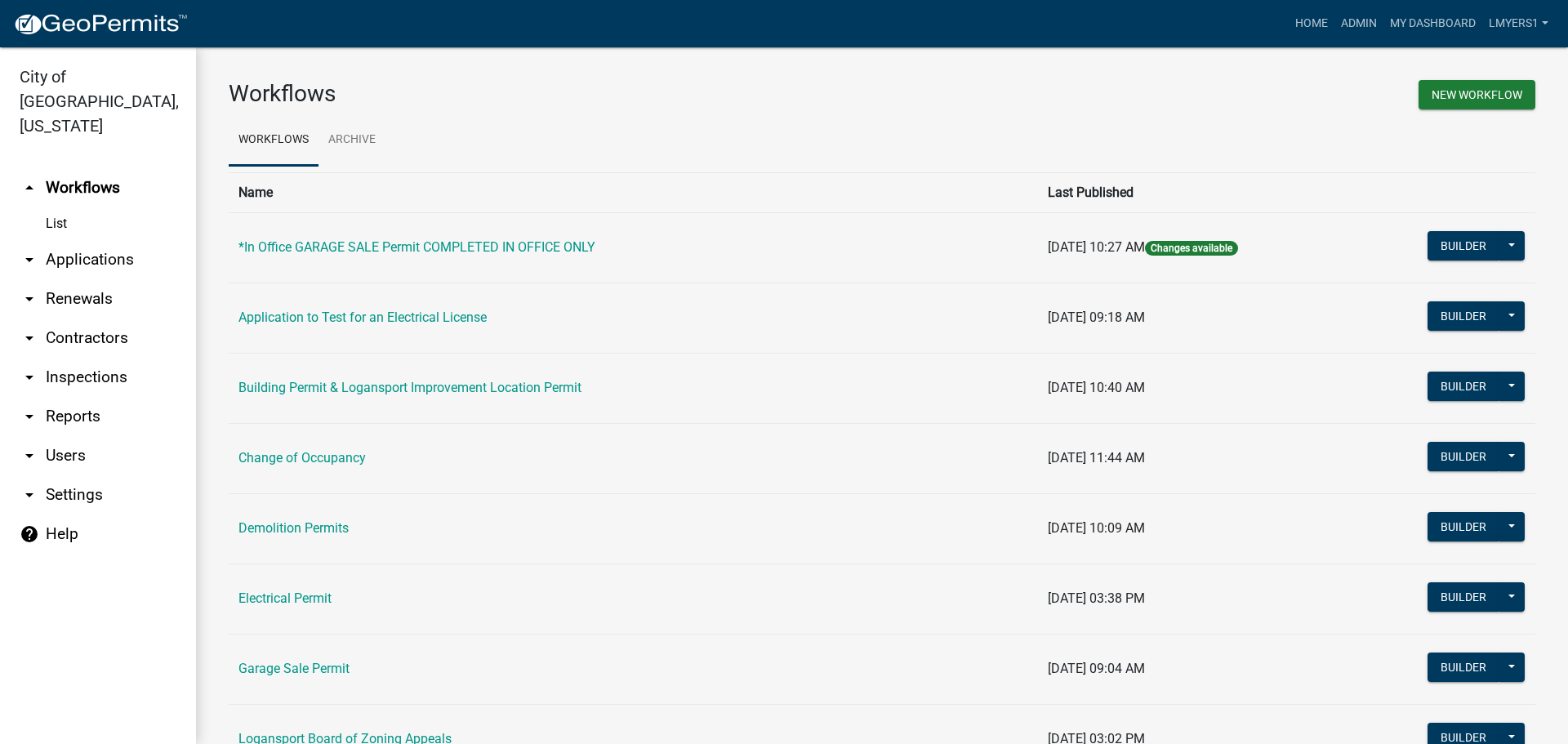
click at [57, 319] on link "arrow_drop_down Contractors" at bounding box center [98, 338] width 196 height 39
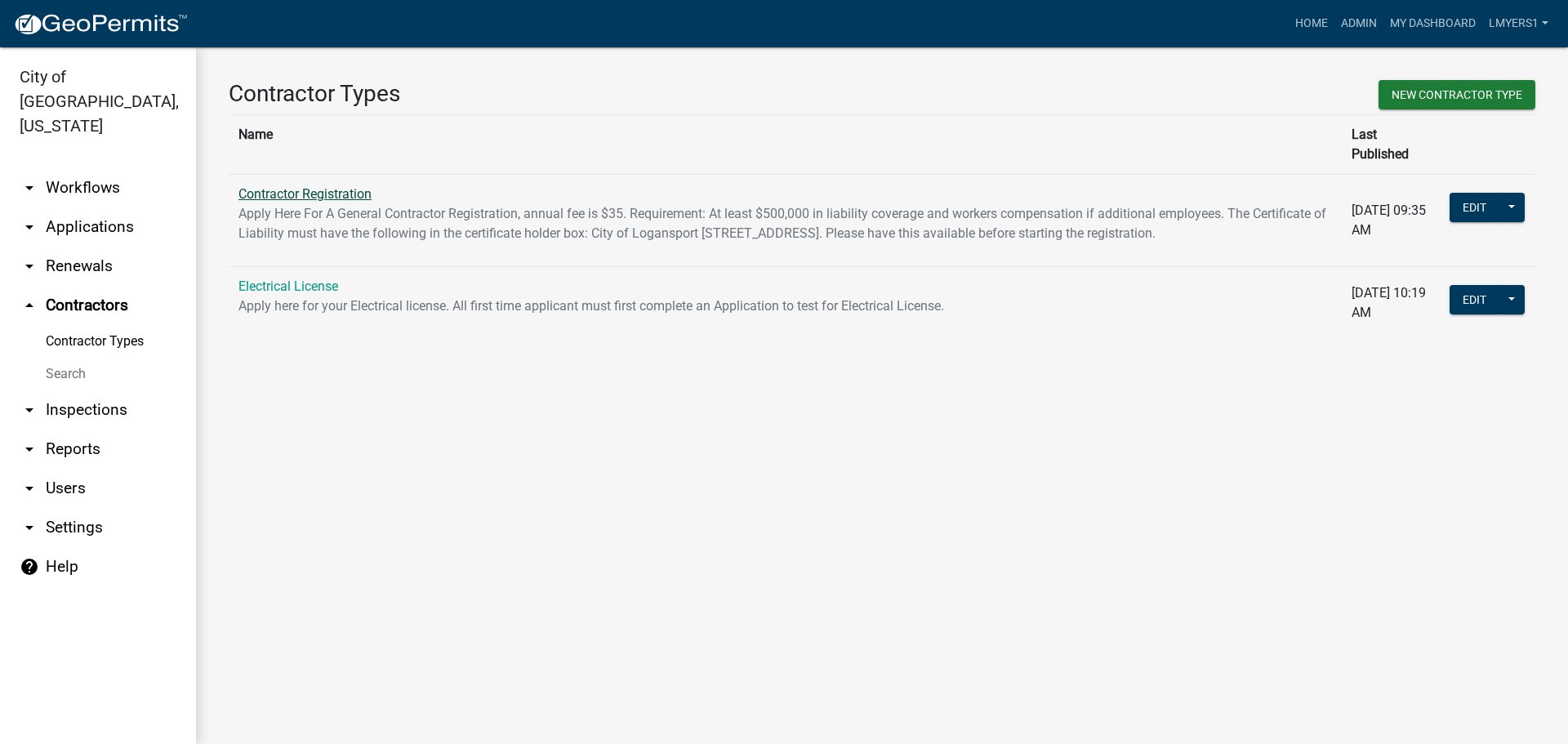
click at [345, 186] on link "Contractor Registration" at bounding box center [305, 194] width 133 height 16
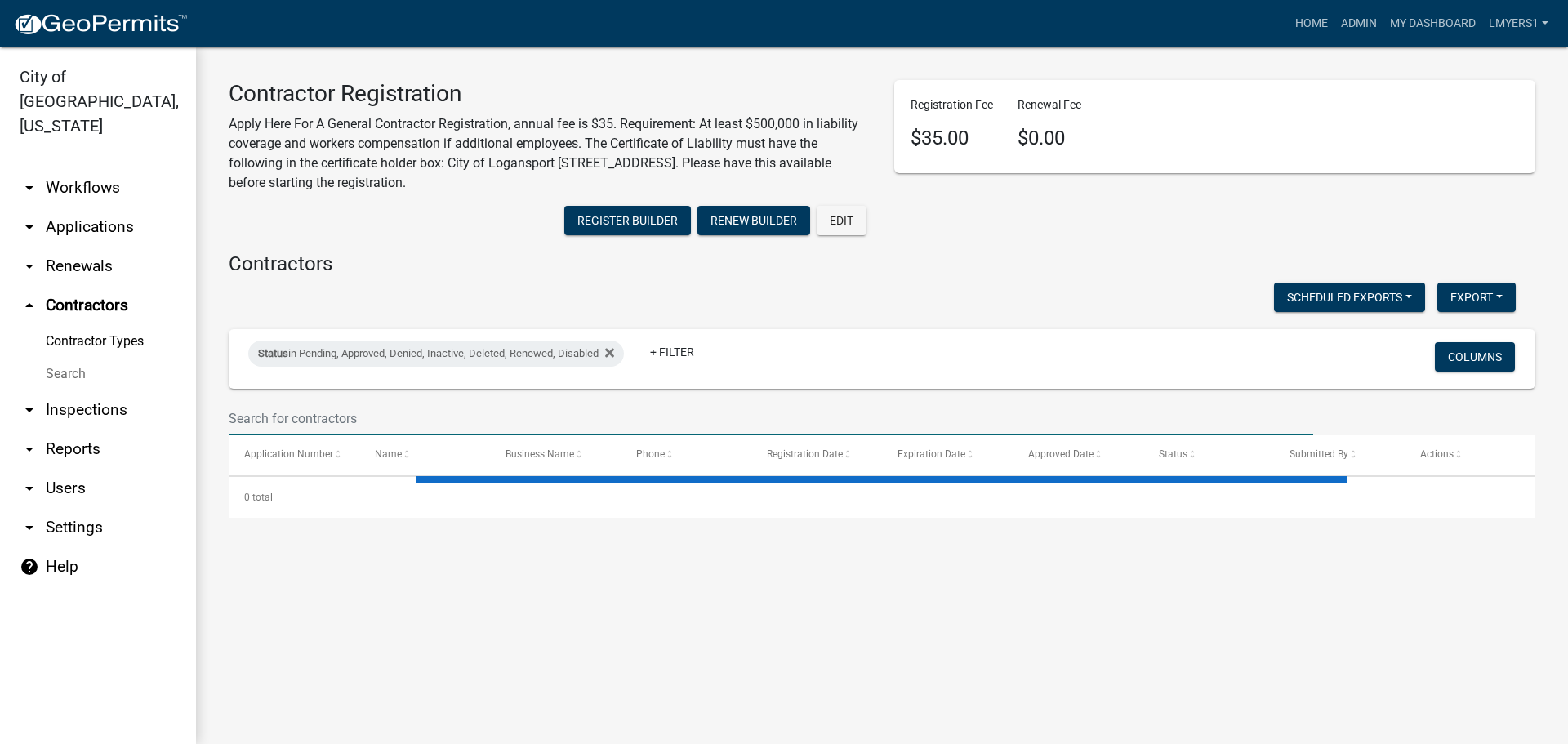
click at [377, 416] on input "text" at bounding box center [770, 418] width 1084 height 34
select select "3: 100"
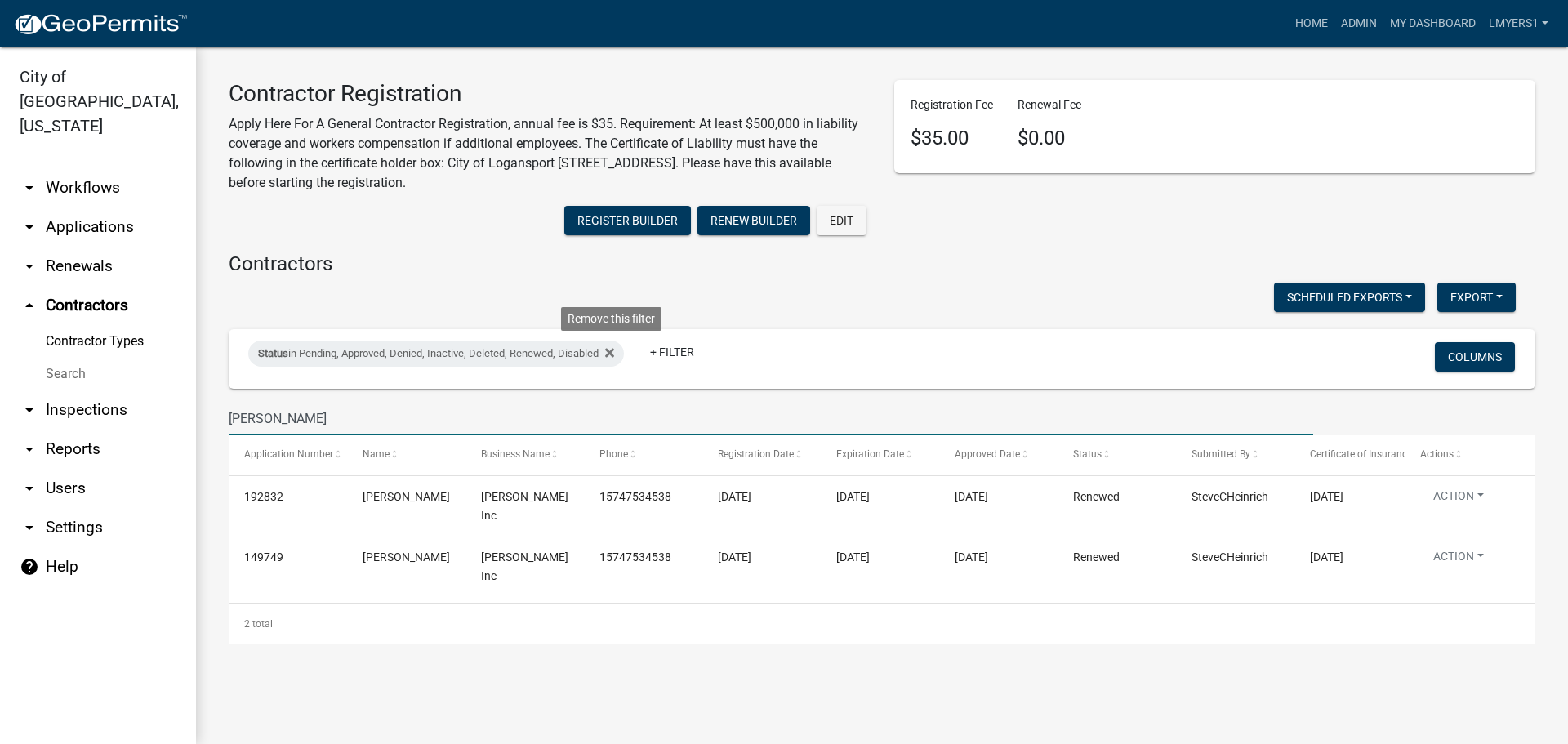
type input "Chas"
click at [613, 353] on icon at bounding box center [609, 353] width 9 height 13
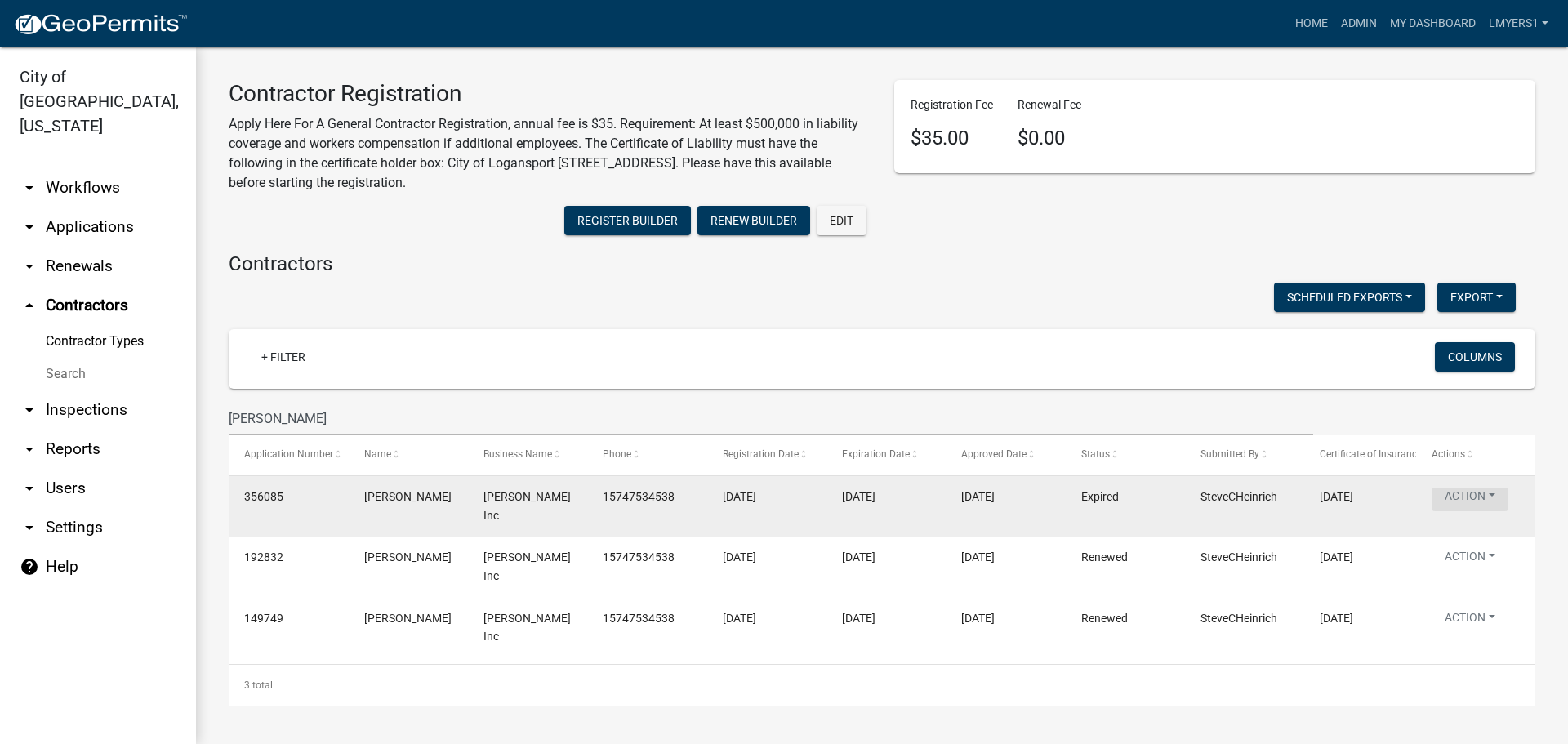
click at [1466, 500] on button "Action" at bounding box center [1469, 499] width 76 height 24
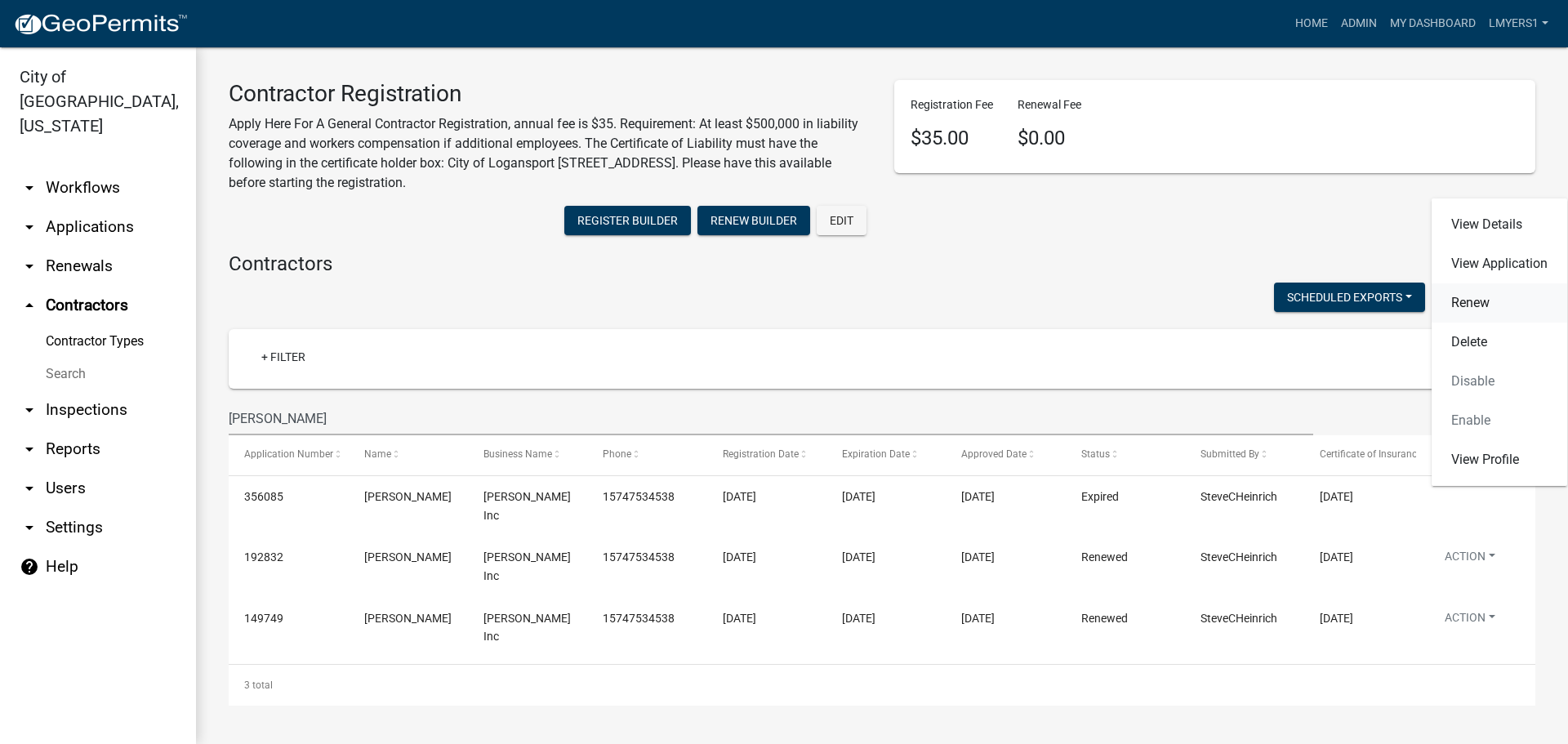
click at [1463, 301] on link "Renew" at bounding box center [1499, 303] width 135 height 39
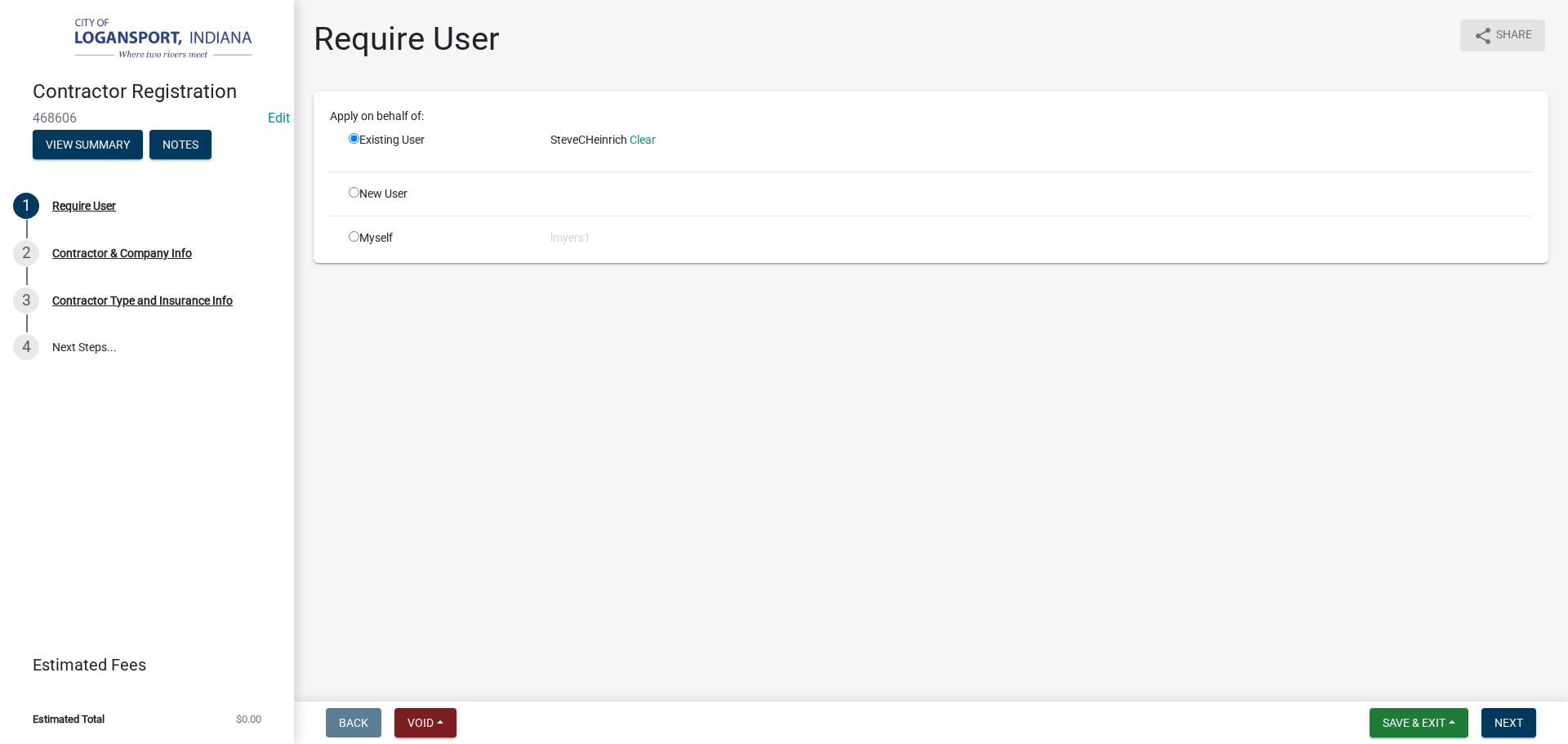
click at [1484, 39] on icon "share" at bounding box center [1483, 36] width 20 height 20
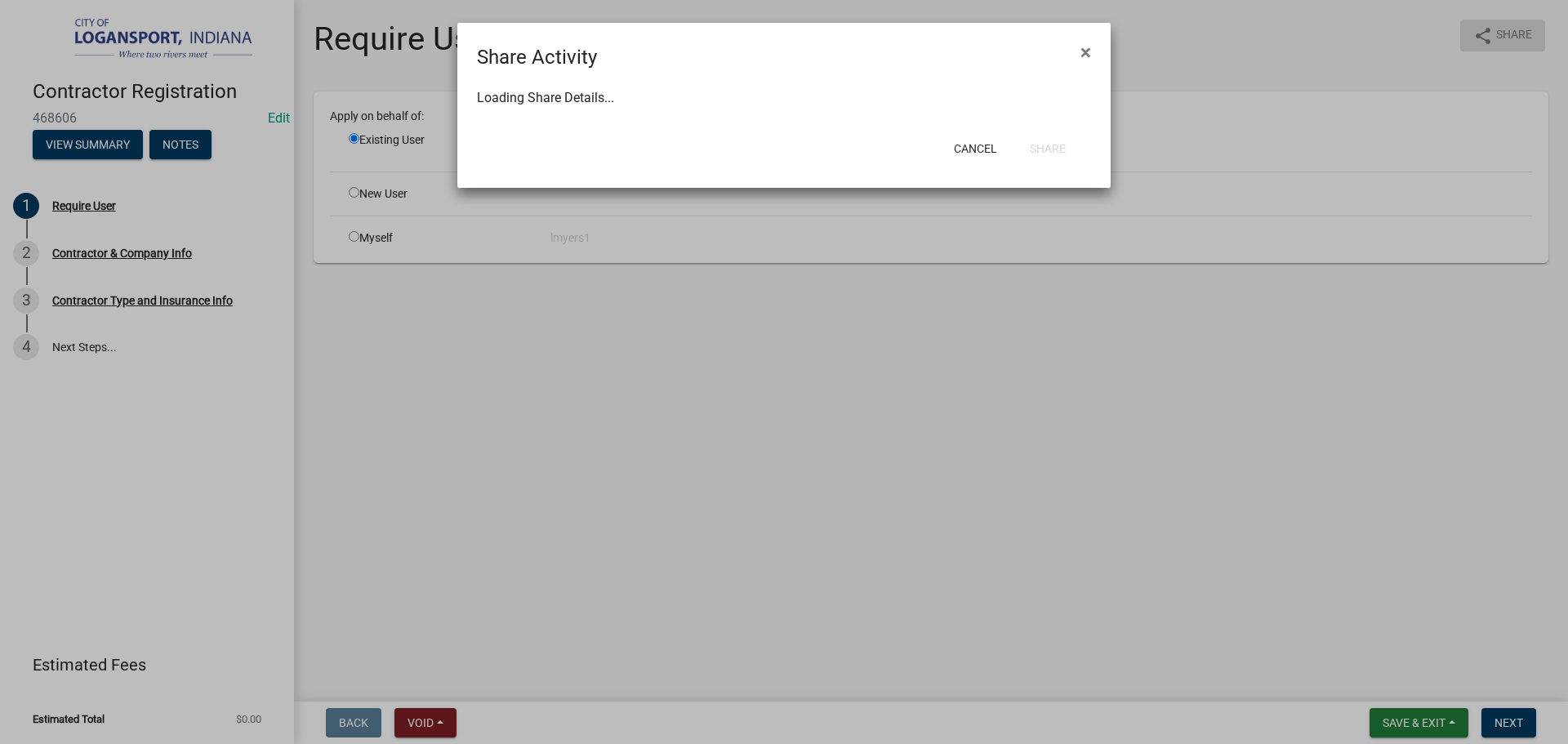
select select "1"
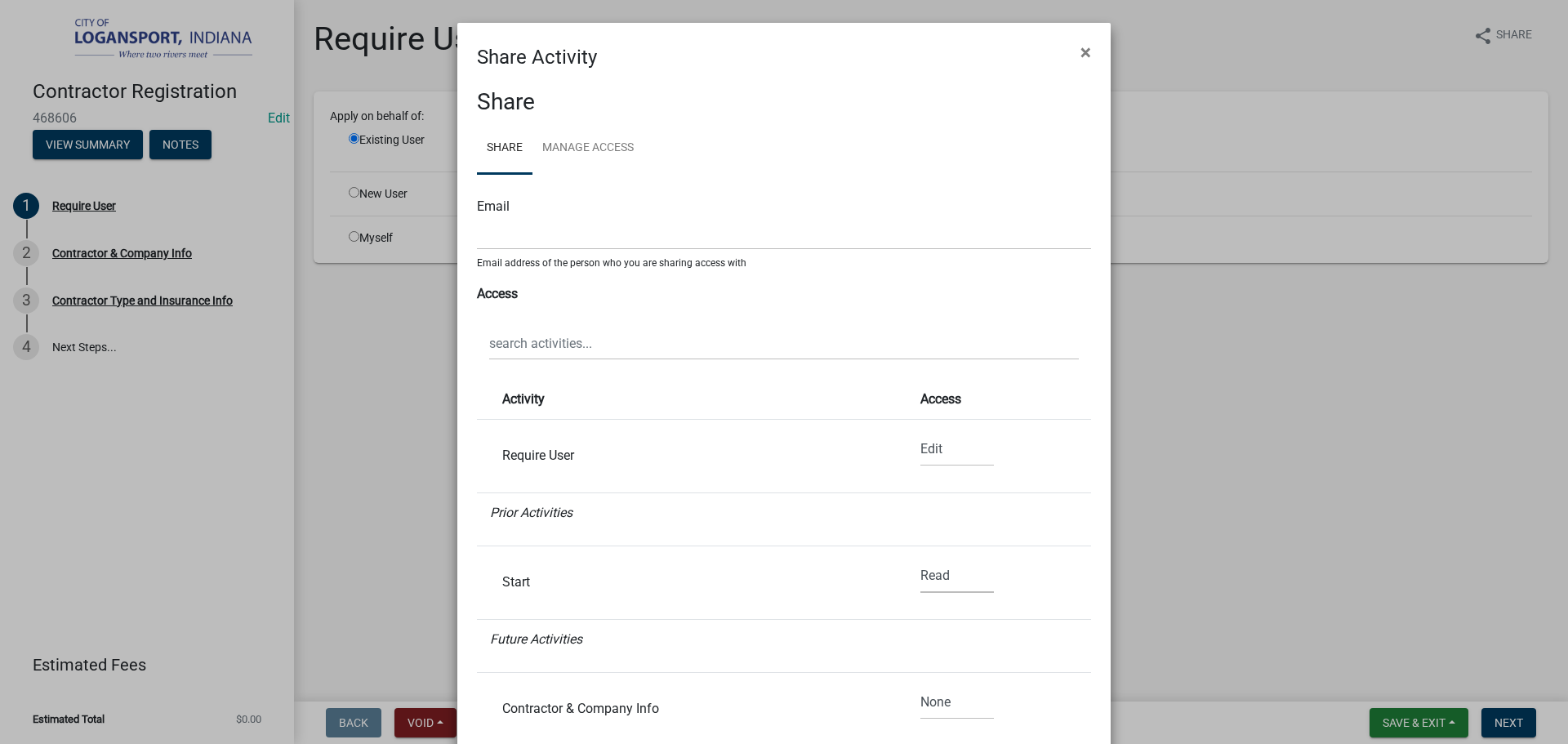
click at [966, 576] on select "None Read Edit" at bounding box center [957, 576] width 74 height 34
select select "1"
click at [920, 559] on select "None Read Edit" at bounding box center [957, 576] width 74 height 34
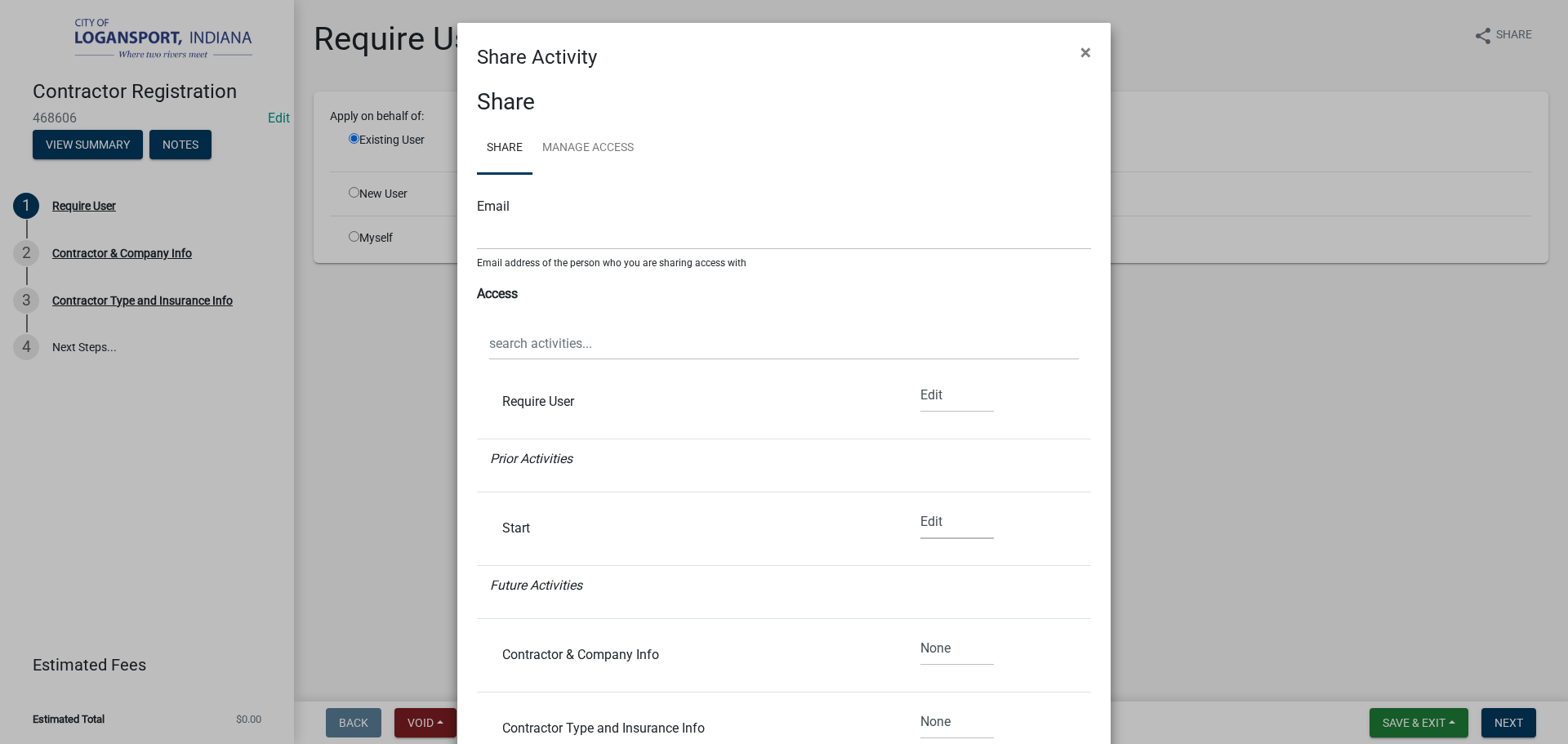
scroll to position [81, 0]
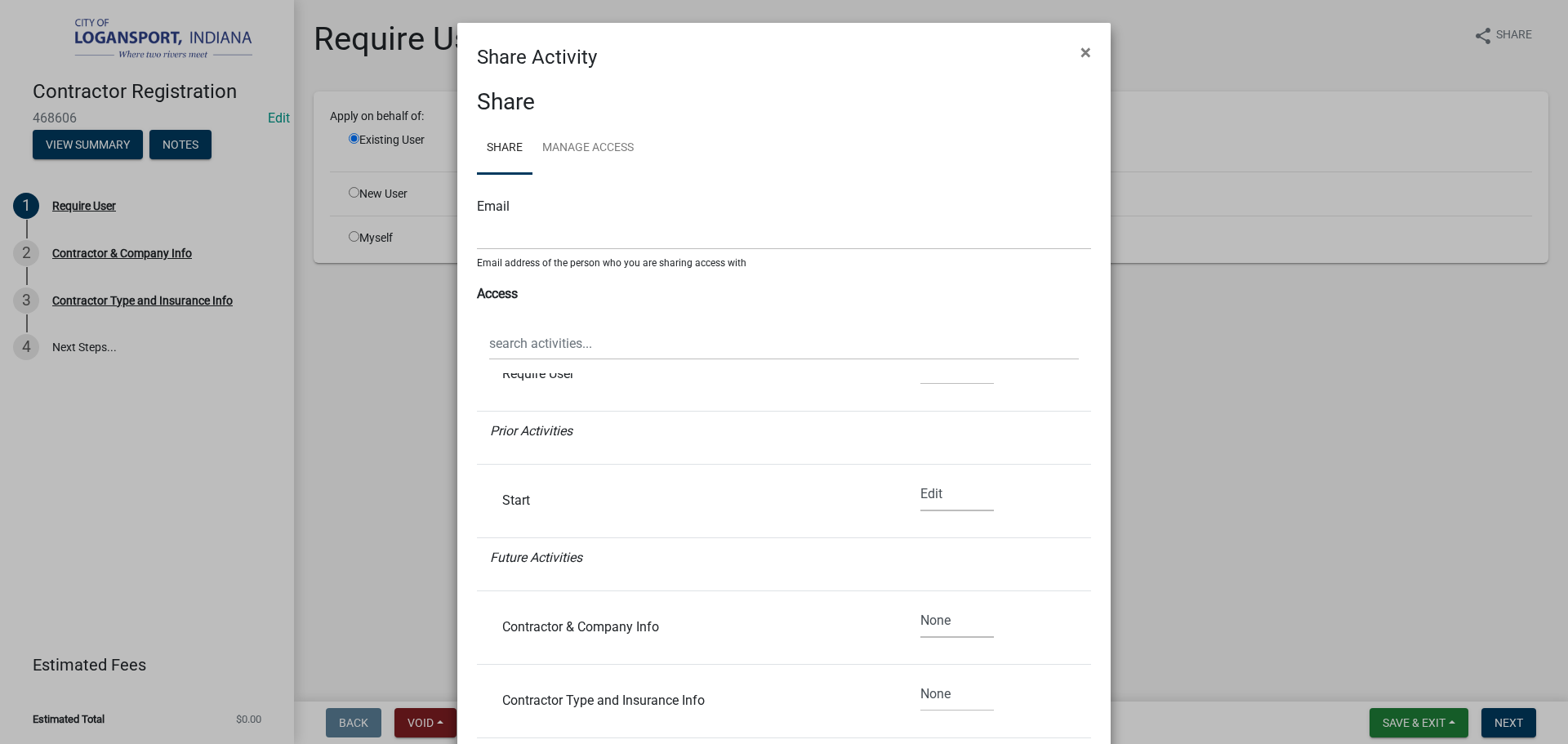
click at [938, 622] on select "None Read Edit" at bounding box center [957, 621] width 74 height 34
select select "1"
click at [920, 604] on select "None Read Edit" at bounding box center [957, 621] width 74 height 34
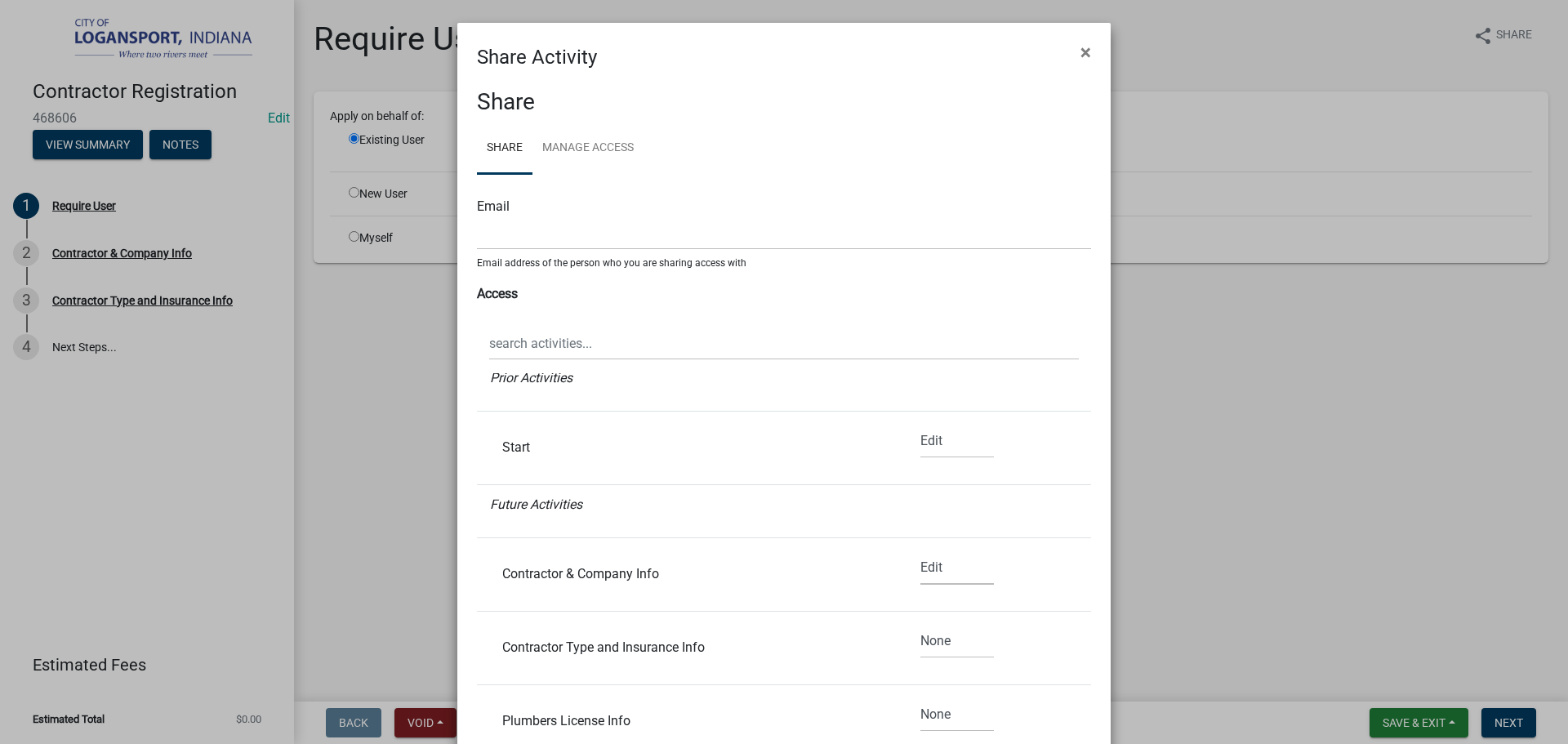
scroll to position [163, 0]
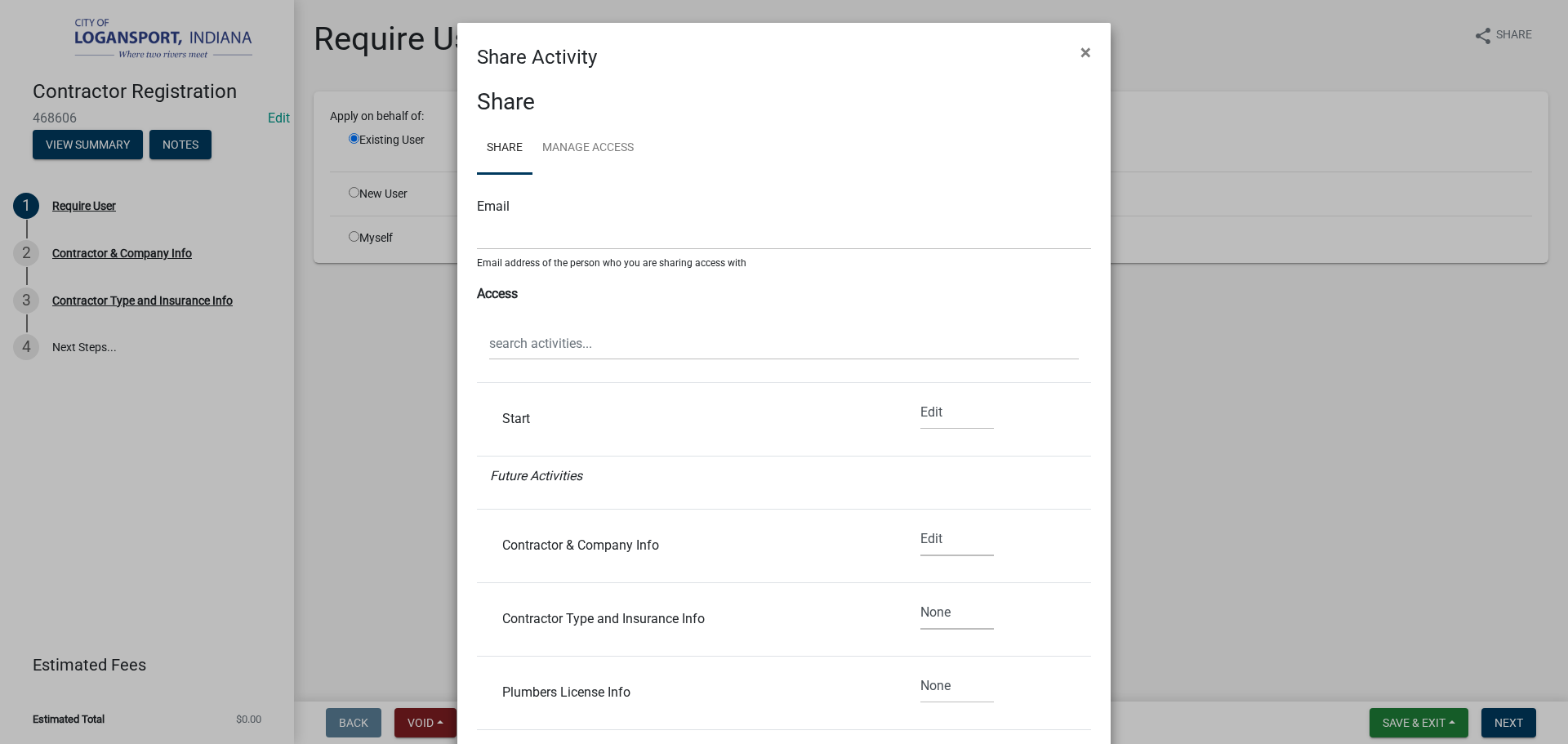
click at [931, 618] on select "None Read Edit" at bounding box center [957, 613] width 74 height 34
select select "1"
click at [920, 596] on select "None Read Edit" at bounding box center [957, 613] width 74 height 34
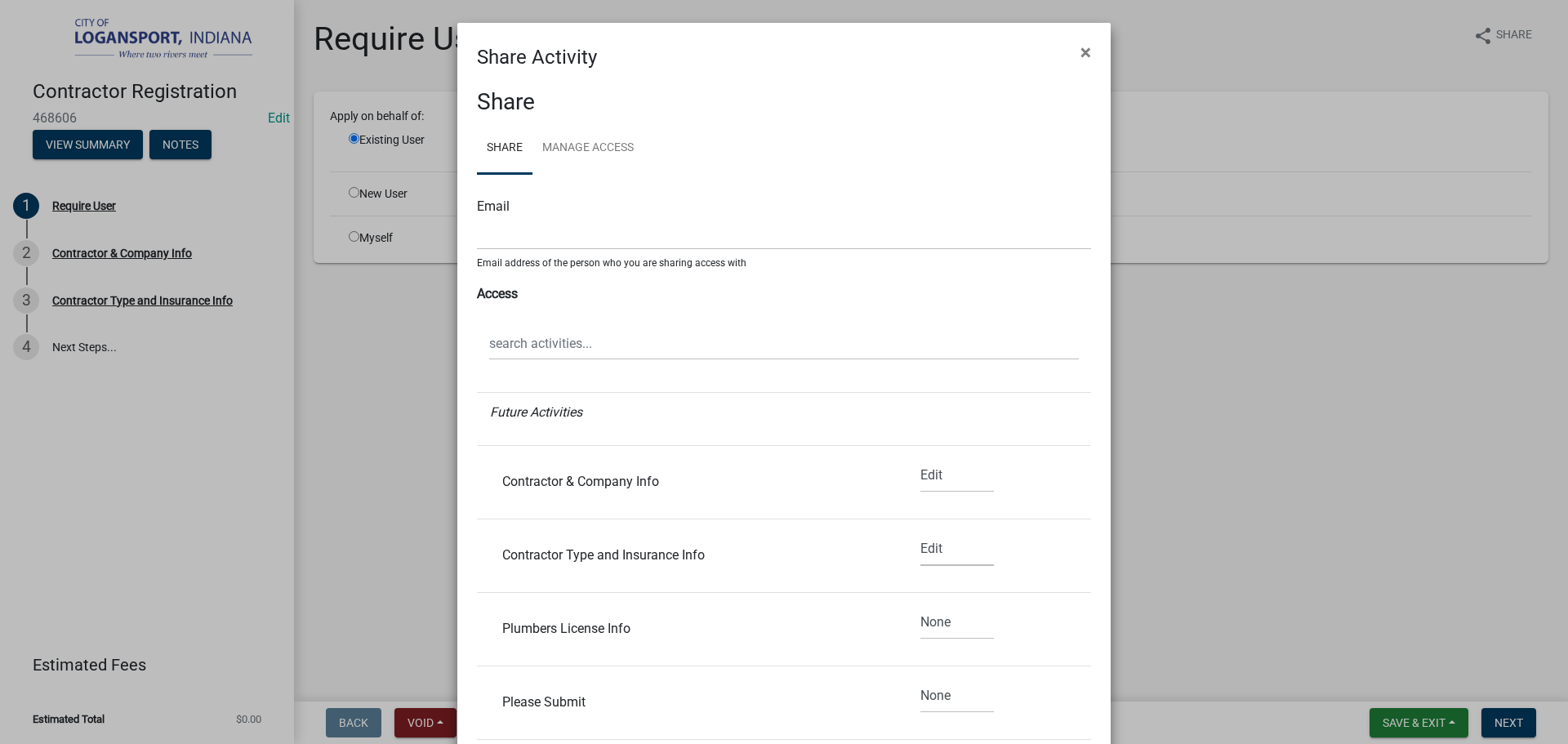
scroll to position [245, 0]
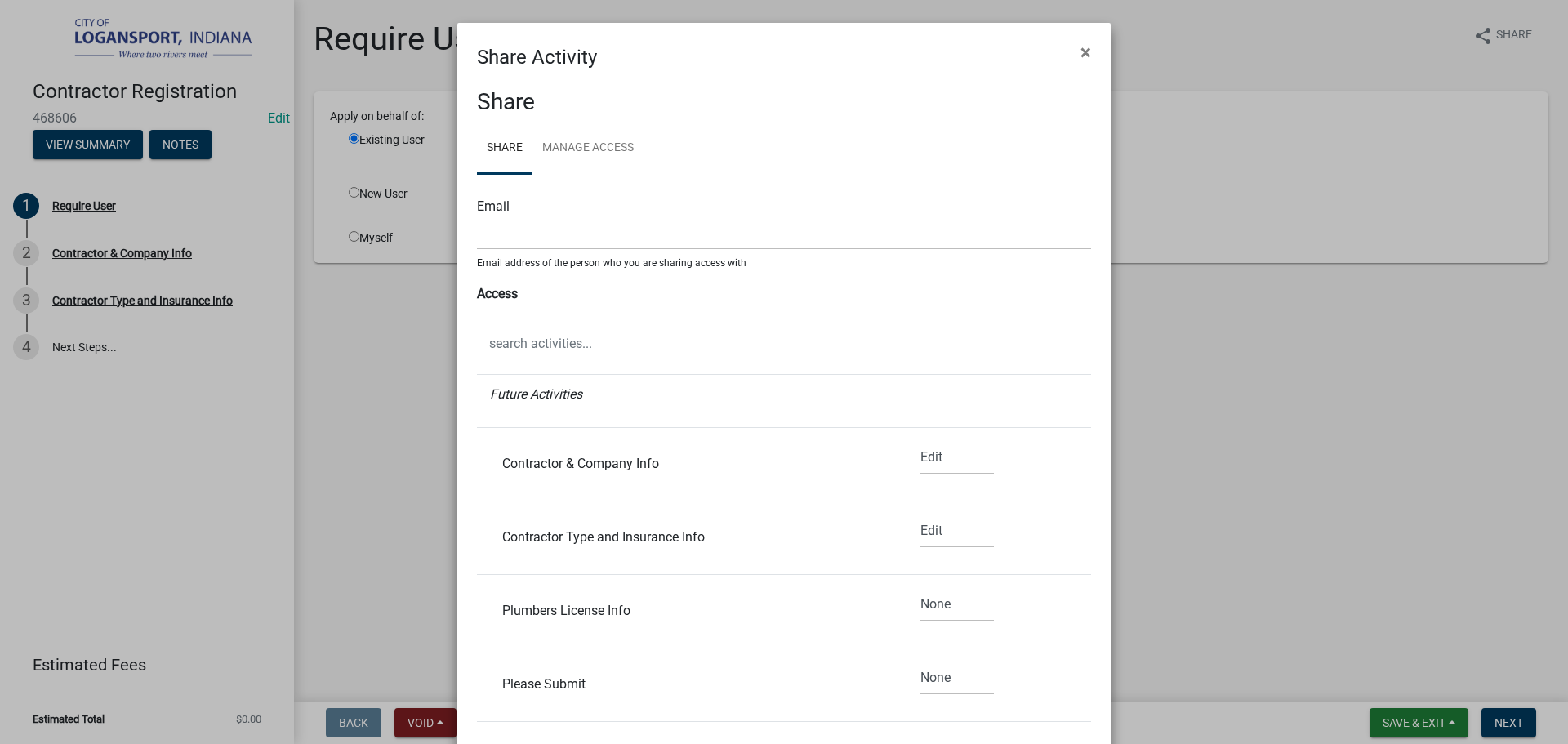
click at [922, 608] on select "None Read Edit" at bounding box center [957, 604] width 74 height 34
select select "1"
click at [920, 588] on select "None Read Edit" at bounding box center [957, 604] width 74 height 34
click at [928, 676] on select "None Read Edit" at bounding box center [957, 678] width 74 height 34
select select "1"
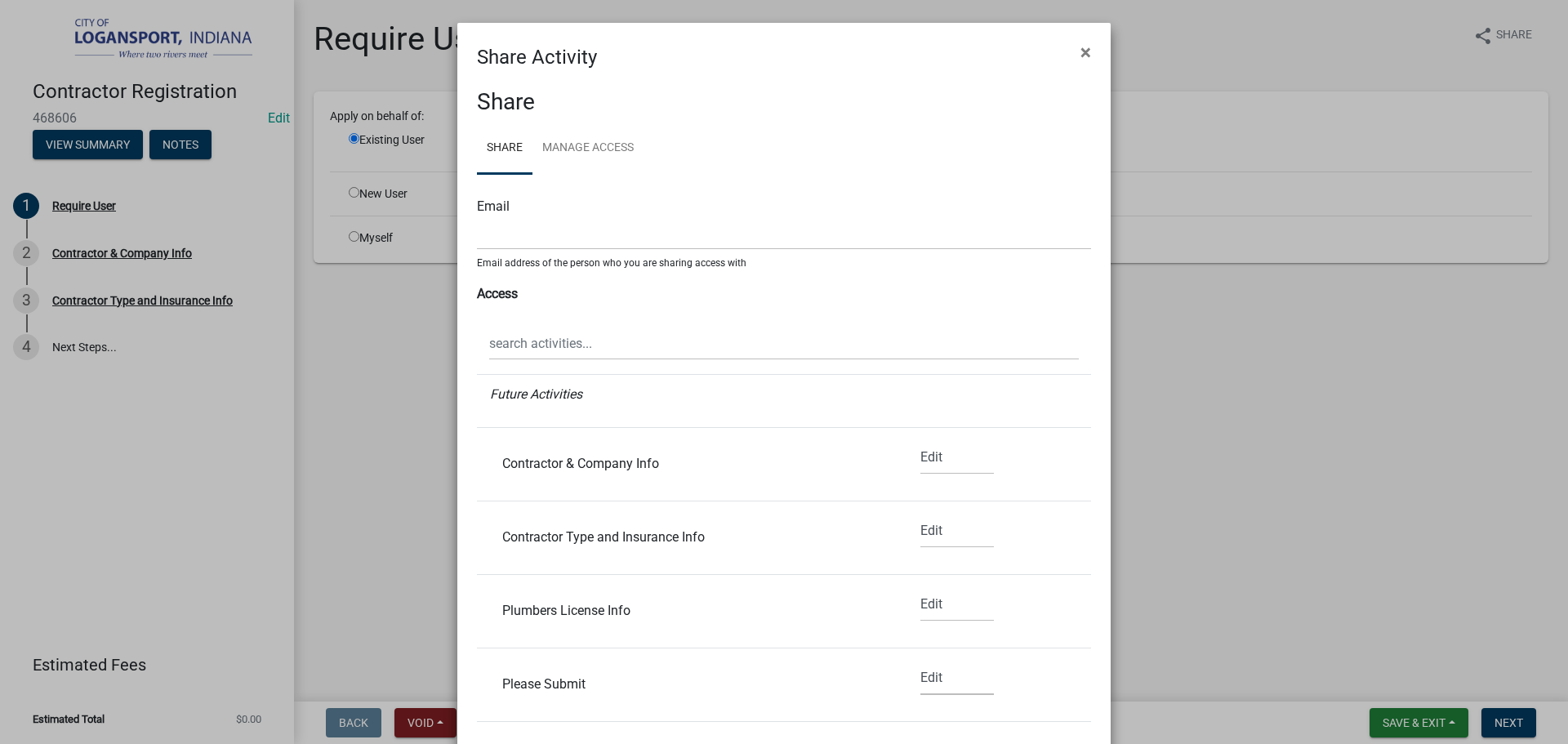
click at [920, 662] on select "None Read Edit" at bounding box center [957, 678] width 74 height 34
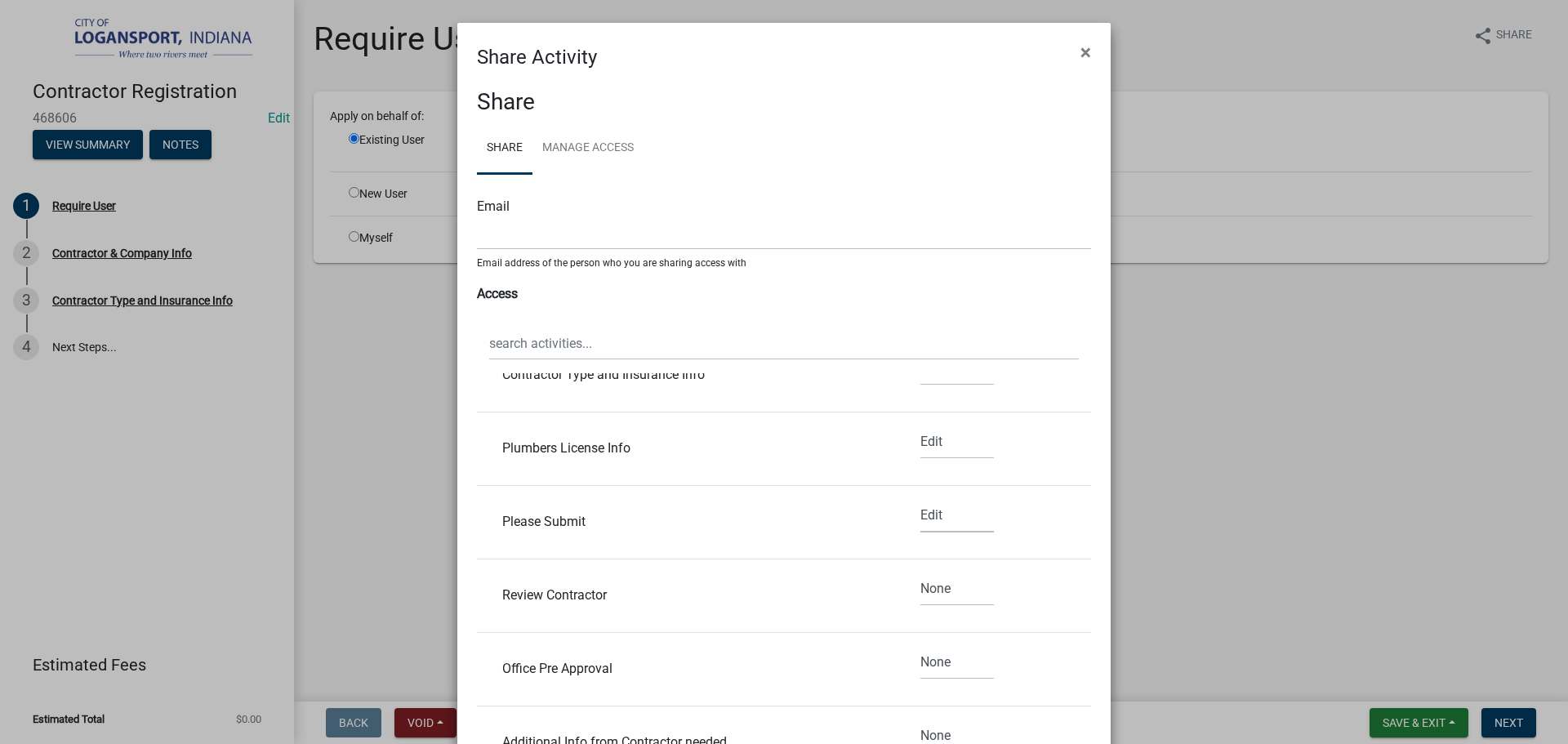
scroll to position [408, 0]
click at [509, 238] on input "text" at bounding box center [784, 233] width 614 height 34
paste input "c.michaelinc@comcast.net"
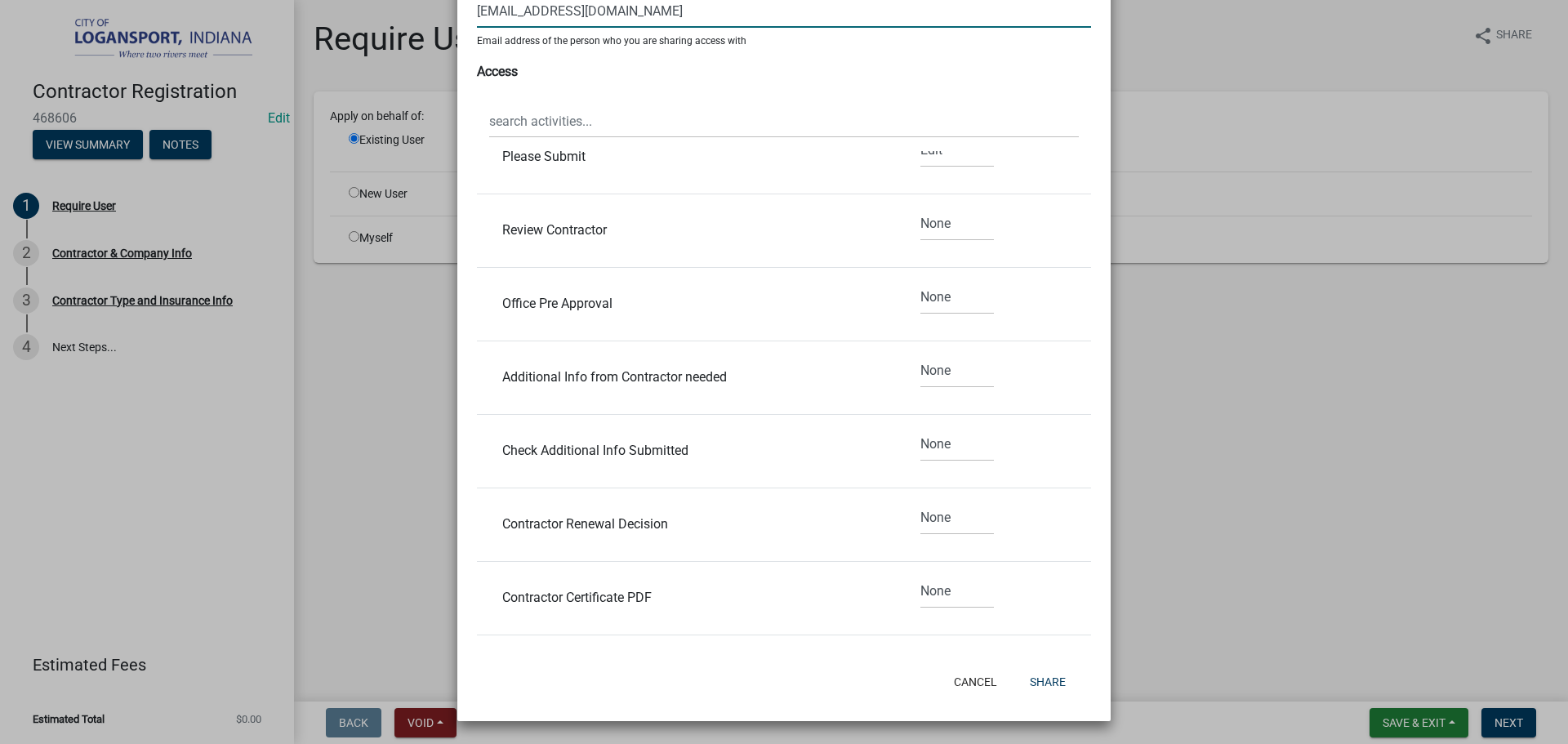
scroll to position [845, 0]
type input "c.michaelinc@comcast.net"
click at [1041, 683] on button "Share" at bounding box center [1048, 682] width 62 height 30
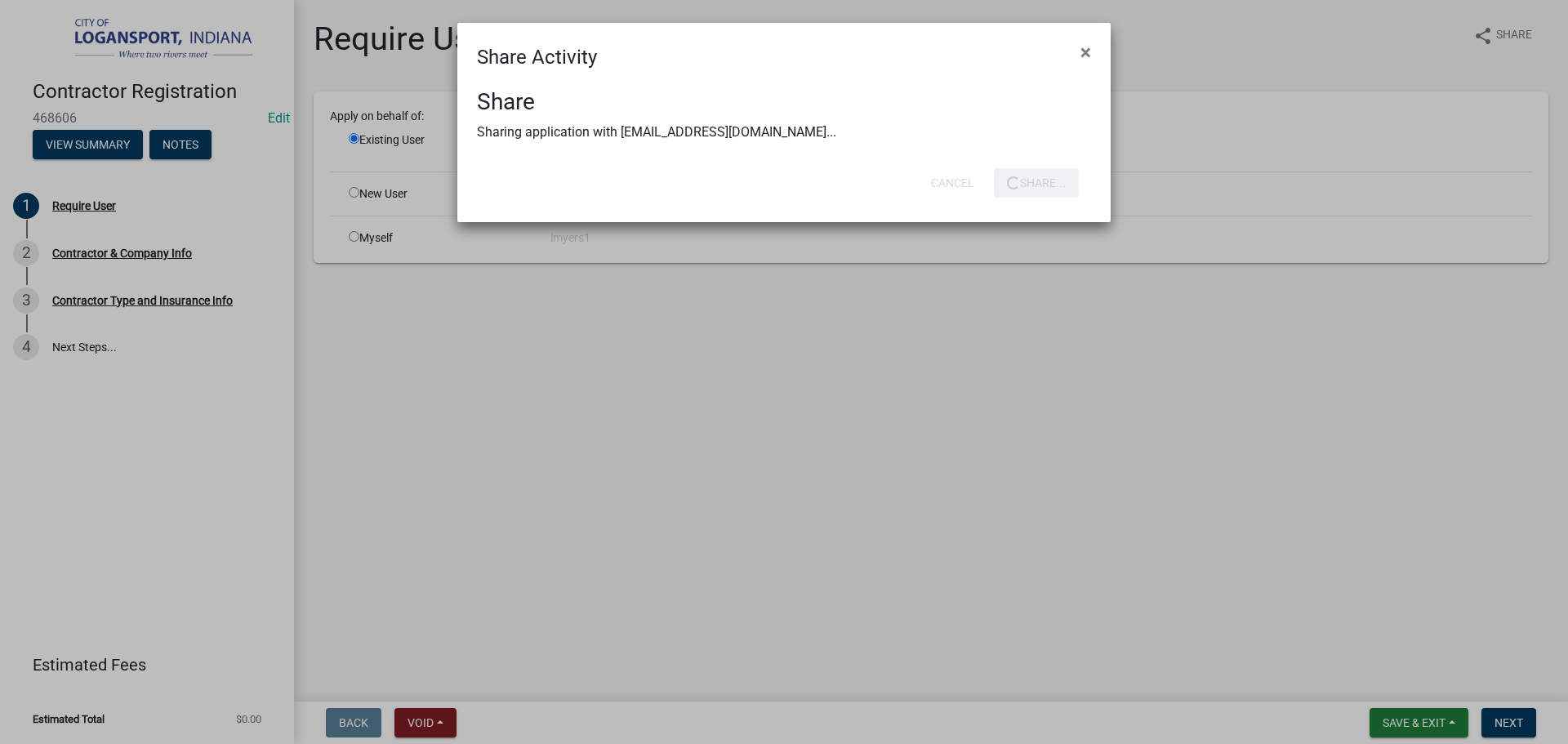
scroll to position [0, 0]
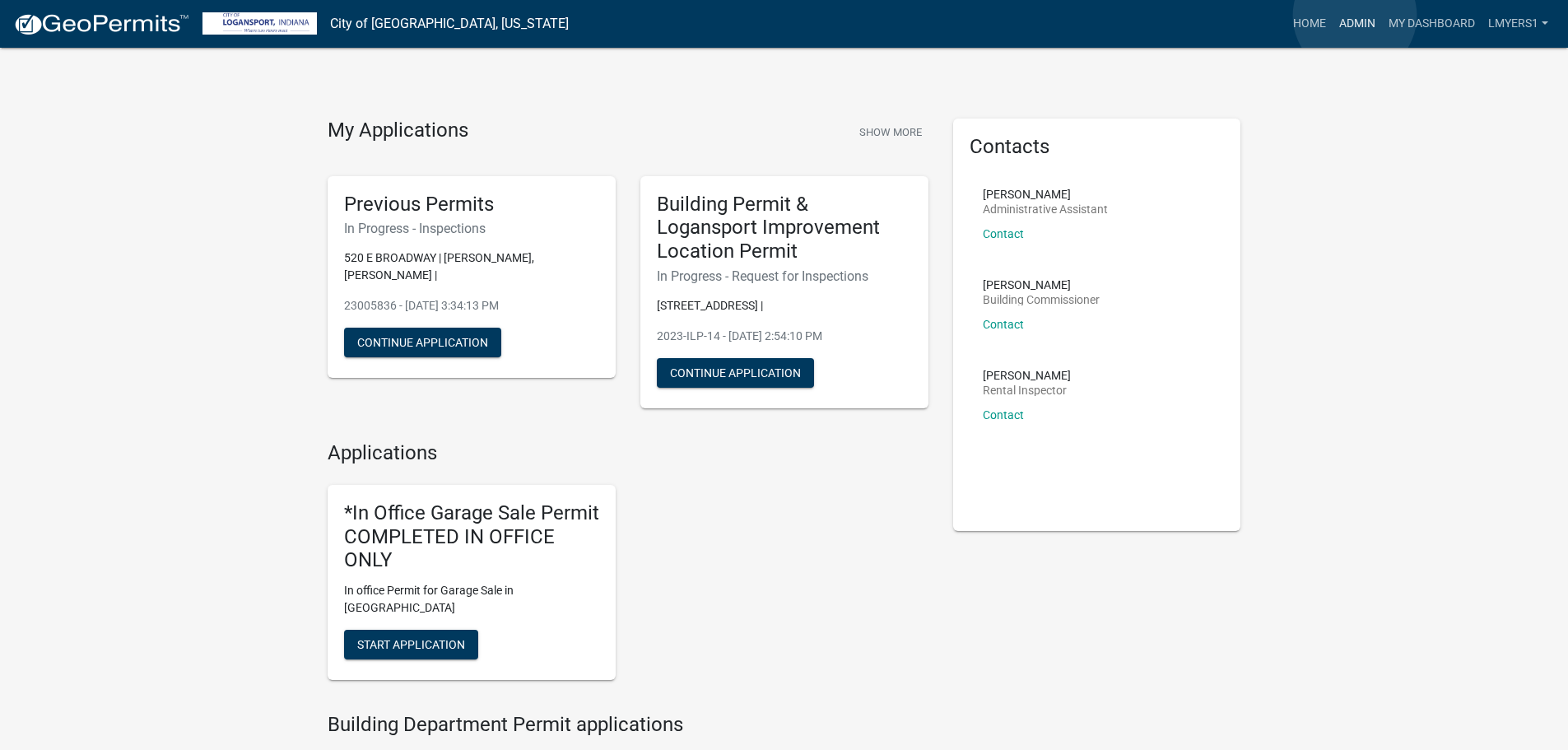
drag, startPoint x: 1355, startPoint y: 16, endPoint x: 1337, endPoint y: 34, distance: 25.5
click at [1355, 17] on link "Admin" at bounding box center [1357, 24] width 50 height 31
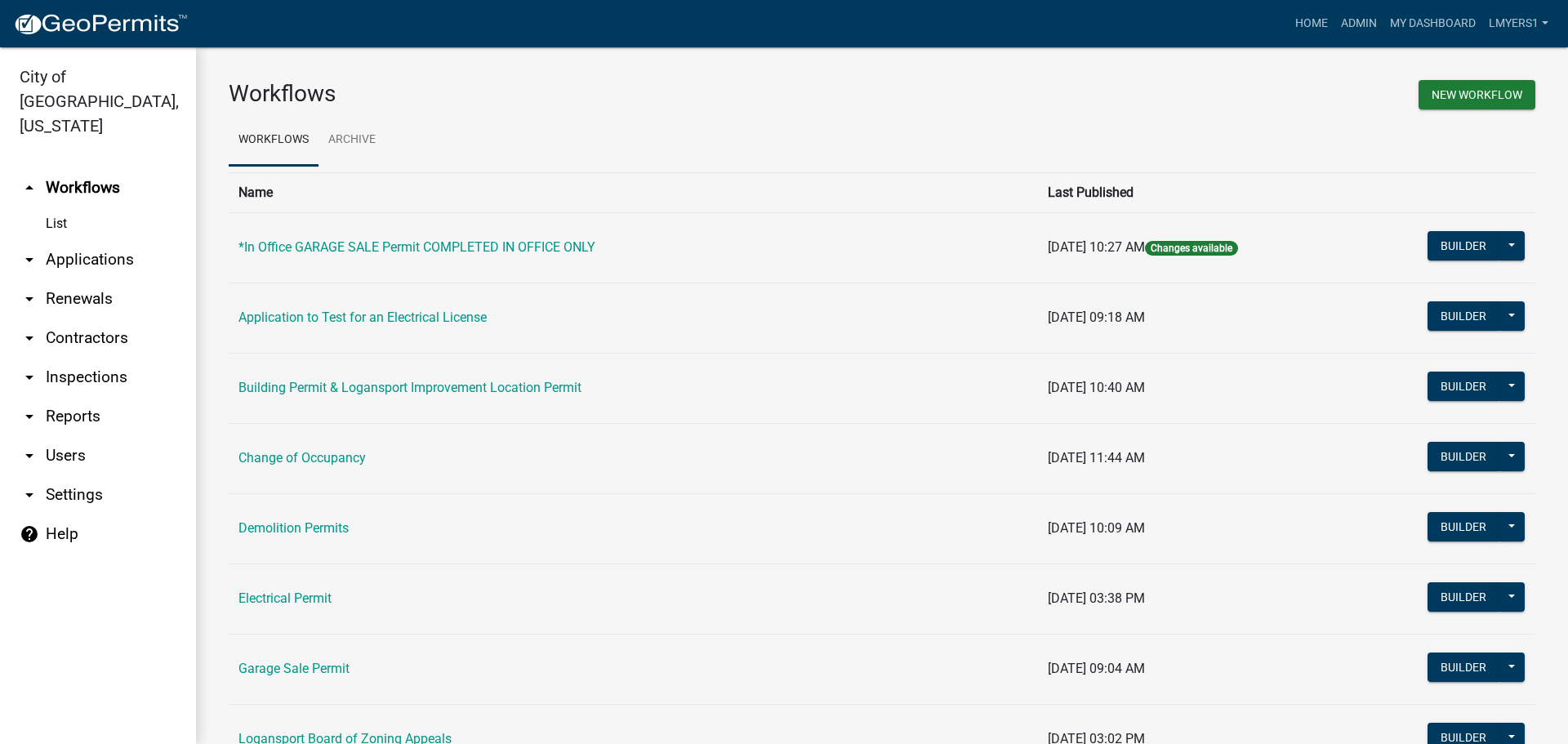
click at [87, 240] on link "arrow_drop_down Applications" at bounding box center [98, 259] width 196 height 39
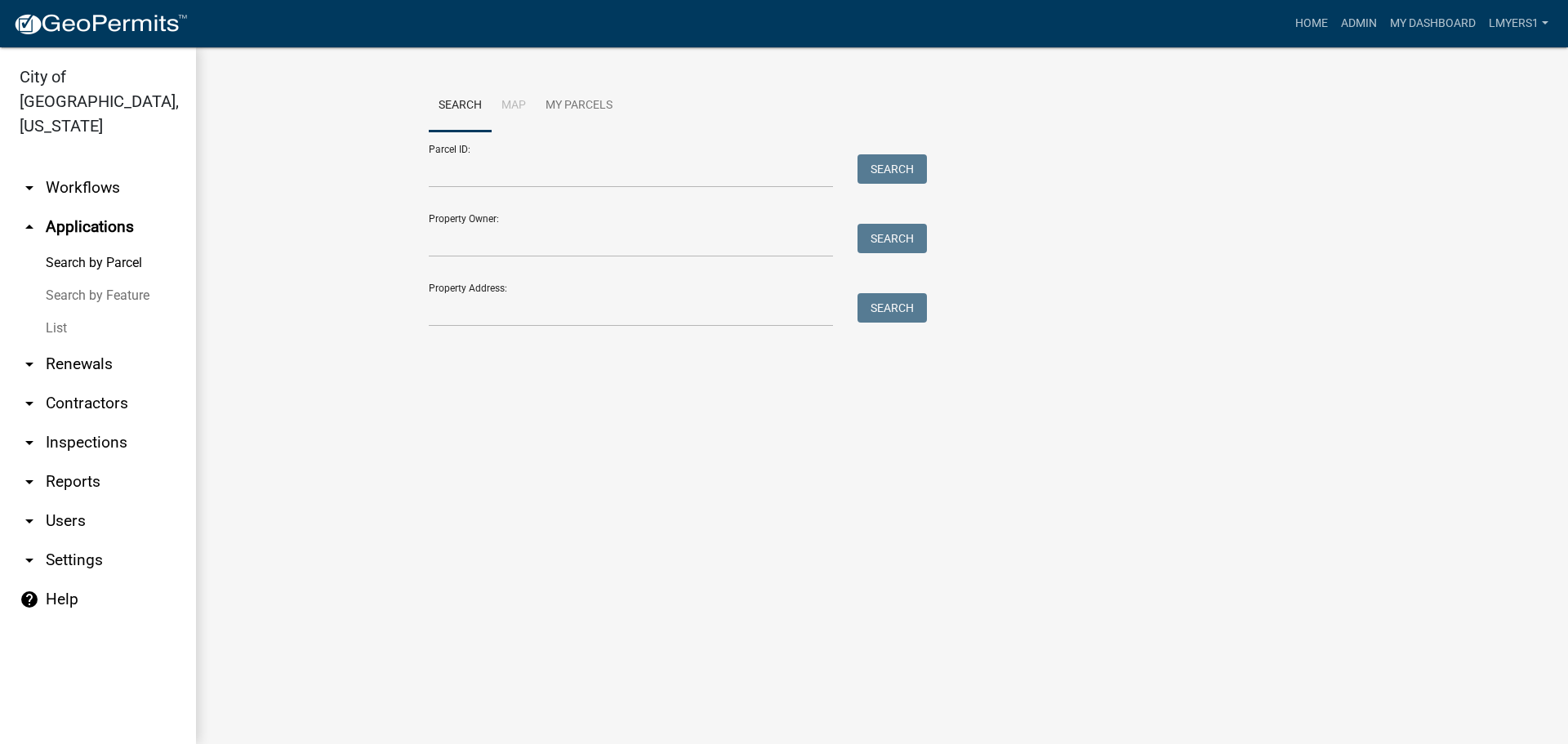
click at [45, 312] on link "List" at bounding box center [98, 328] width 196 height 33
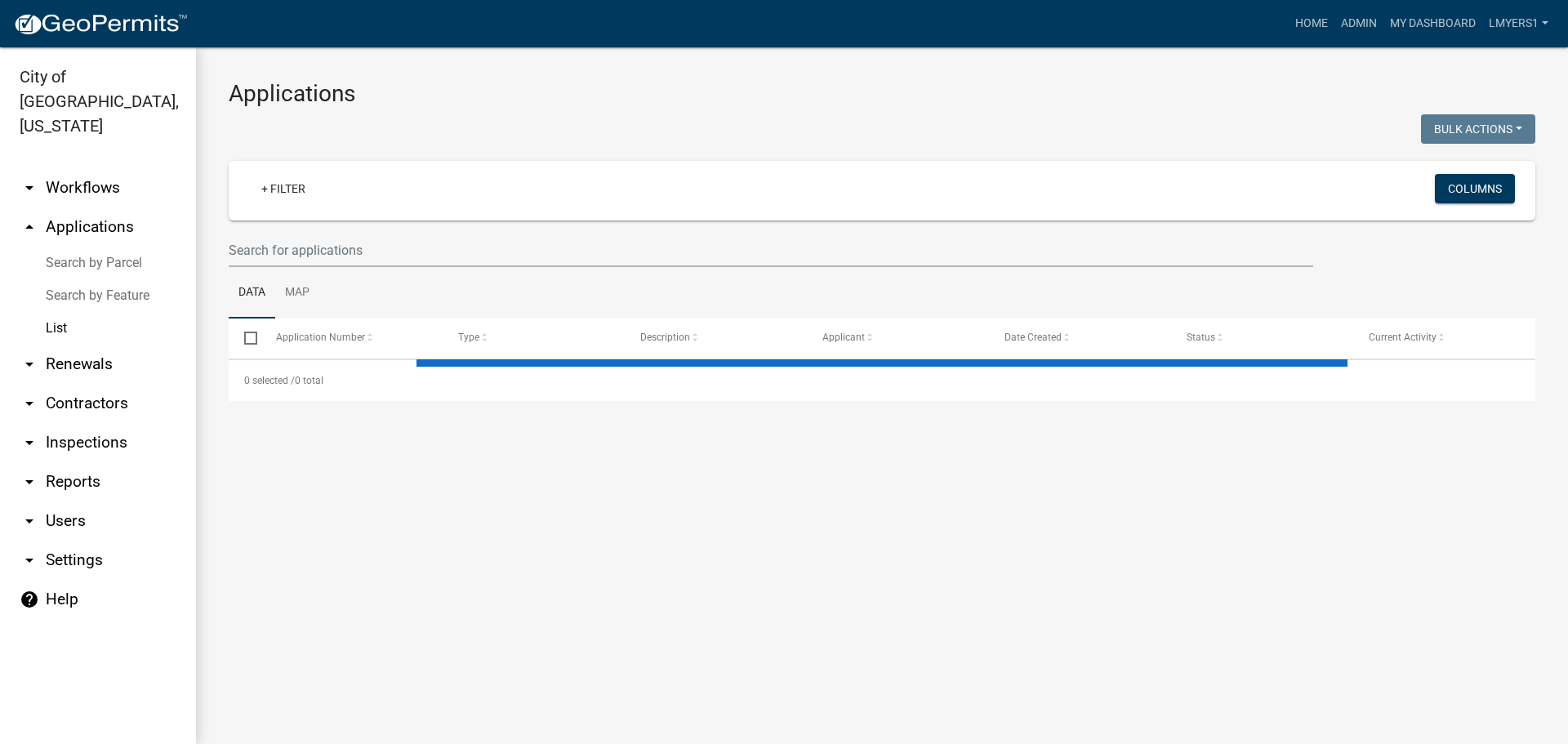
select select "3: 100"
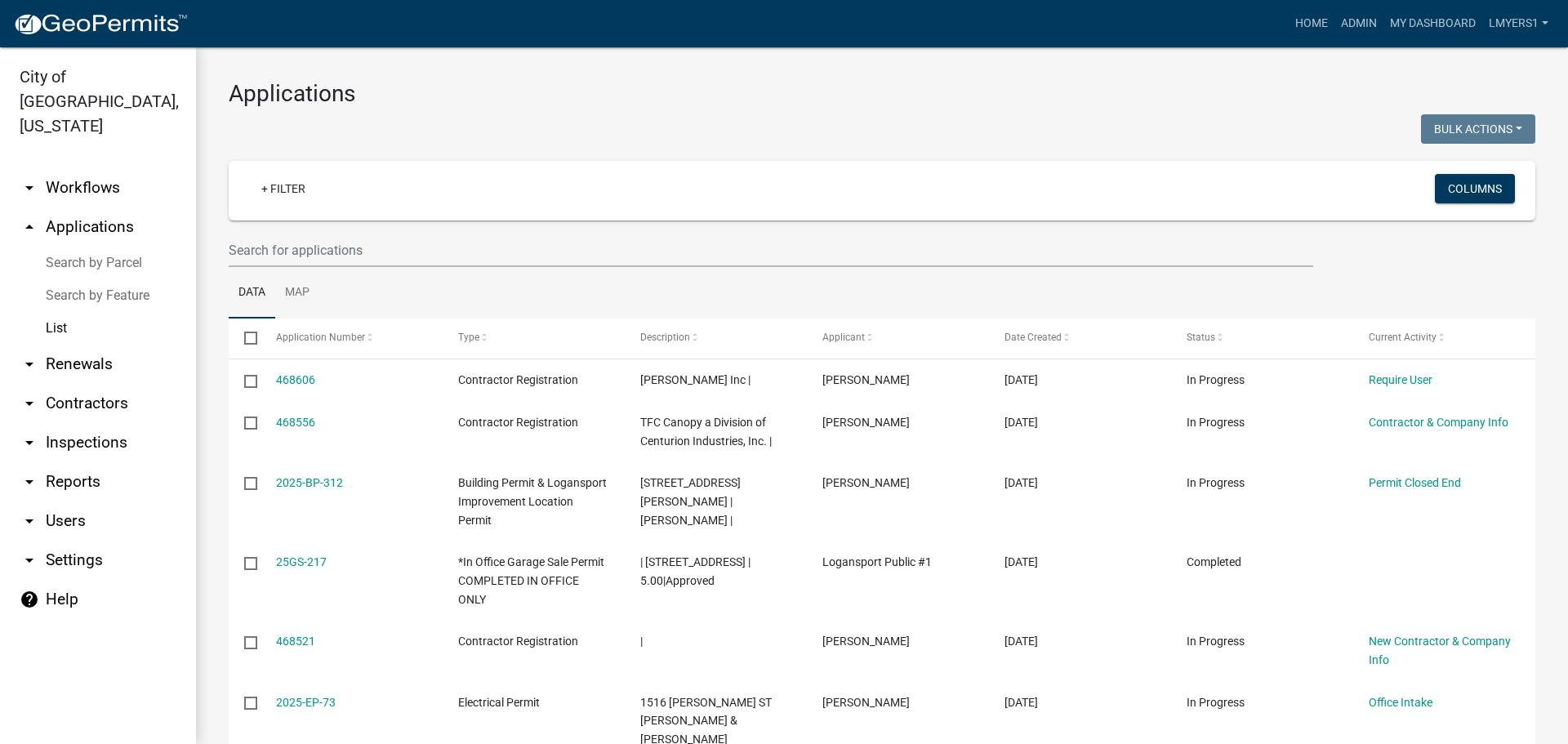
click at [62, 383] on link "arrow_drop_down Contractors" at bounding box center [98, 403] width 196 height 39
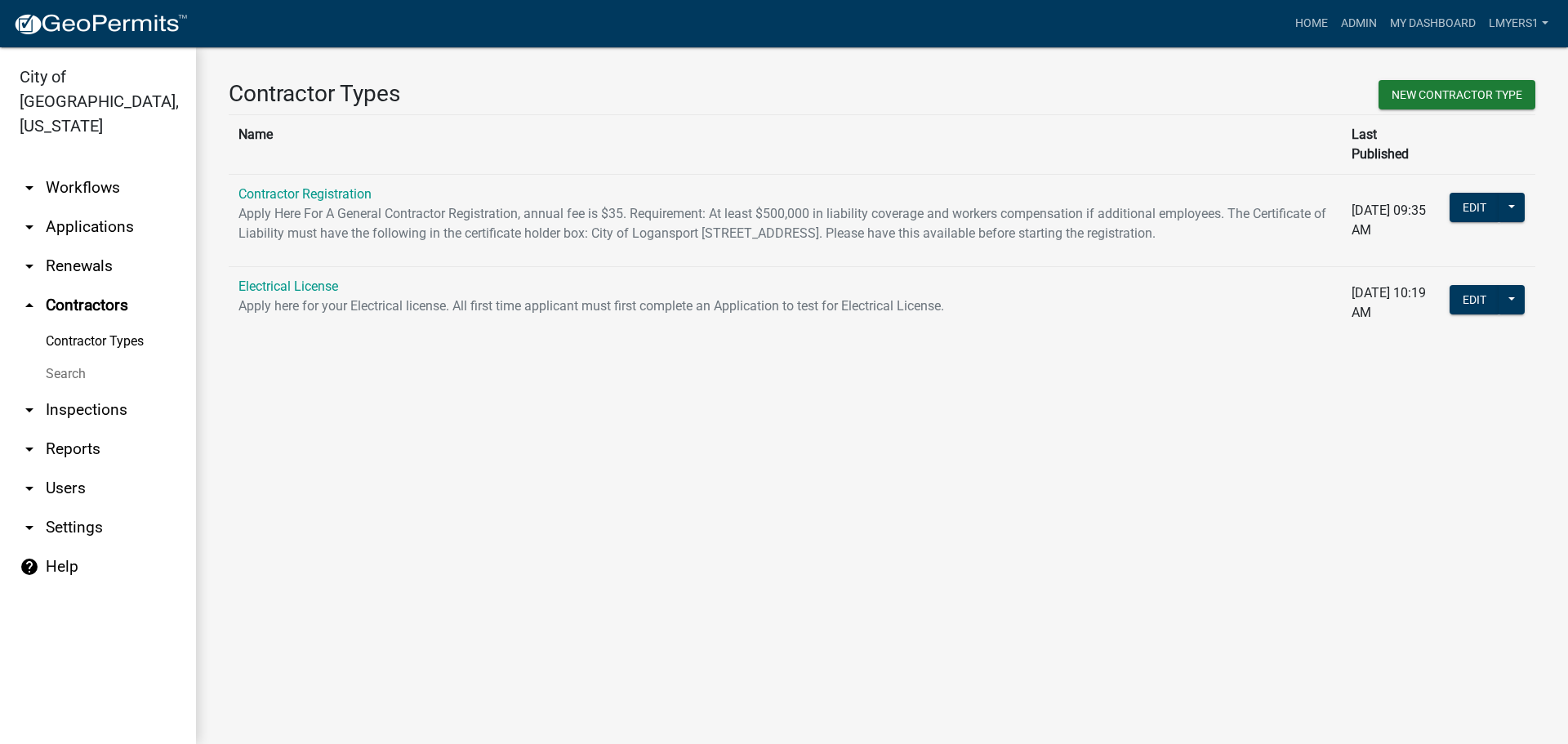
click at [311, 204] on p "Apply Here For A General Contractor Registration, annual fee is $35. Requiremen…" at bounding box center [785, 224] width 1093 height 39
click at [315, 186] on link "Contractor Registration" at bounding box center [305, 194] width 133 height 16
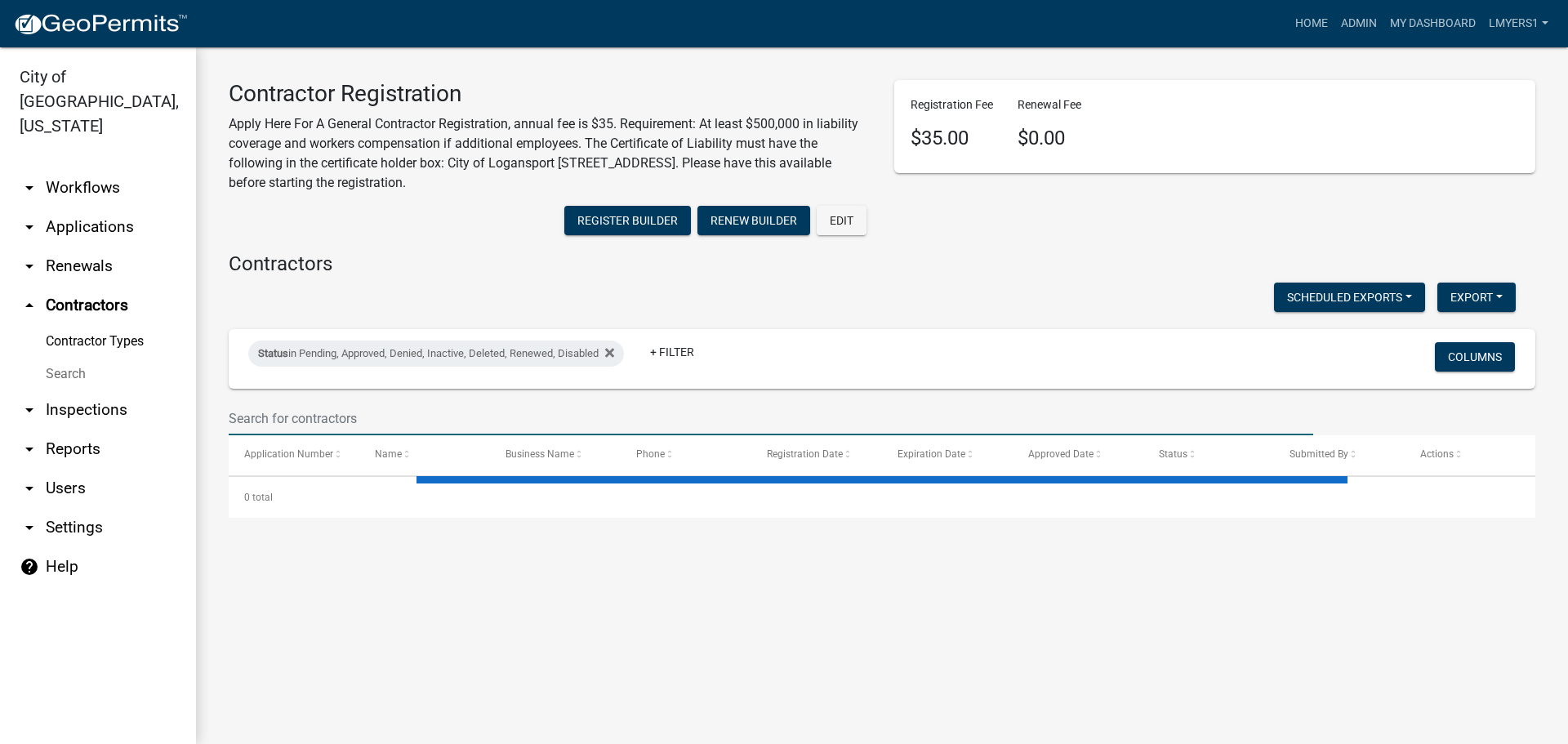
click at [328, 412] on input "text" at bounding box center [770, 418] width 1084 height 34
select select "3: 100"
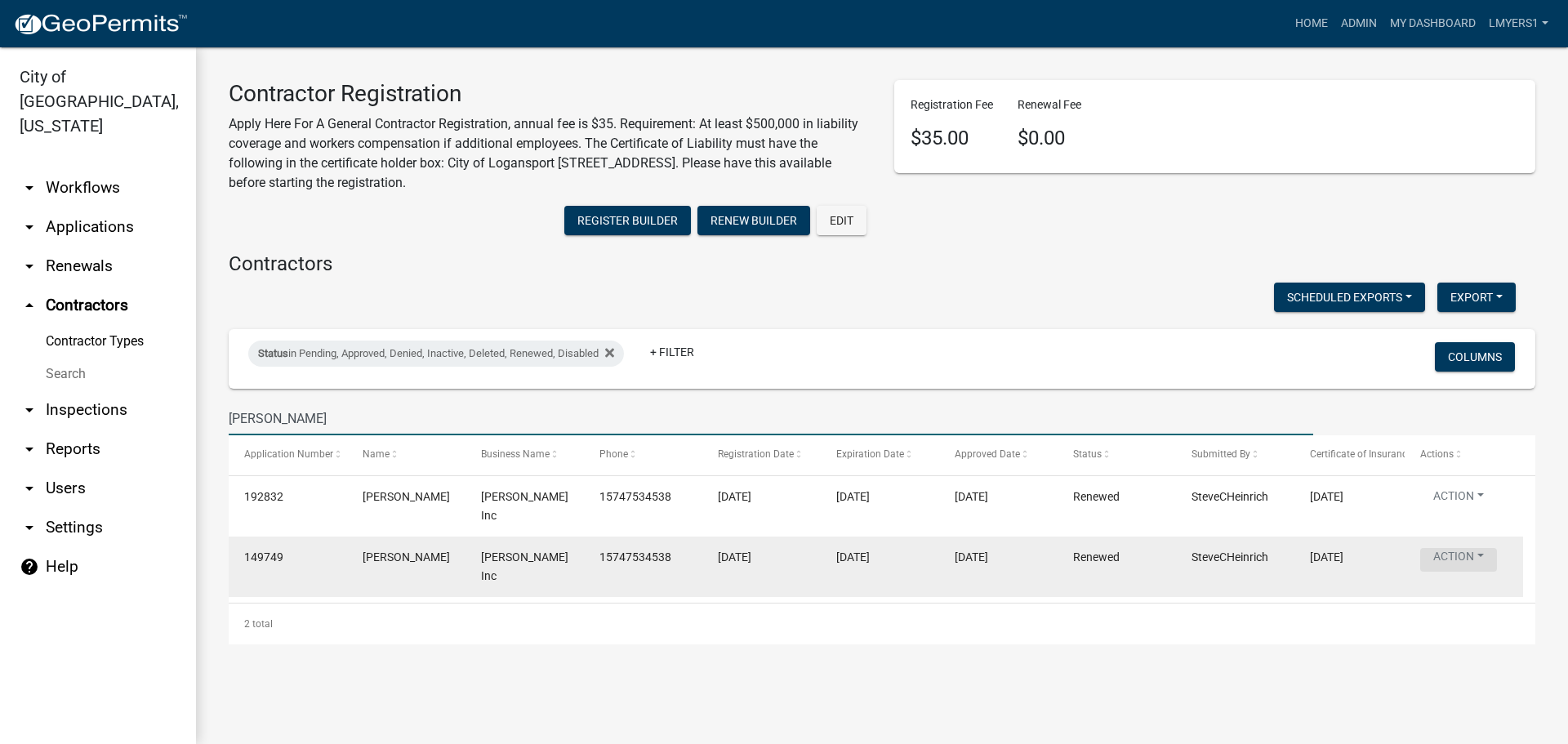
type input "Chas"
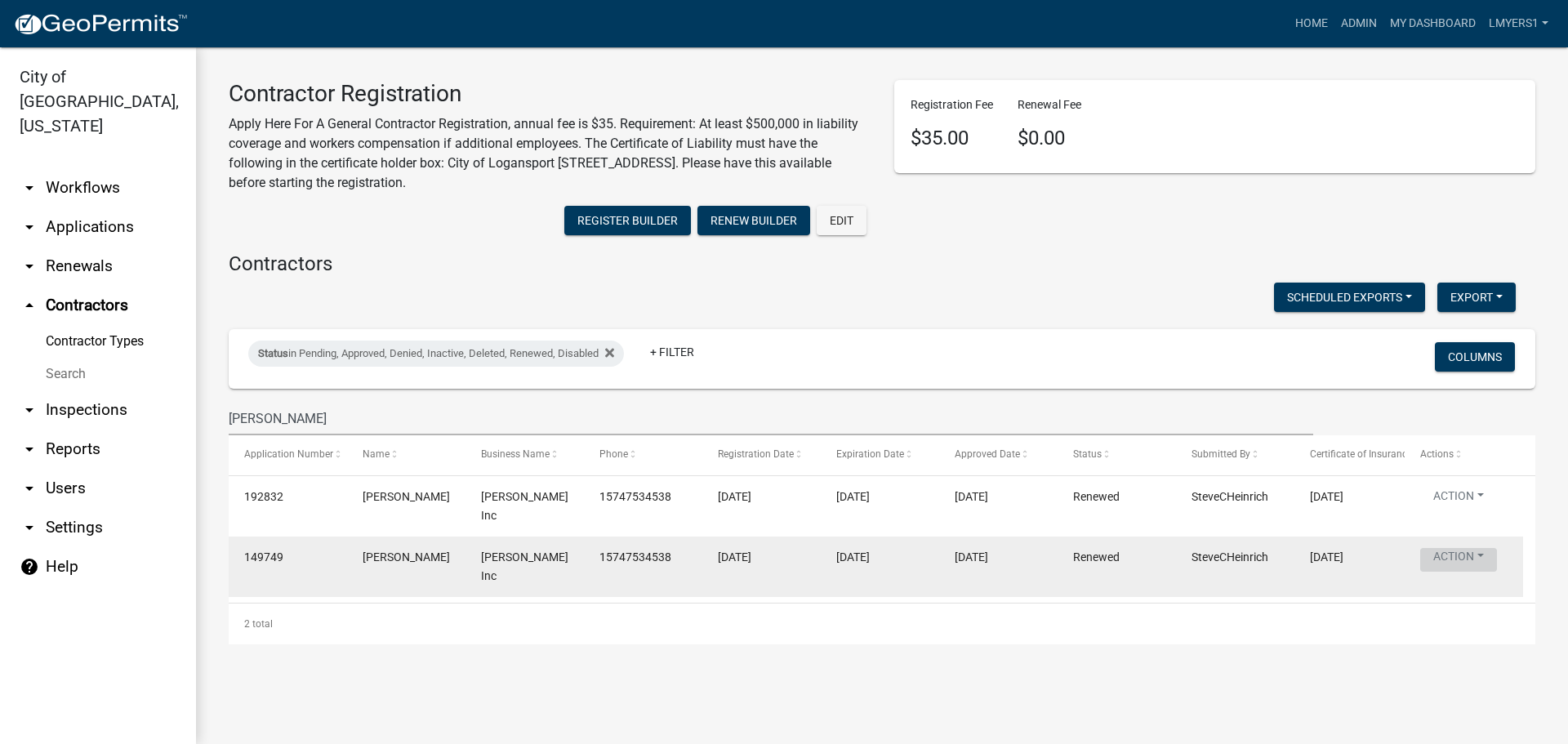
click at [1468, 558] on button "Action" at bounding box center [1458, 559] width 76 height 24
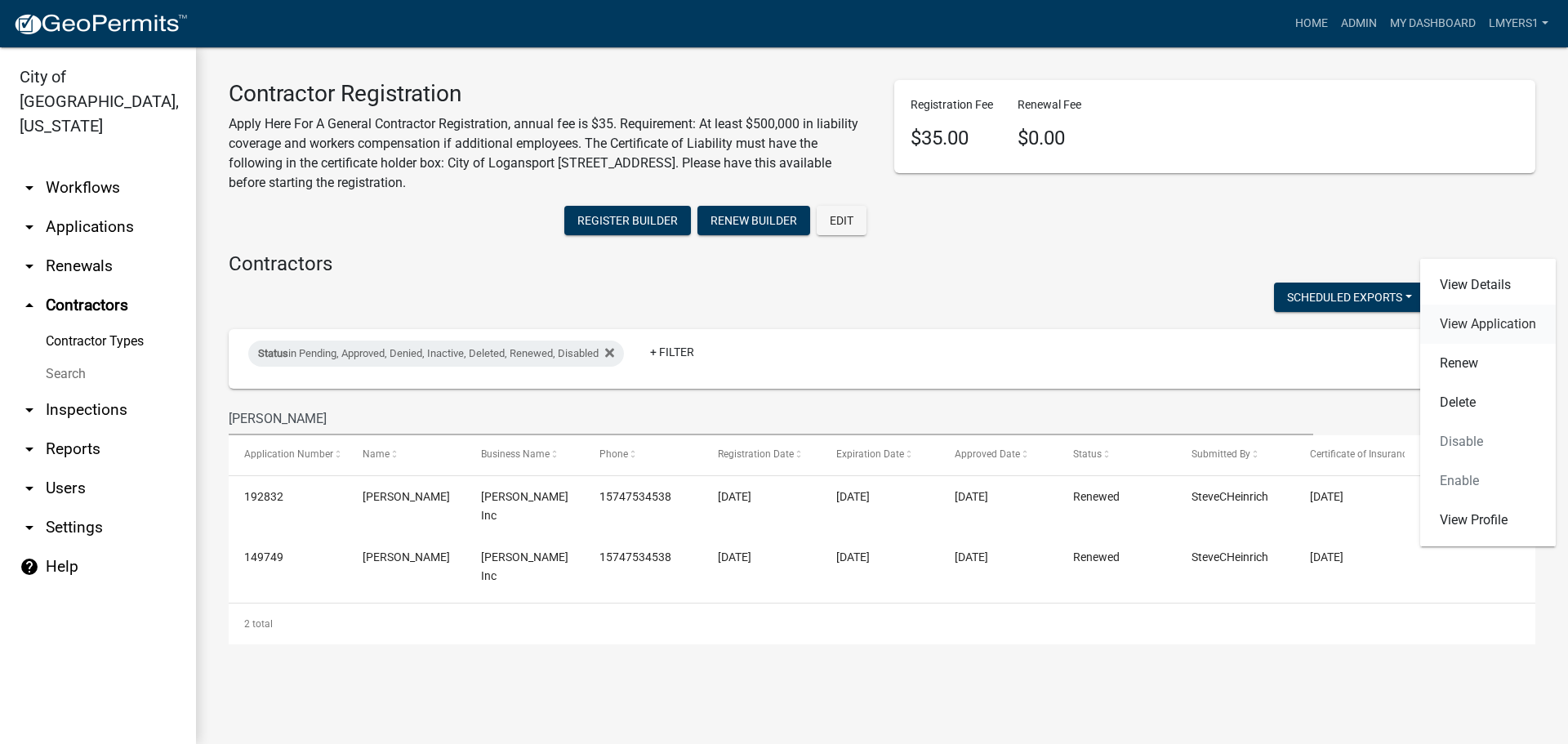
click at [1502, 321] on link "View Application" at bounding box center [1488, 324] width 135 height 39
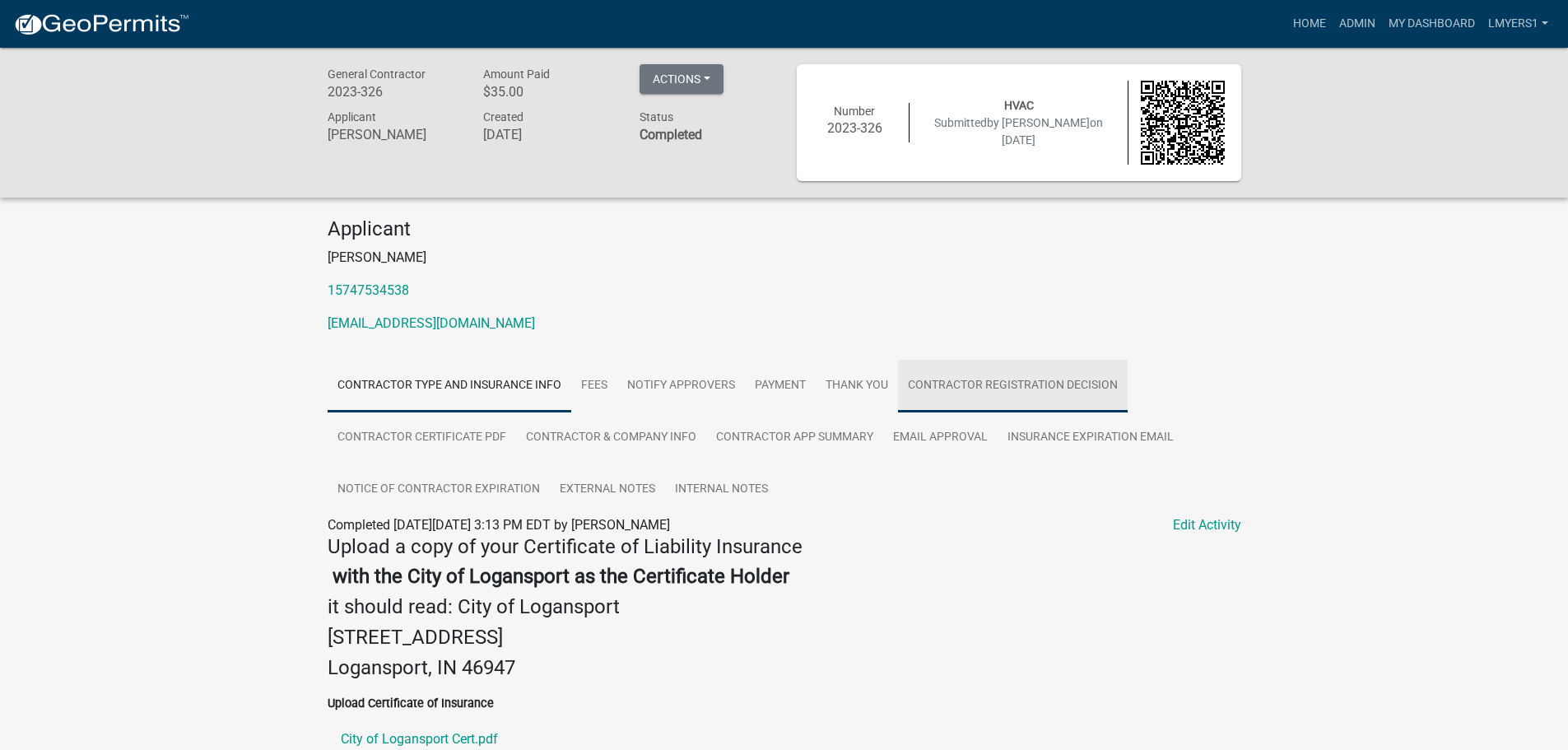
click at [945, 382] on link "Contractor Registration Decision" at bounding box center [1012, 387] width 229 height 53
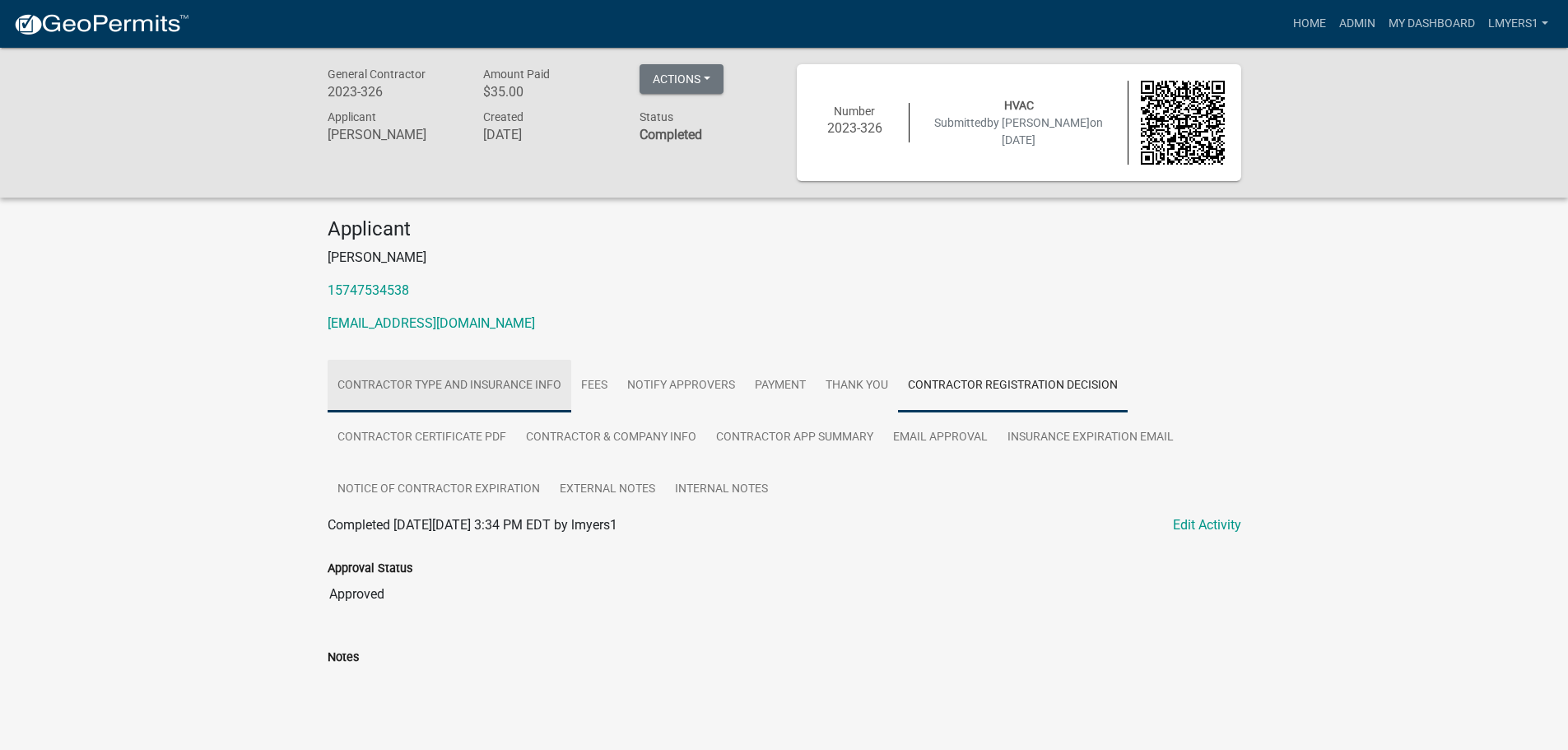
click at [434, 382] on link "Contractor Type and Insurance Info" at bounding box center [449, 387] width 243 height 53
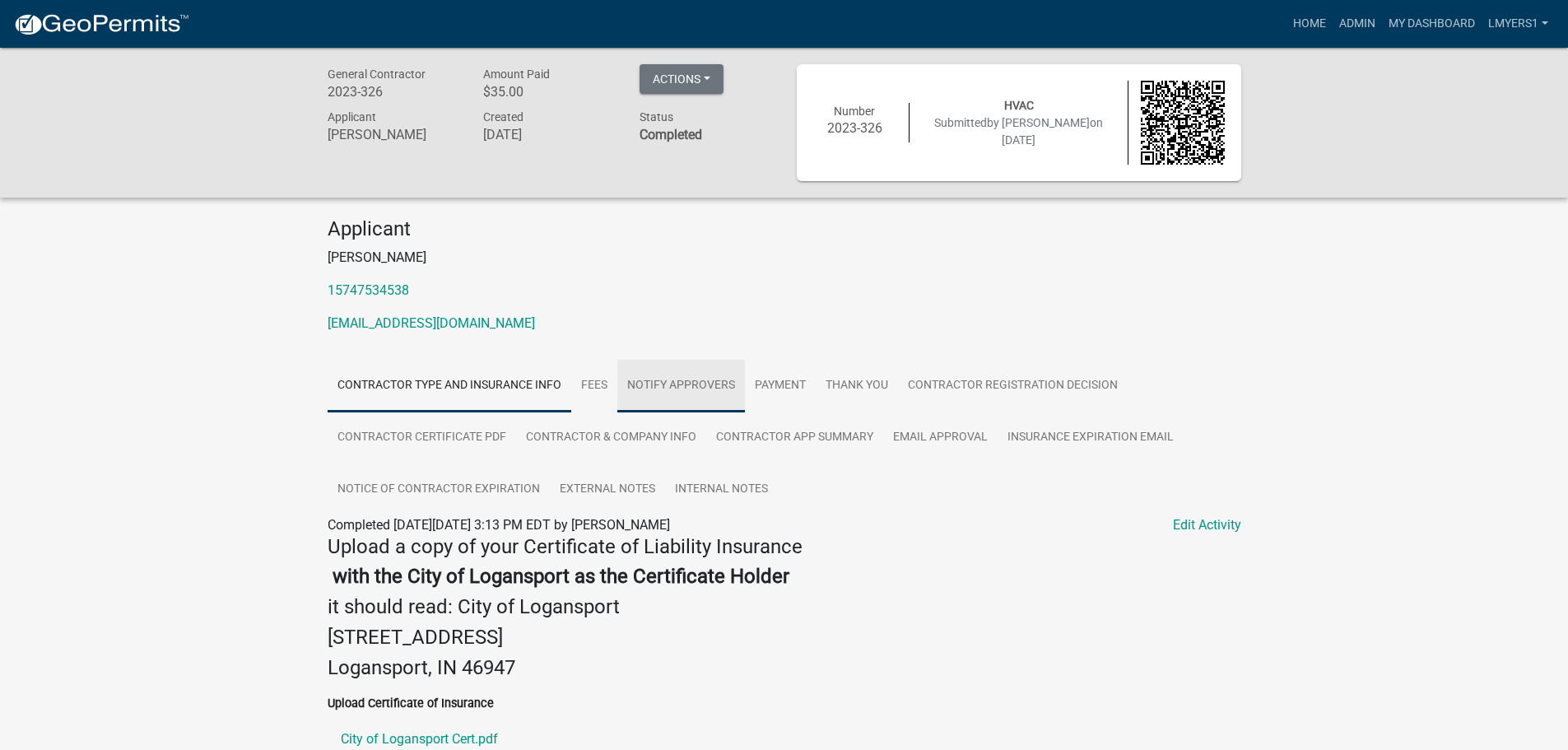
click at [664, 387] on link "Notify Approvers" at bounding box center [681, 387] width 127 height 53
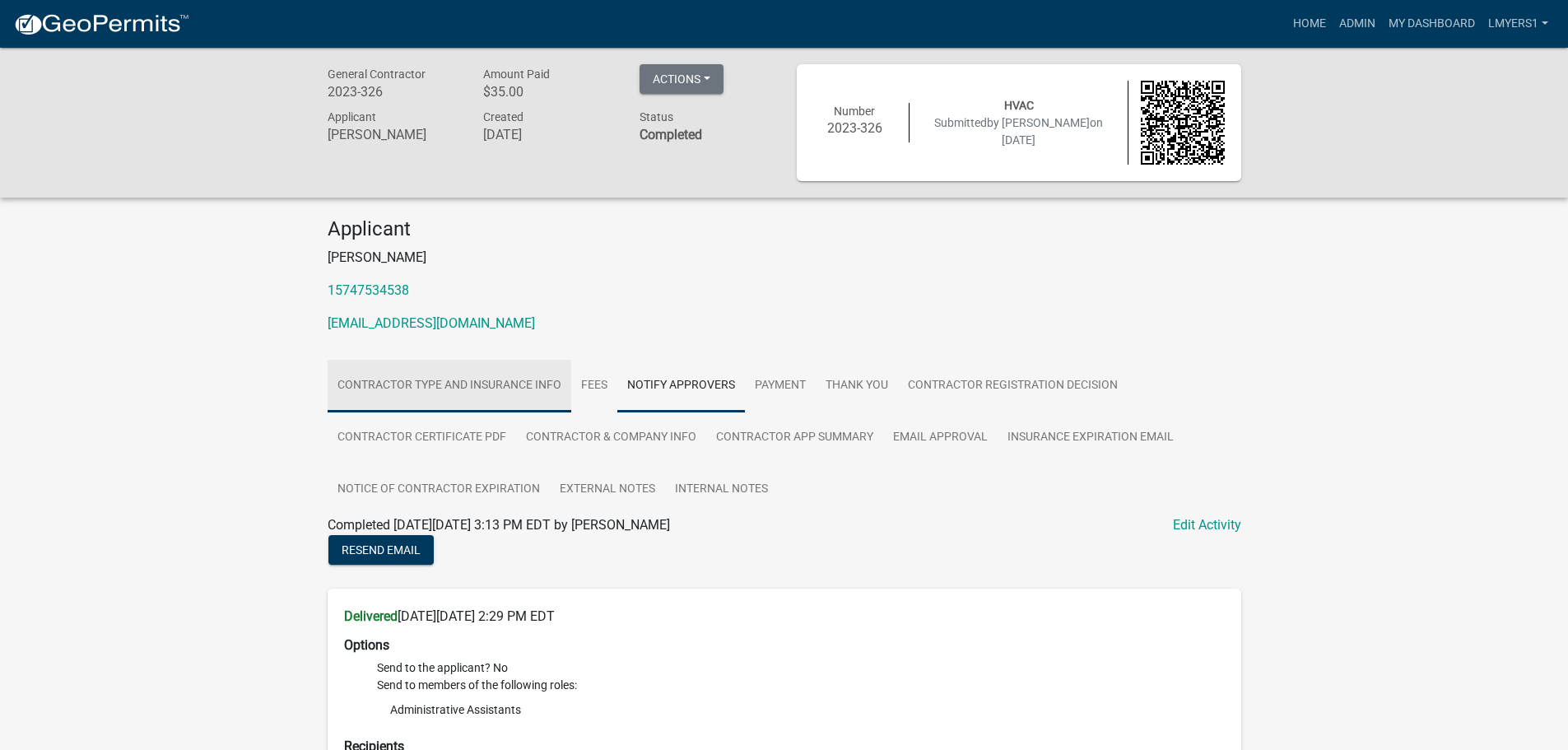
click at [564, 384] on link "Contractor Type and Insurance Info" at bounding box center [449, 387] width 243 height 53
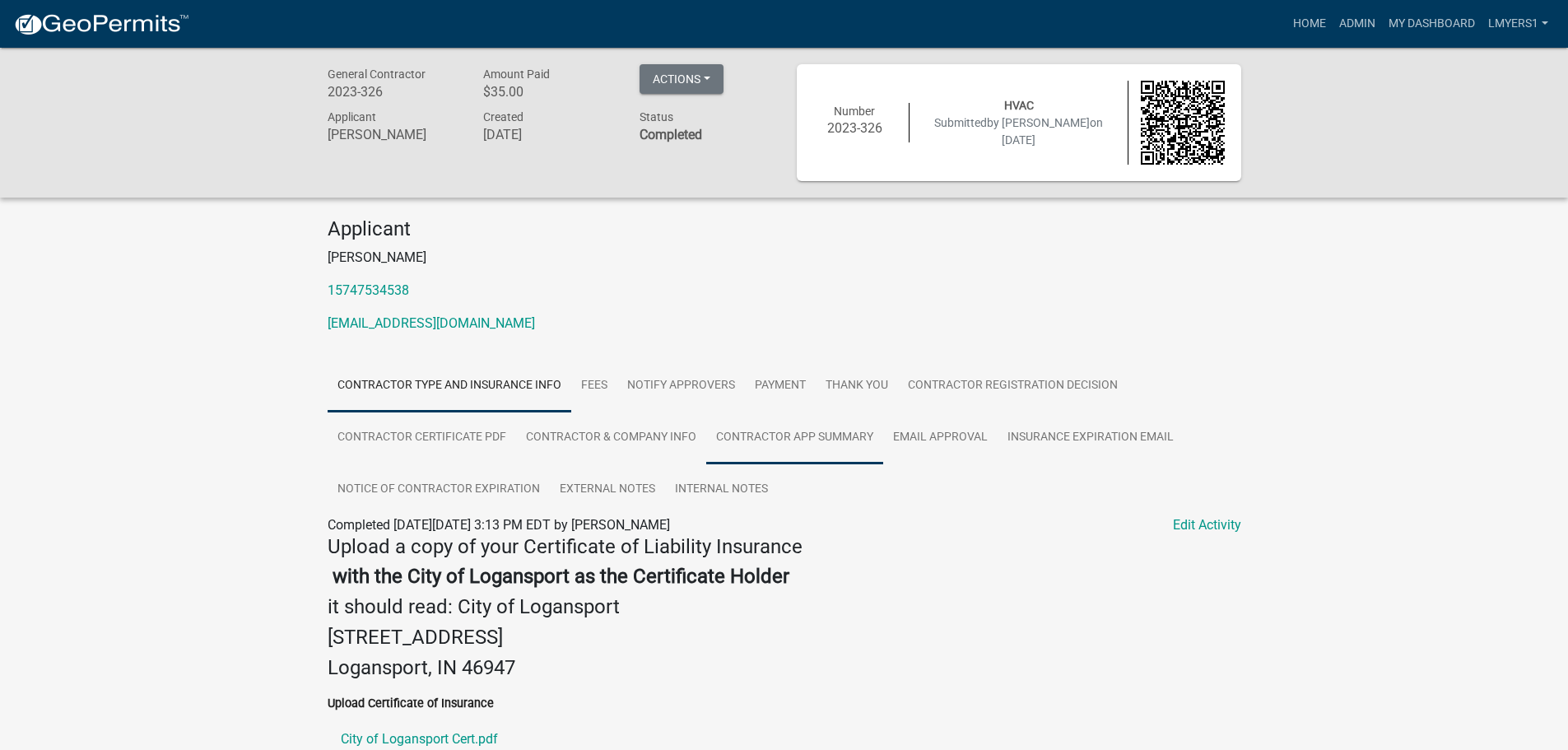
click at [776, 433] on link "Contractor app summary" at bounding box center [794, 438] width 177 height 53
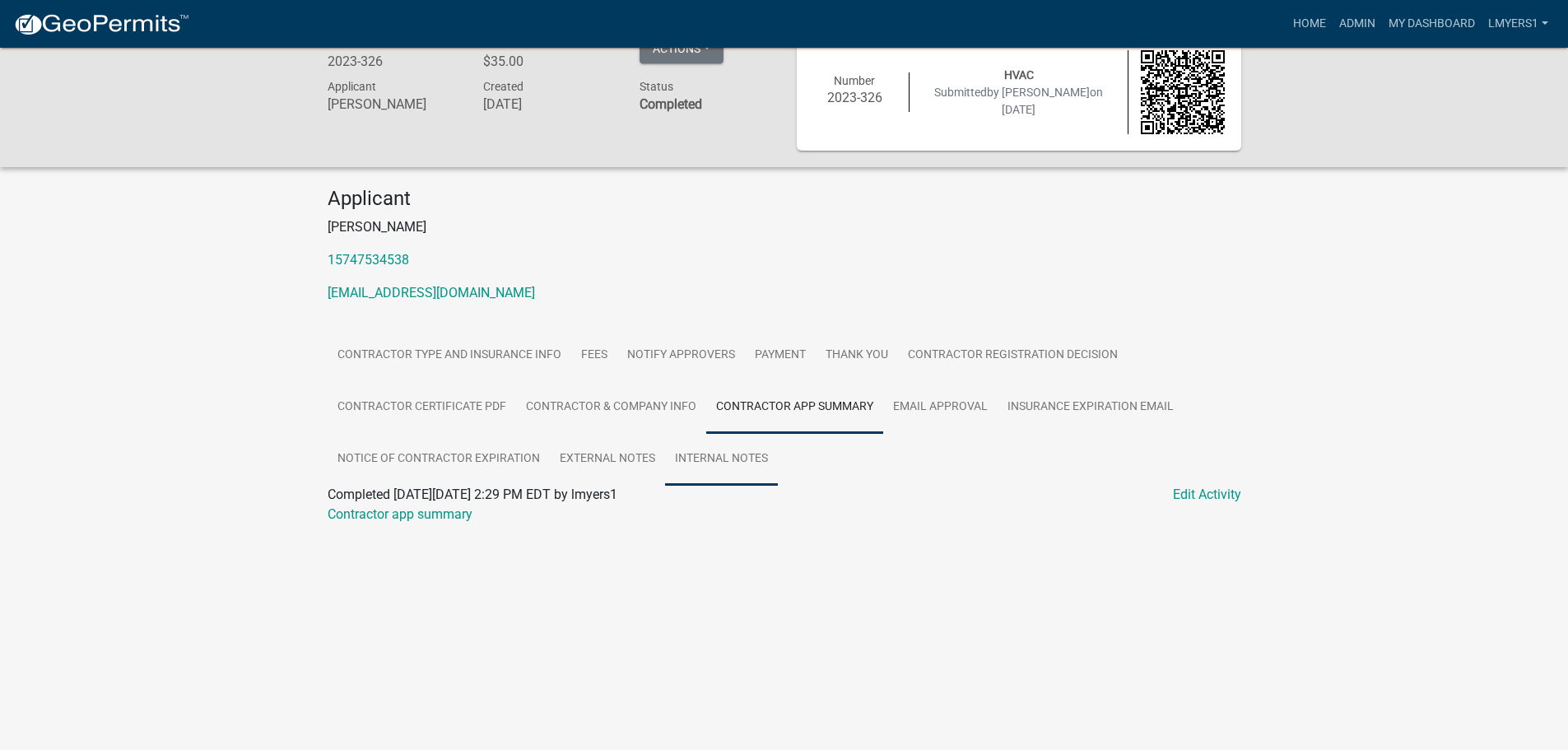
scroll to position [48, 0]
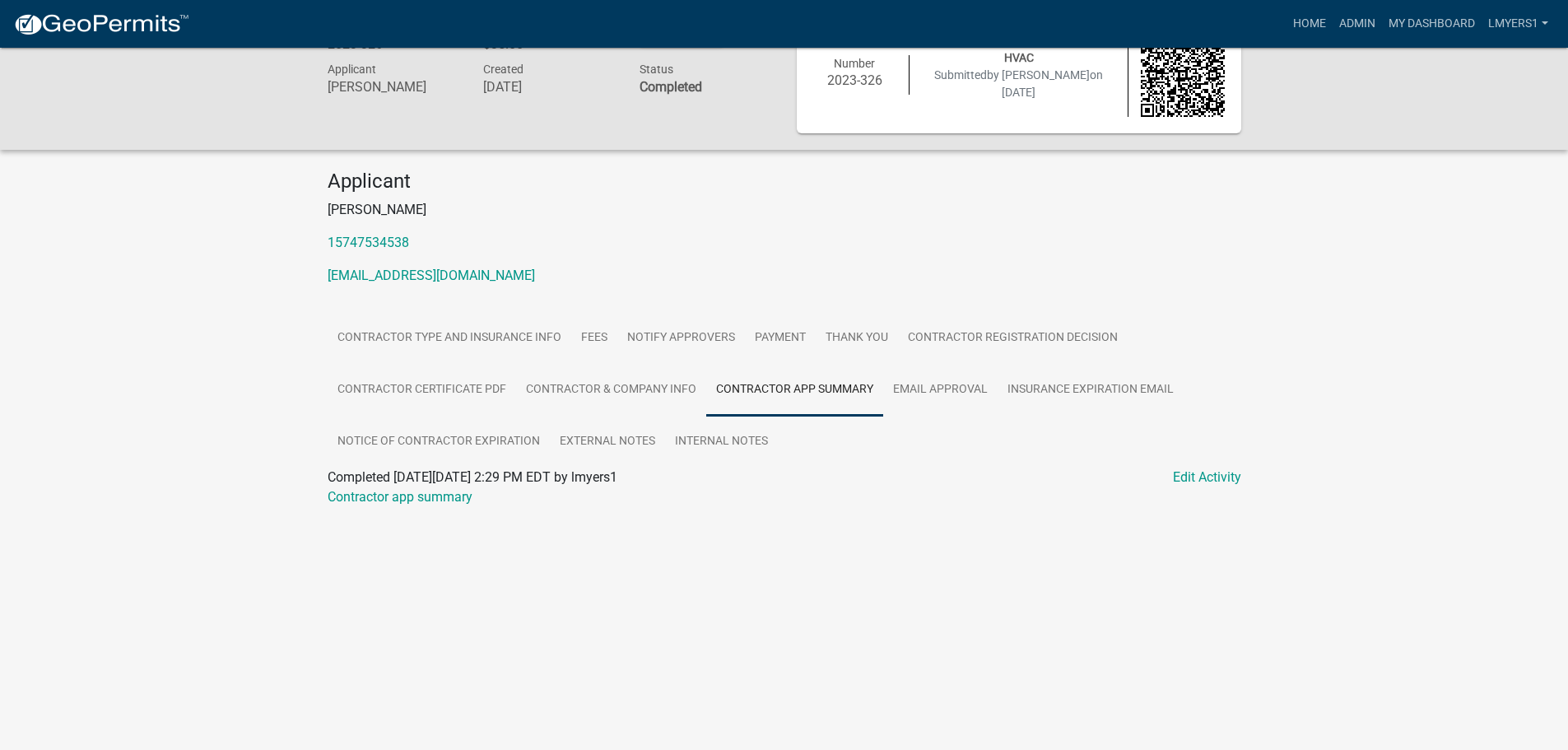
click at [434, 507] on div at bounding box center [784, 517] width 913 height 20
click at [434, 496] on link "Contractor app summary" at bounding box center [400, 497] width 145 height 16
